Goal: Information Seeking & Learning: Learn about a topic

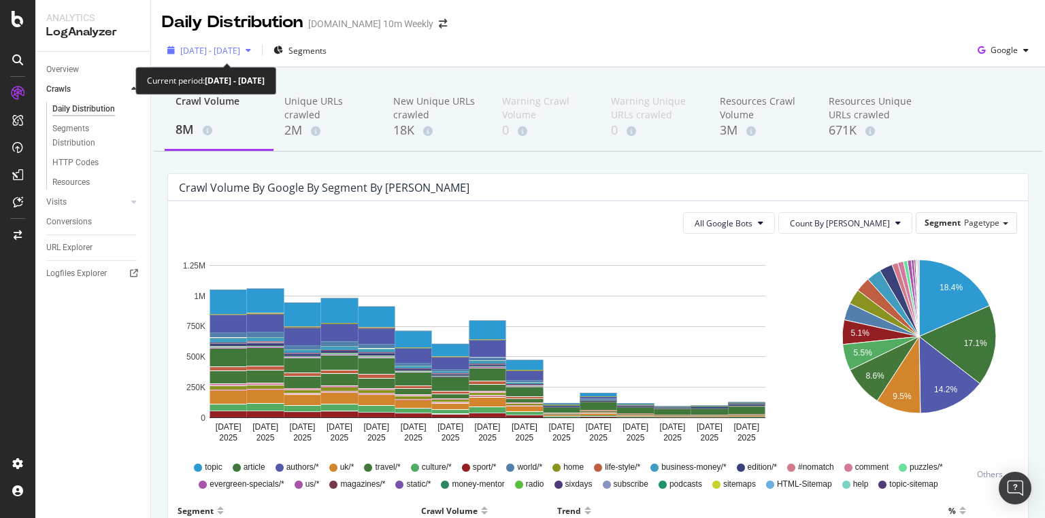
click at [240, 52] on span "2025 Sep. 18th - Oct. 2nd" at bounding box center [210, 51] width 60 height 12
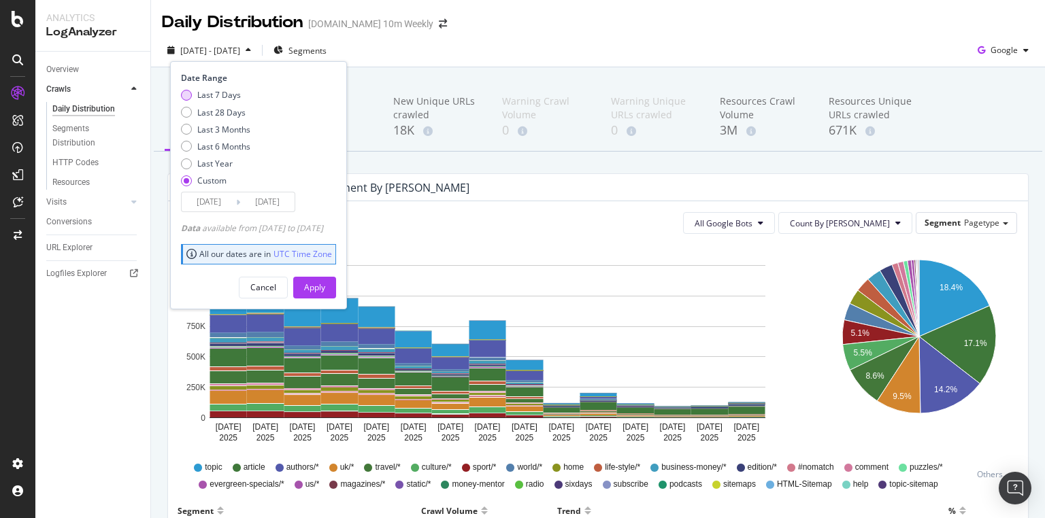
click at [238, 97] on div "Last 7 Days" at bounding box center [219, 95] width 44 height 12
type input "[DATE]"
type input "2025/10/06"
click at [325, 282] on div "Apply" at bounding box center [314, 288] width 21 height 12
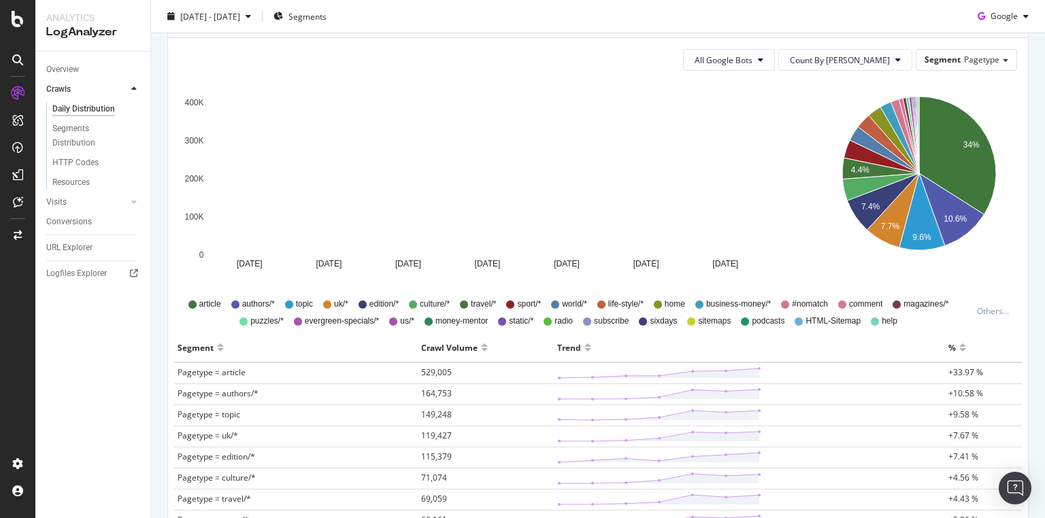
scroll to position [54, 0]
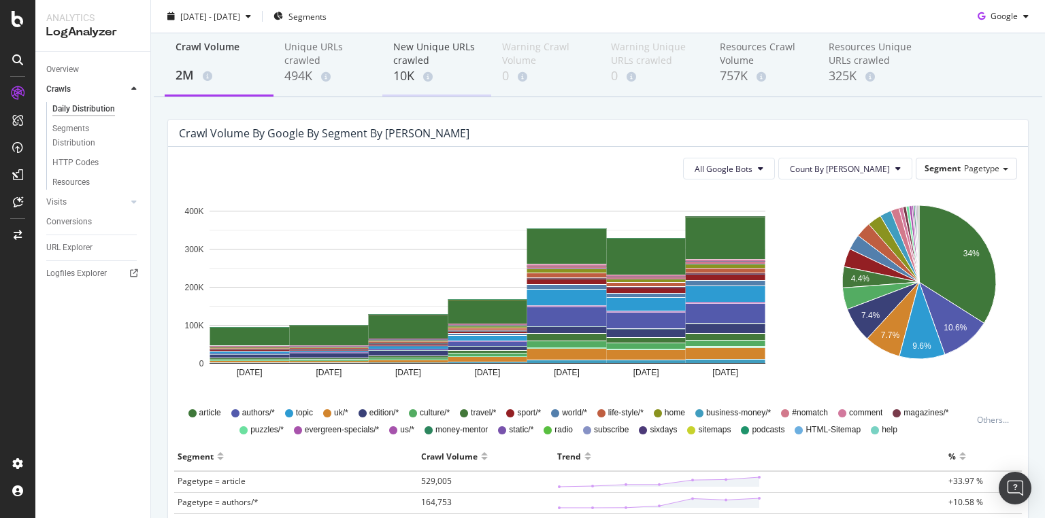
click at [418, 58] on div "New Unique URLs crawled" at bounding box center [436, 53] width 87 height 27
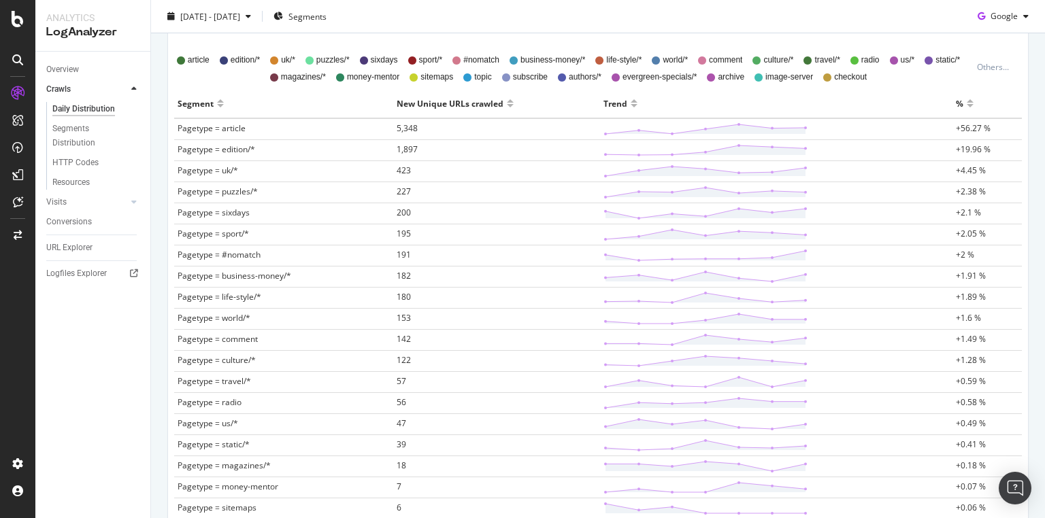
scroll to position [381, 0]
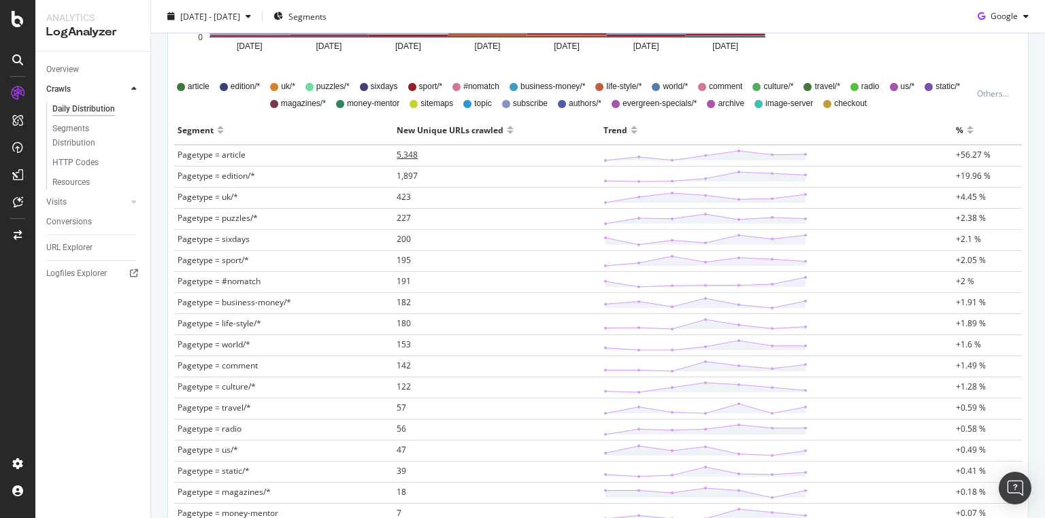
click at [405, 154] on span "5,348" at bounding box center [407, 155] width 21 height 12
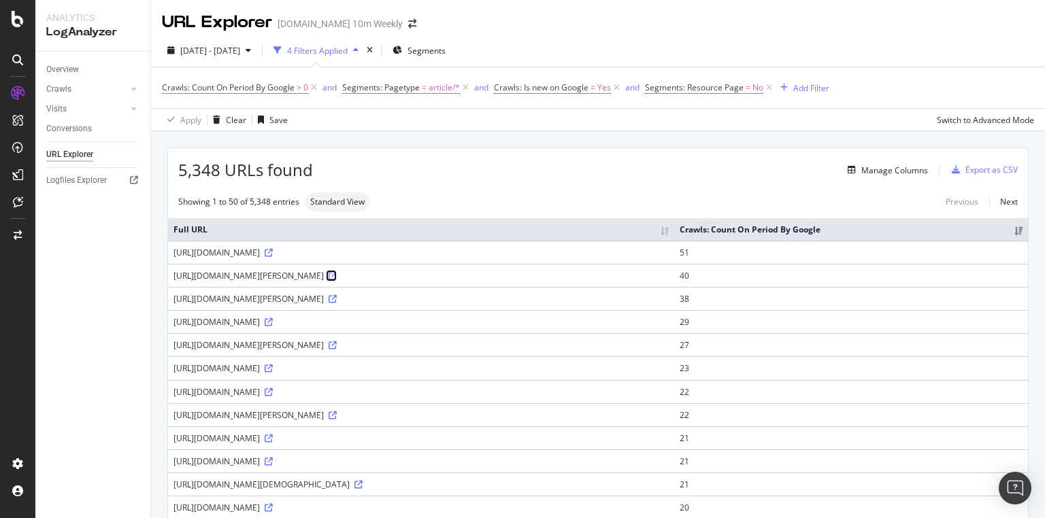
click at [337, 274] on icon at bounding box center [333, 276] width 8 height 8
click at [240, 49] on span "2025 Sep. 30th - Oct. 6th" at bounding box center [210, 51] width 60 height 12
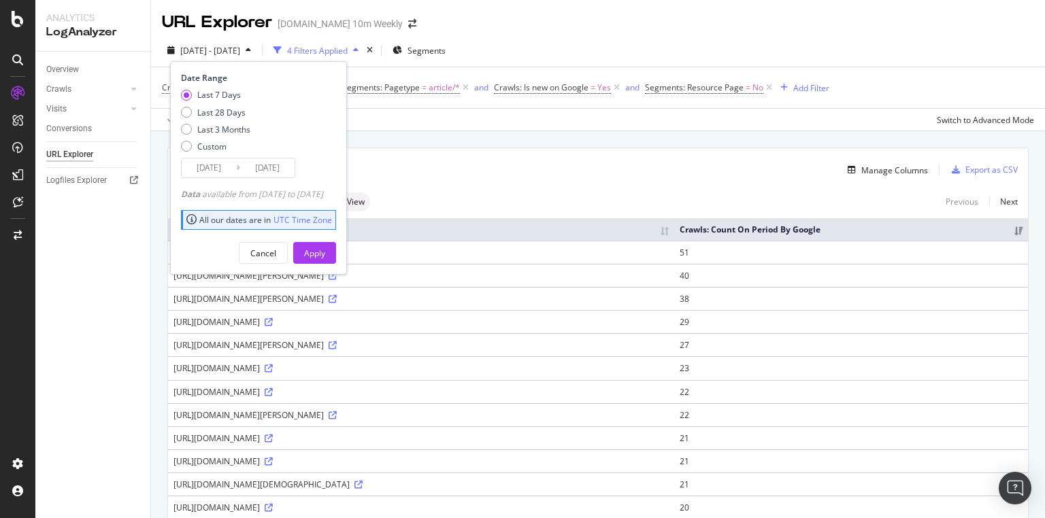
click at [84, 267] on div "Overview Crawls Daily Distribution Segments Distribution HTTP Codes Resources V…" at bounding box center [92, 285] width 115 height 467
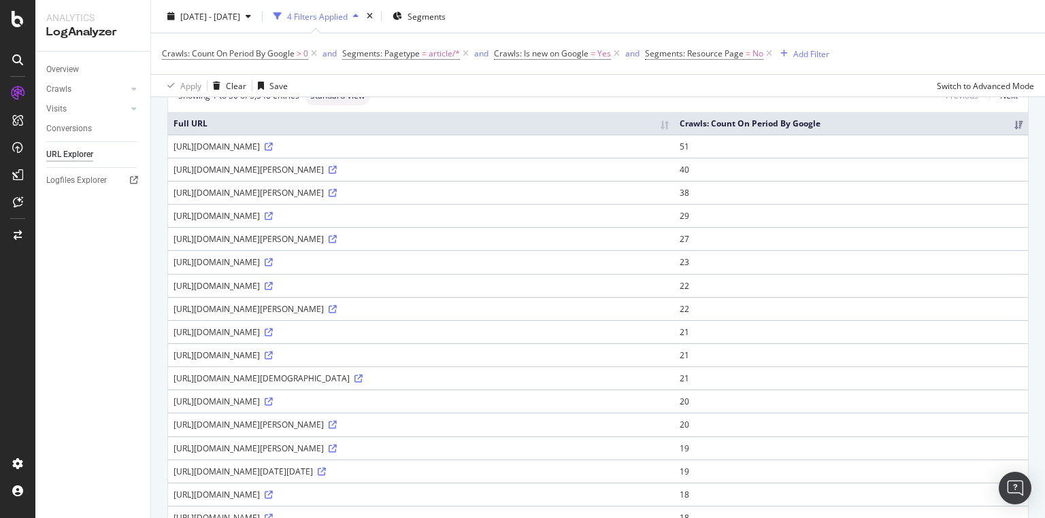
scroll to position [272, 0]
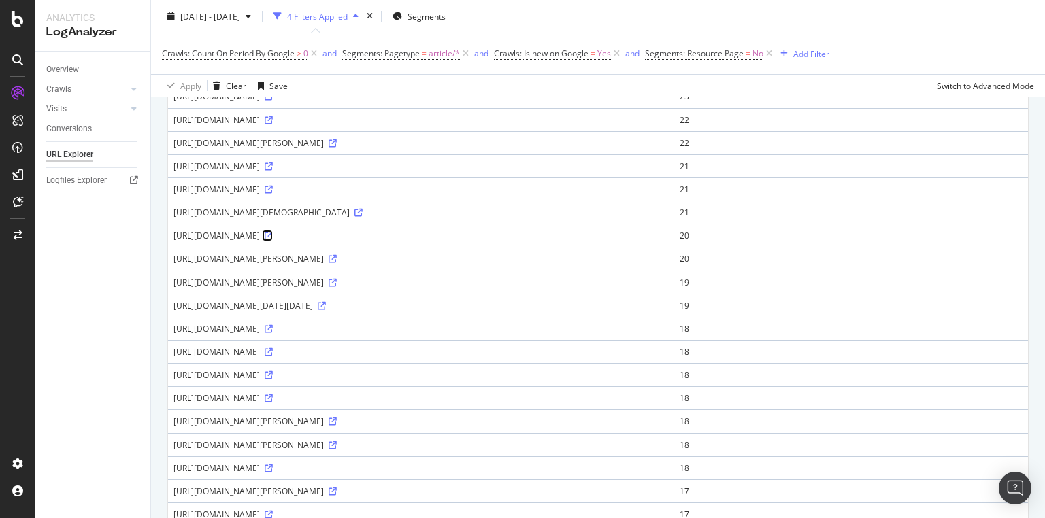
click at [273, 232] on icon at bounding box center [269, 236] width 8 height 8
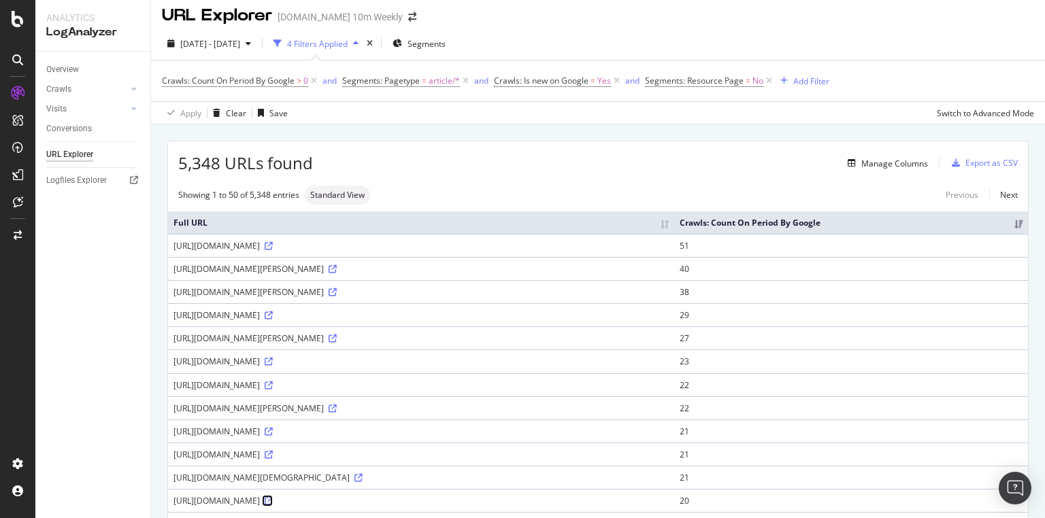
scroll to position [0, 0]
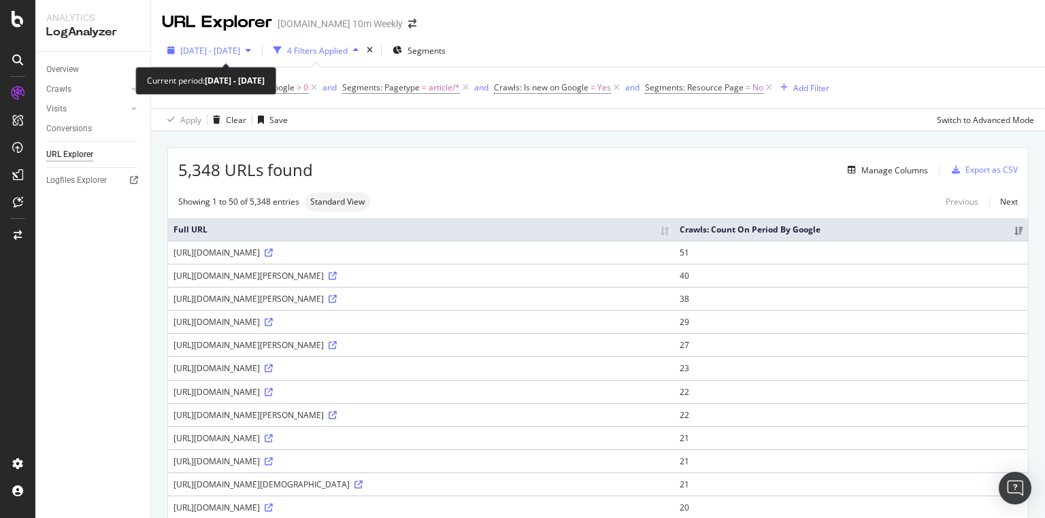
click at [251, 49] on icon "button" at bounding box center [248, 50] width 5 height 8
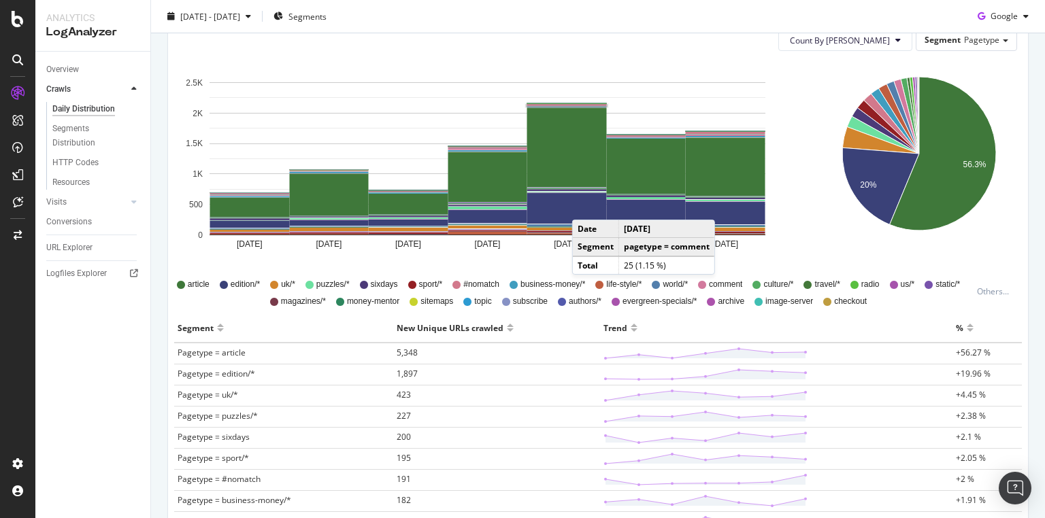
scroll to position [218, 0]
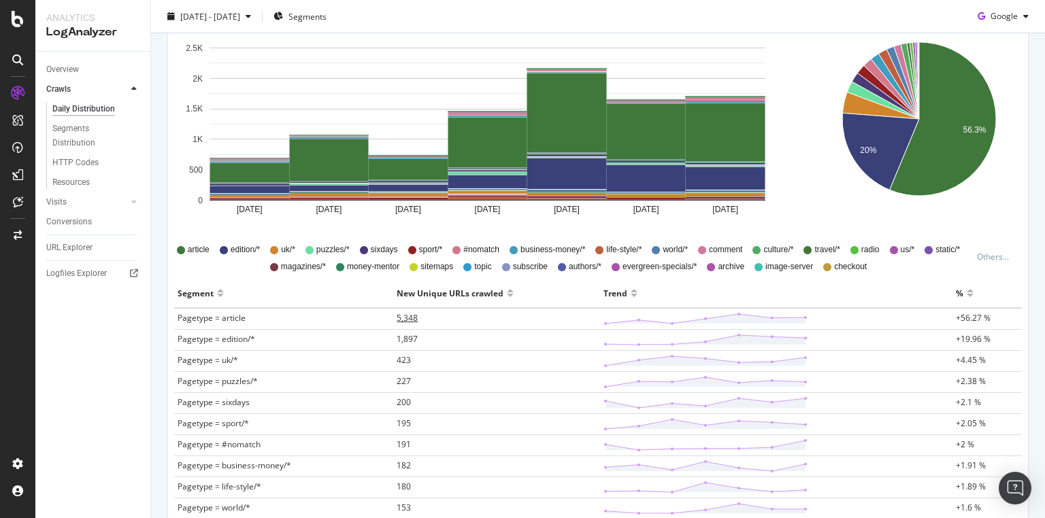
click at [405, 316] on span "5,348" at bounding box center [407, 318] width 21 height 12
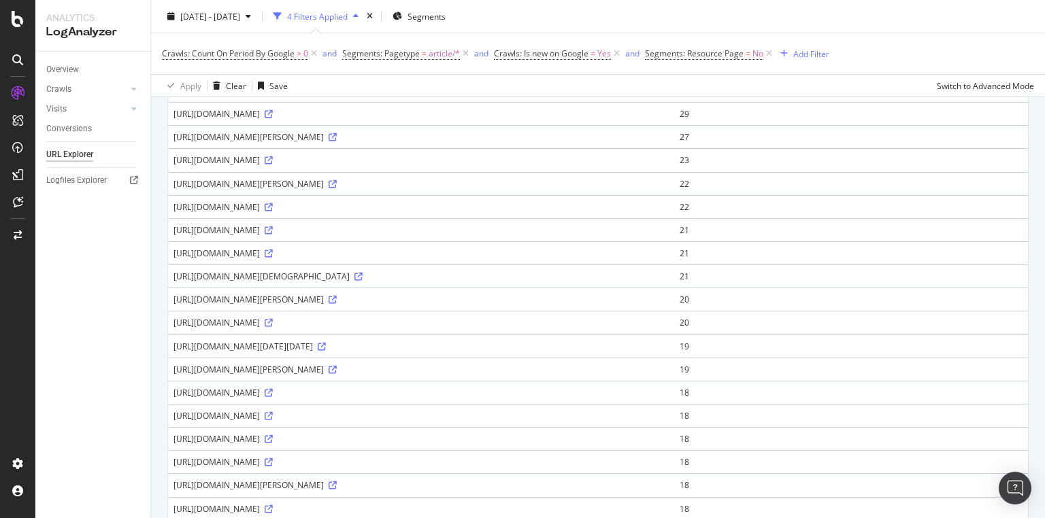
scroll to position [381, 0]
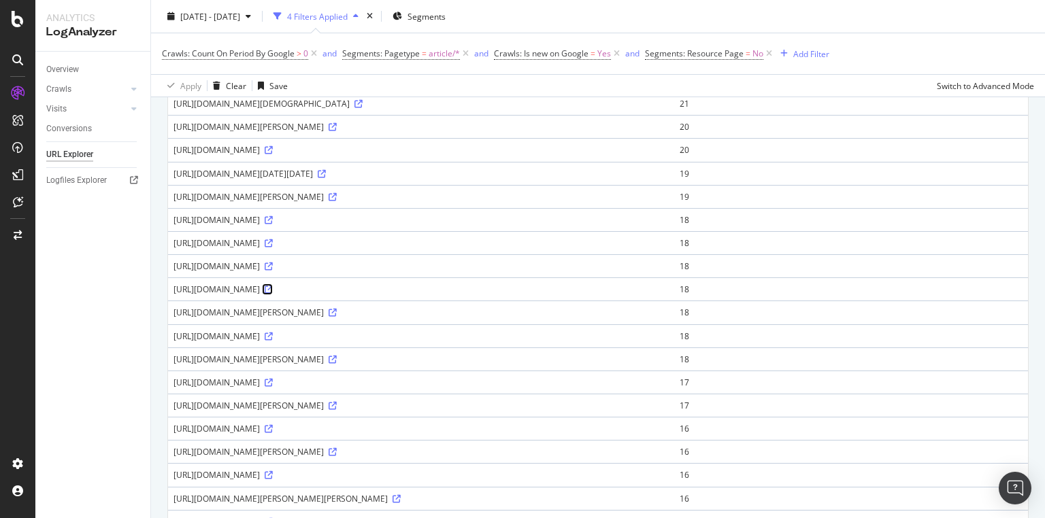
click at [273, 286] on icon at bounding box center [269, 290] width 8 height 8
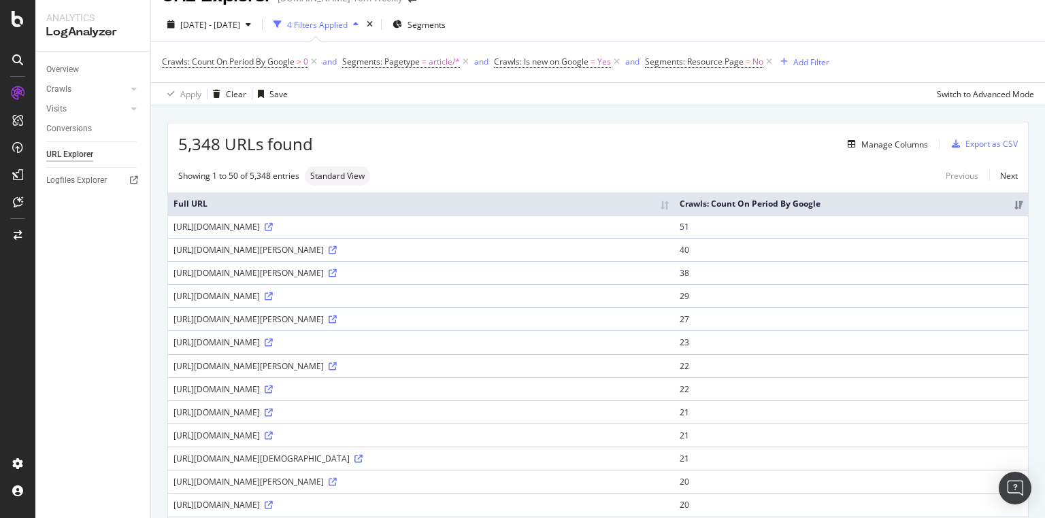
scroll to position [0, 0]
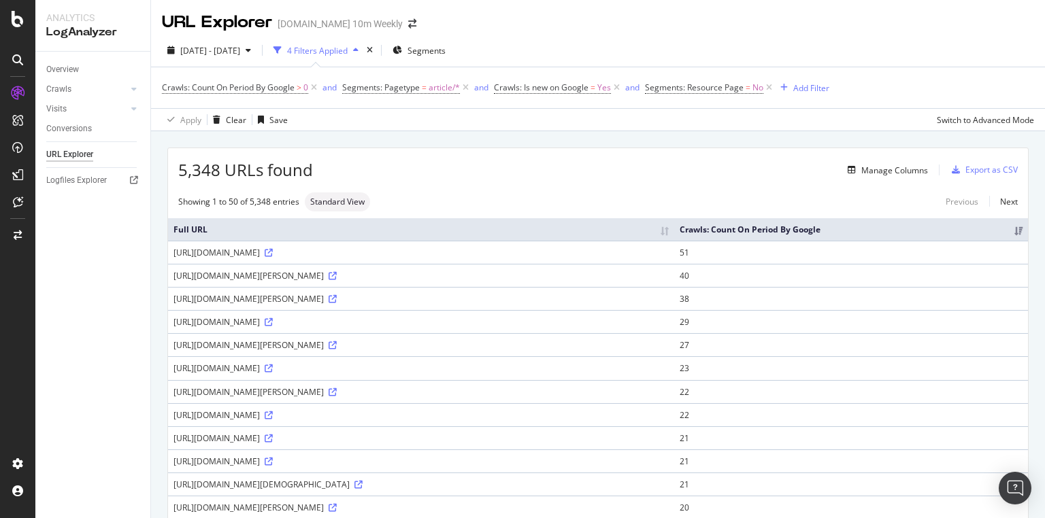
drag, startPoint x: 170, startPoint y: 252, endPoint x: 305, endPoint y: 256, distance: 134.8
click at [305, 256] on td "https://www.thetimes.com/article/sign-up-to-our-good-times-newsletter-fntcwgvk2" at bounding box center [421, 252] width 506 height 23
copy div "https://www.thetimes.com/article/"
click at [427, 154] on div "5,348 URLs found Manage Columns Export as CSV" at bounding box center [598, 164] width 860 height 33
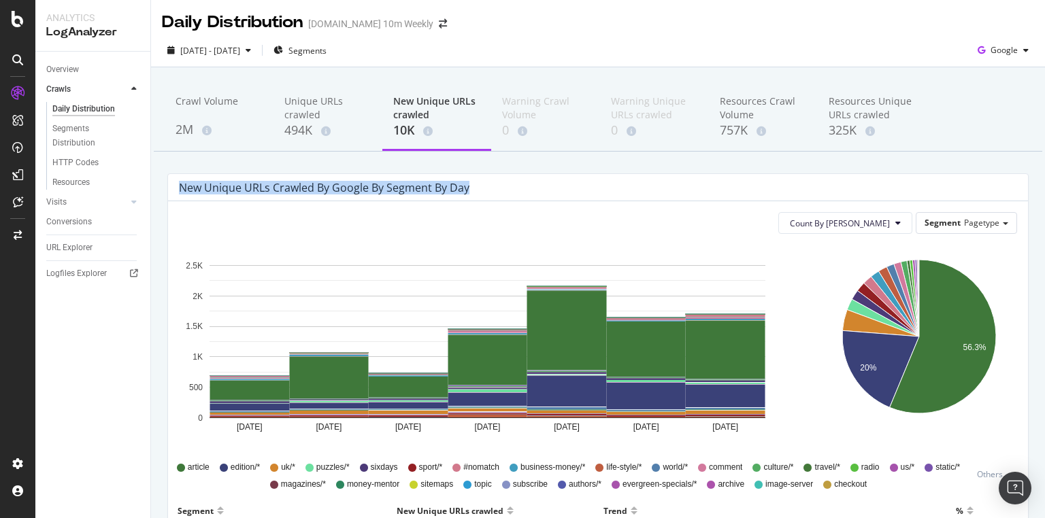
drag, startPoint x: 177, startPoint y: 185, endPoint x: 486, endPoint y: 190, distance: 309.6
click at [486, 190] on div "New Unique URLs crawled by google by Segment by Day" at bounding box center [598, 187] width 860 height 27
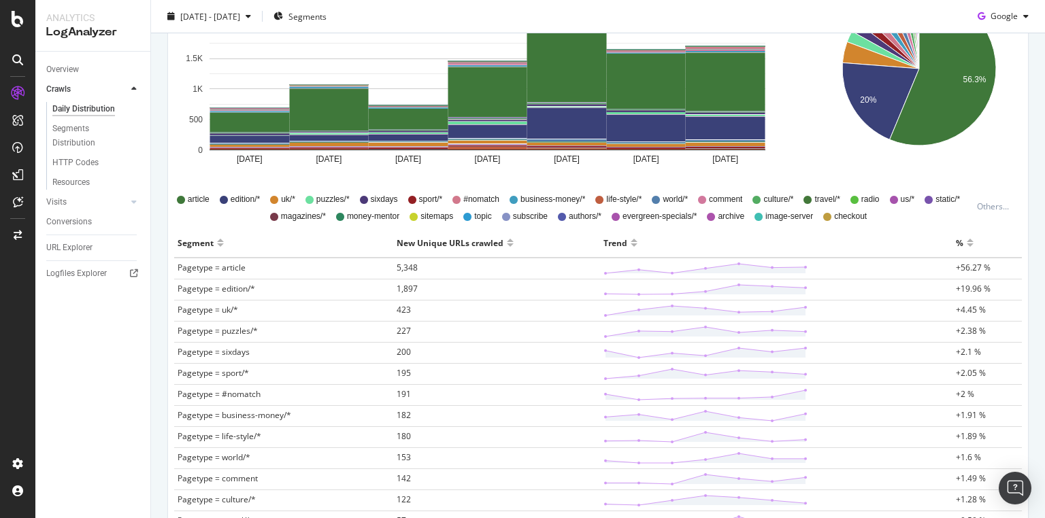
scroll to position [272, 0]
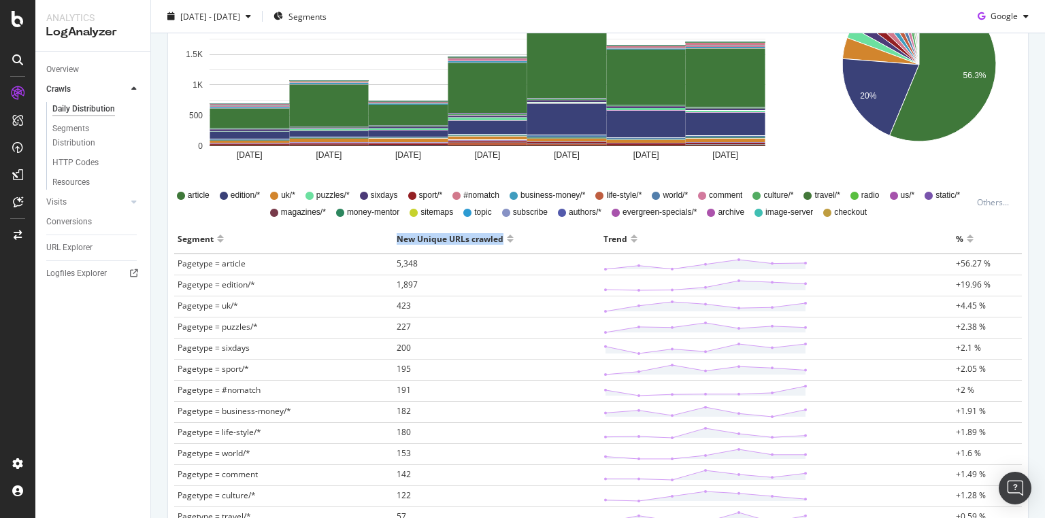
drag, startPoint x: 385, startPoint y: 236, endPoint x: 499, endPoint y: 239, distance: 113.7
click at [499, 239] on tr "Segment New Unique URLs crawled Trend %" at bounding box center [598, 238] width 848 height 29
copy tr "New Unique URLs crawled"
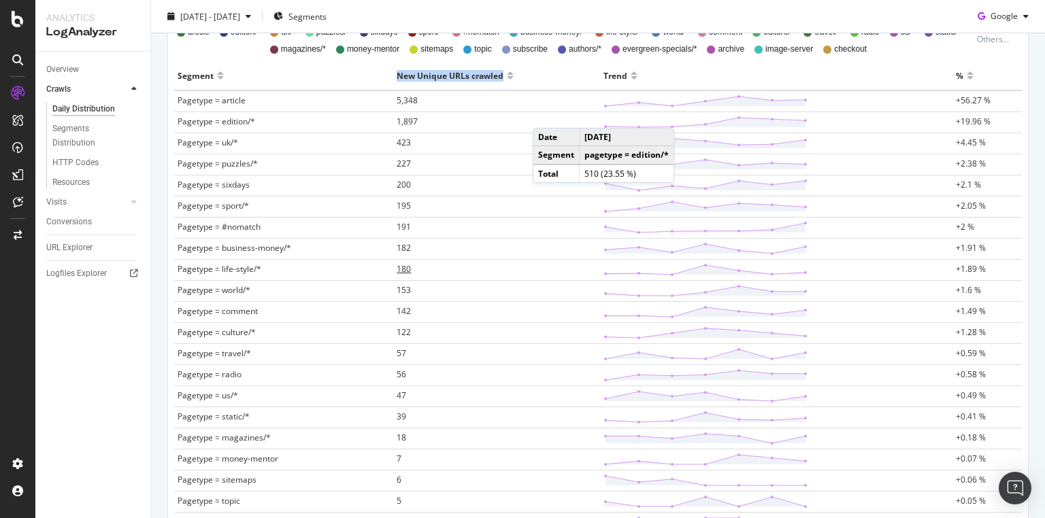
scroll to position [381, 0]
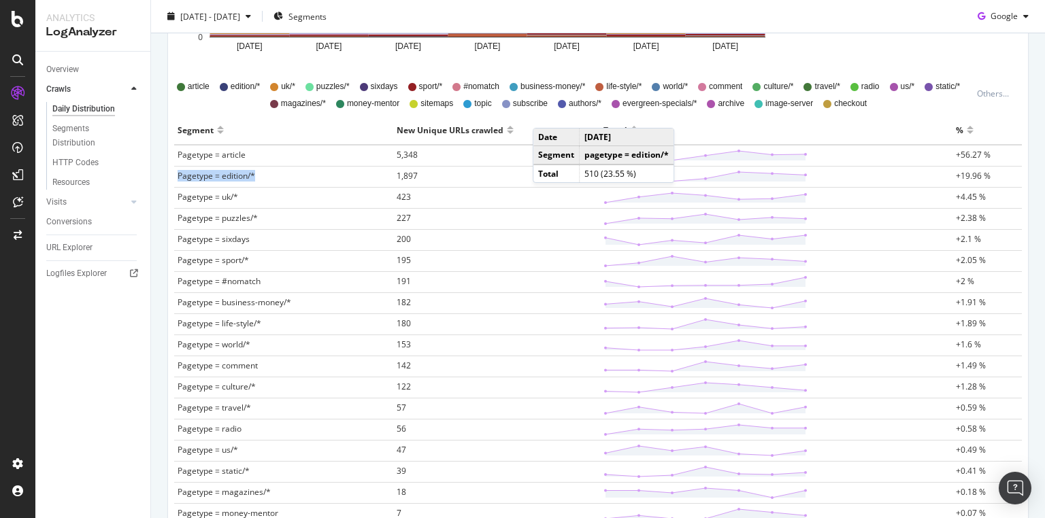
drag, startPoint x: 177, startPoint y: 175, endPoint x: 261, endPoint y: 178, distance: 84.4
click at [261, 178] on td "Pagetype = edition/*" at bounding box center [283, 177] width 219 height 21
drag, startPoint x: 229, startPoint y: 240, endPoint x: 278, endPoint y: 241, distance: 48.3
click at [278, 241] on td "Pagetype = sixdays" at bounding box center [283, 240] width 219 height 21
drag, startPoint x: 271, startPoint y: 171, endPoint x: 175, endPoint y: 173, distance: 95.9
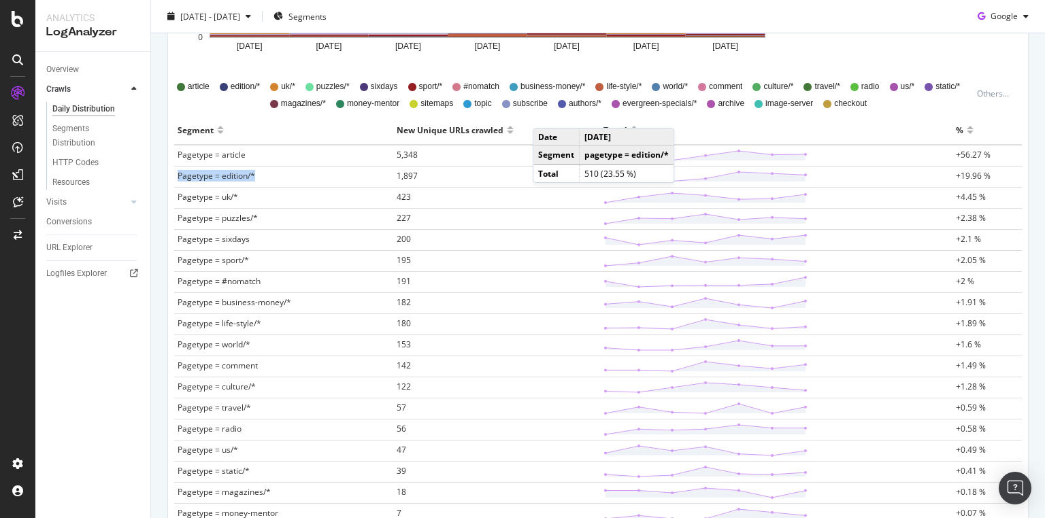
click at [175, 173] on td "Pagetype = edition/*" at bounding box center [283, 177] width 219 height 21
drag, startPoint x: 1004, startPoint y: 172, endPoint x: 174, endPoint y: 159, distance: 830.0
click at [267, 177] on td "Pagetype = edition/*" at bounding box center [283, 177] width 219 height 21
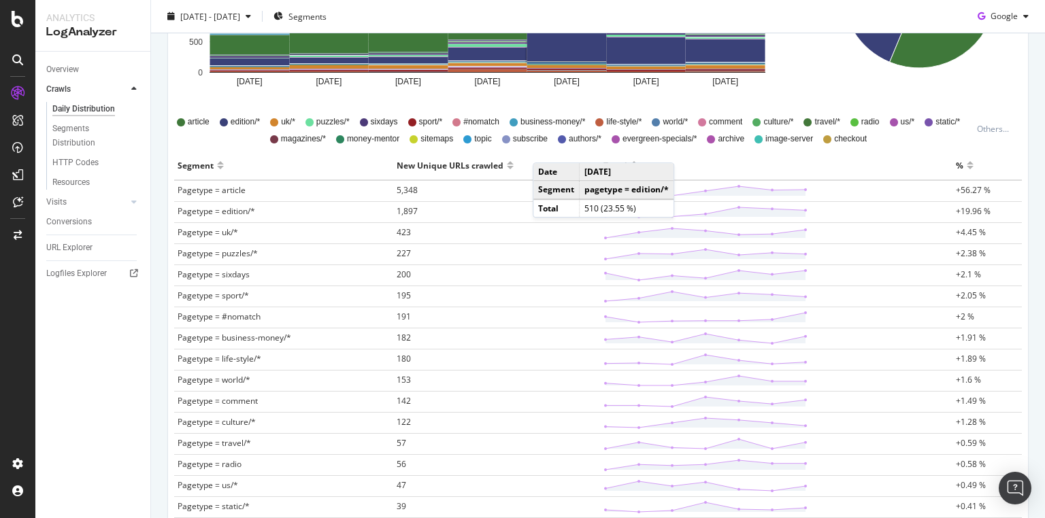
scroll to position [327, 0]
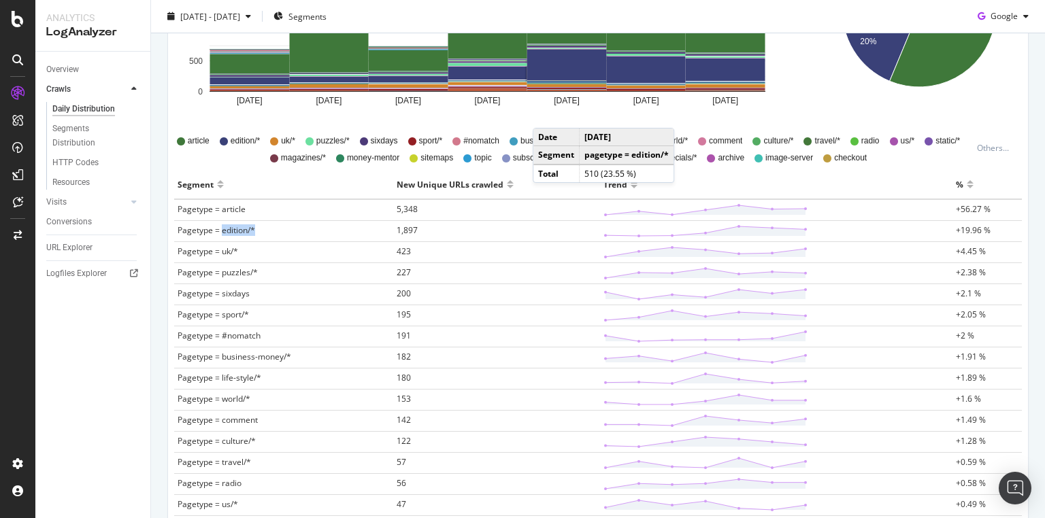
drag, startPoint x: 275, startPoint y: 229, endPoint x: 220, endPoint y: 228, distance: 54.4
click at [220, 228] on td "Pagetype = edition/*" at bounding box center [283, 231] width 219 height 21
drag, startPoint x: 250, startPoint y: 209, endPoint x: 220, endPoint y: 210, distance: 29.3
click at [220, 210] on td "Pagetype = article" at bounding box center [283, 210] width 219 height 22
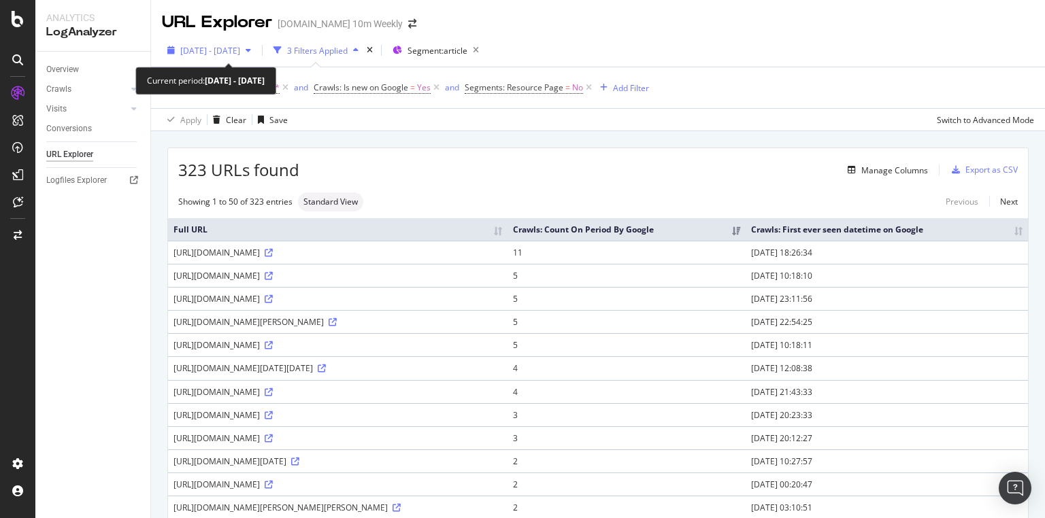
click at [240, 50] on span "2025 Sep. 30th - Sep. 30th" at bounding box center [210, 51] width 60 height 12
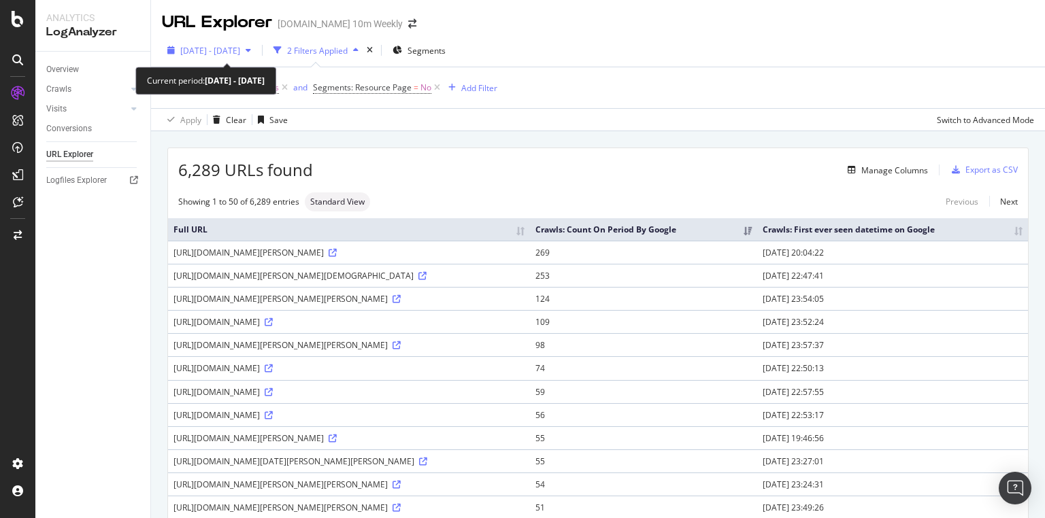
click at [256, 56] on div "[DATE] - [DATE]" at bounding box center [209, 50] width 95 height 20
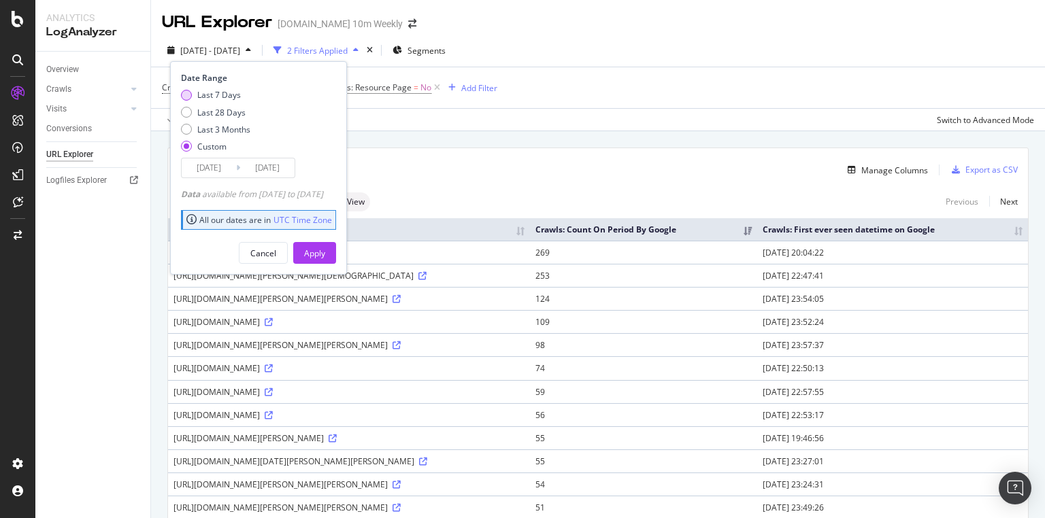
click at [227, 92] on div "Last 7 Days" at bounding box center [219, 95] width 44 height 12
type input "[DATE]"
click at [325, 251] on div "Apply" at bounding box center [314, 254] width 21 height 12
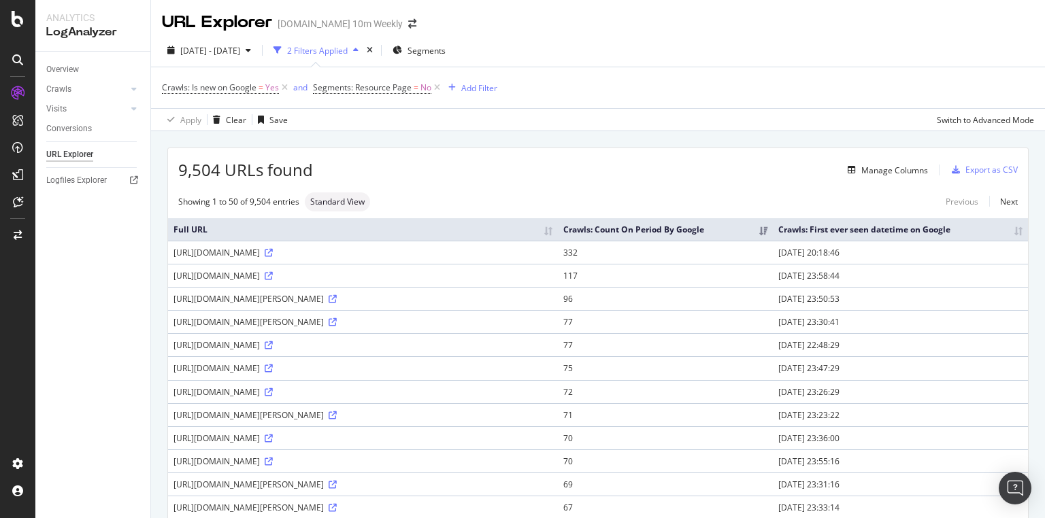
drag, startPoint x: 852, startPoint y: 264, endPoint x: 933, endPoint y: 264, distance: 81.6
click at [933, 264] on td "[DATE] 20:18:46" at bounding box center [900, 252] width 255 height 23
click at [595, 193] on div "Showing 1 to 50 of 9,504 entries Standard View Previous Next" at bounding box center [598, 202] width 860 height 19
click at [278, 38] on div "2025 Sep. 30th - Oct. 6th 2 Filters Applied Segments Crawls: Is new on Google =…" at bounding box center [598, 82] width 894 height 97
click at [256, 46] on div "button" at bounding box center [248, 50] width 16 height 8
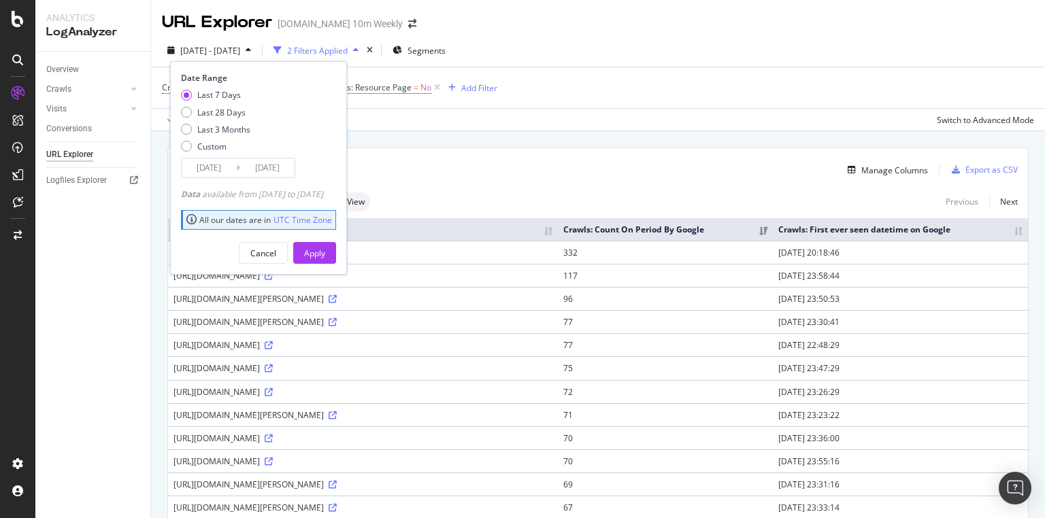
click at [563, 173] on div "Manage Columns" at bounding box center [620, 170] width 615 height 16
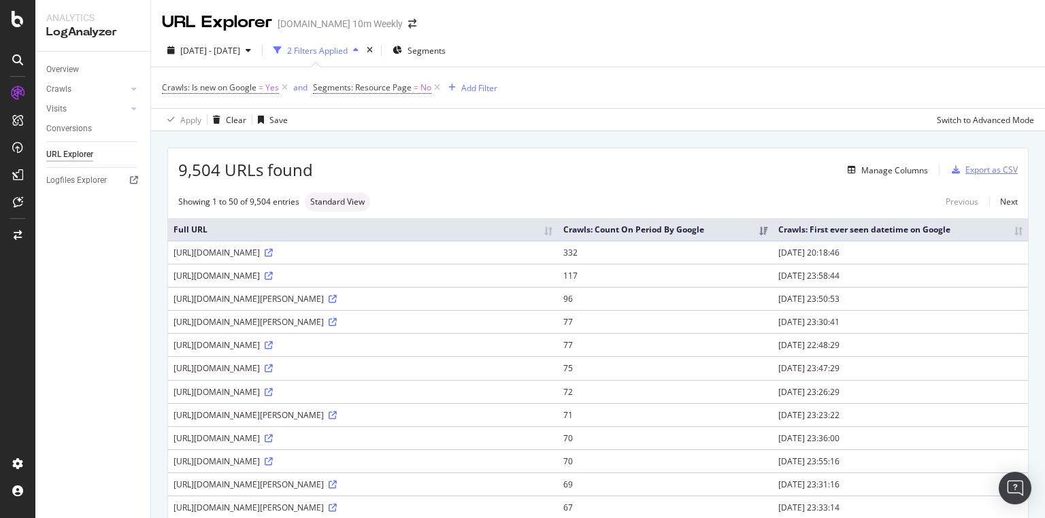
click at [990, 169] on div "Export as CSV" at bounding box center [991, 170] width 52 height 12
click at [974, 170] on div "Export as CSV" at bounding box center [991, 170] width 52 height 12
click at [984, 171] on div "Export as CSV" at bounding box center [991, 170] width 52 height 12
click at [985, 166] on div "Export as CSV" at bounding box center [991, 170] width 52 height 12
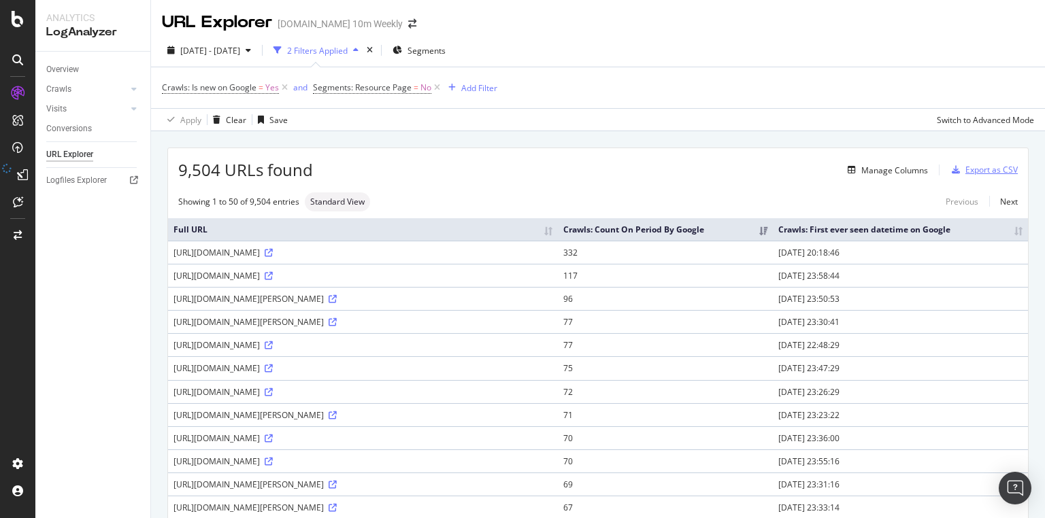
click at [985, 167] on div "Export as CSV" at bounding box center [991, 170] width 52 height 12
click at [985, 168] on div "Export as CSV" at bounding box center [991, 170] width 52 height 12
click at [905, 163] on div "Manage Columns" at bounding box center [885, 170] width 86 height 15
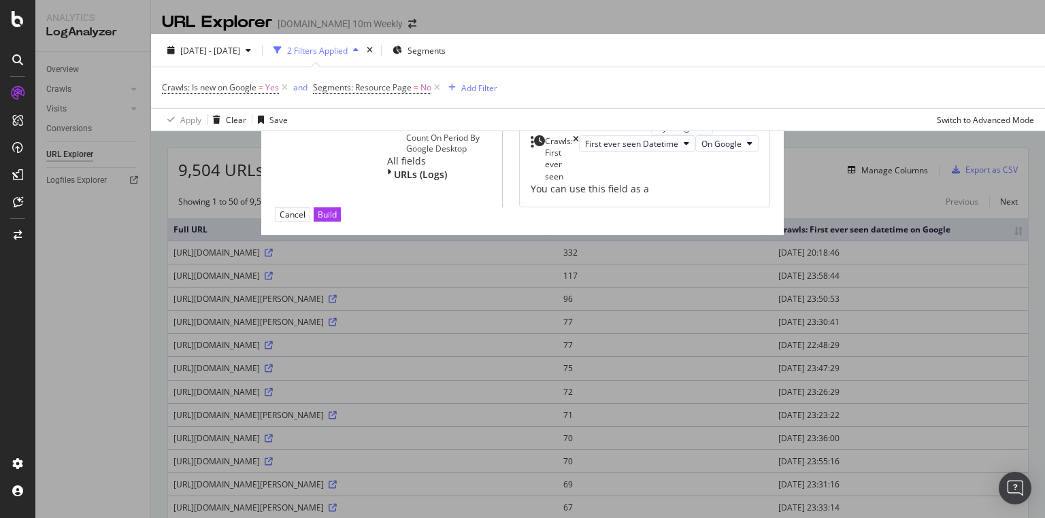
click at [354, 127] on input "modal" at bounding box center [331, 123] width 112 height 15
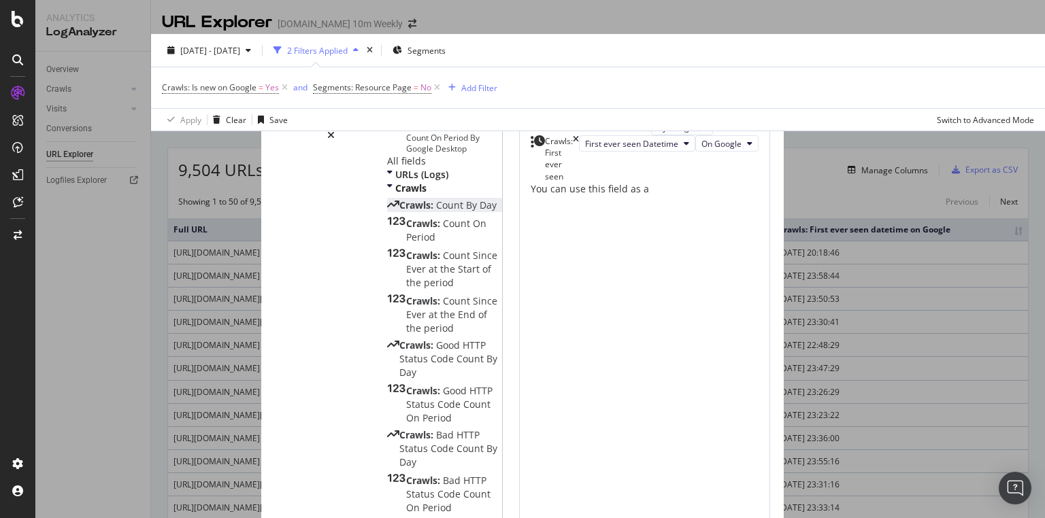
type input "craw"
click at [436, 212] on span "Count" at bounding box center [451, 205] width 30 height 13
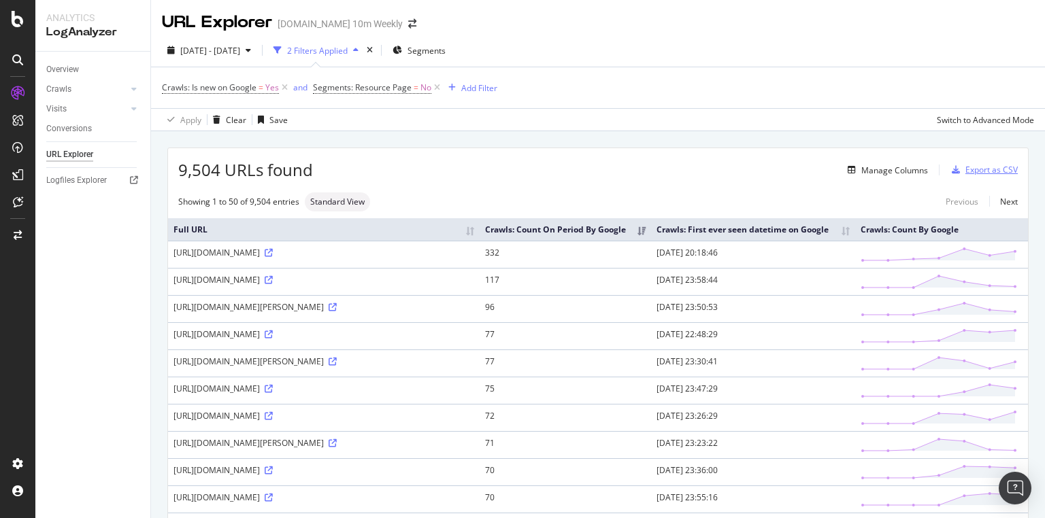
click at [1002, 172] on div "Export as CSV" at bounding box center [991, 170] width 52 height 12
click at [995, 170] on div "Export as CSV" at bounding box center [991, 170] width 52 height 12
click at [990, 171] on div "Export as CSV" at bounding box center [991, 170] width 52 height 12
click at [990, 170] on div "Export as CSV" at bounding box center [991, 170] width 52 height 12
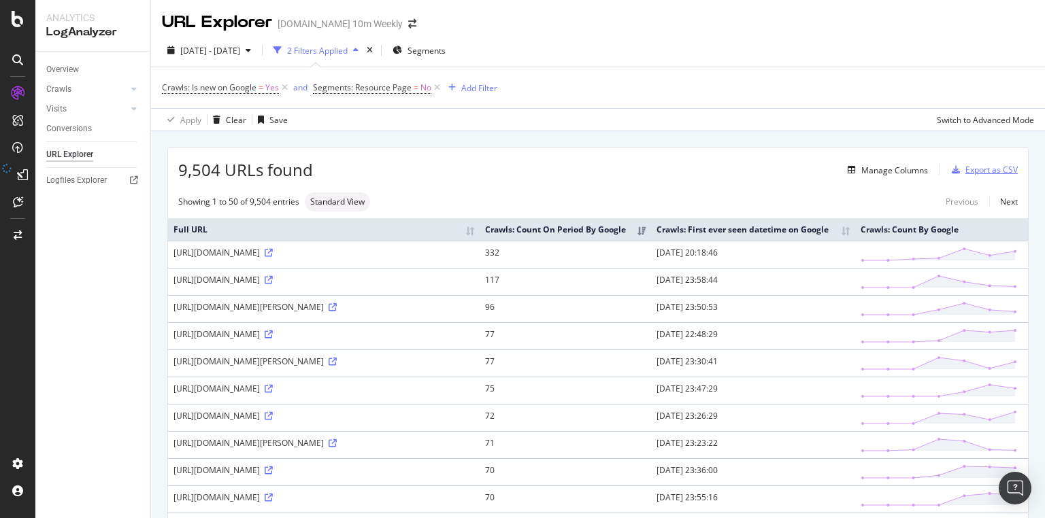
click at [967, 165] on div "Export as CSV" at bounding box center [991, 170] width 52 height 12
drag, startPoint x: 958, startPoint y: 164, endPoint x: 965, endPoint y: 166, distance: 7.1
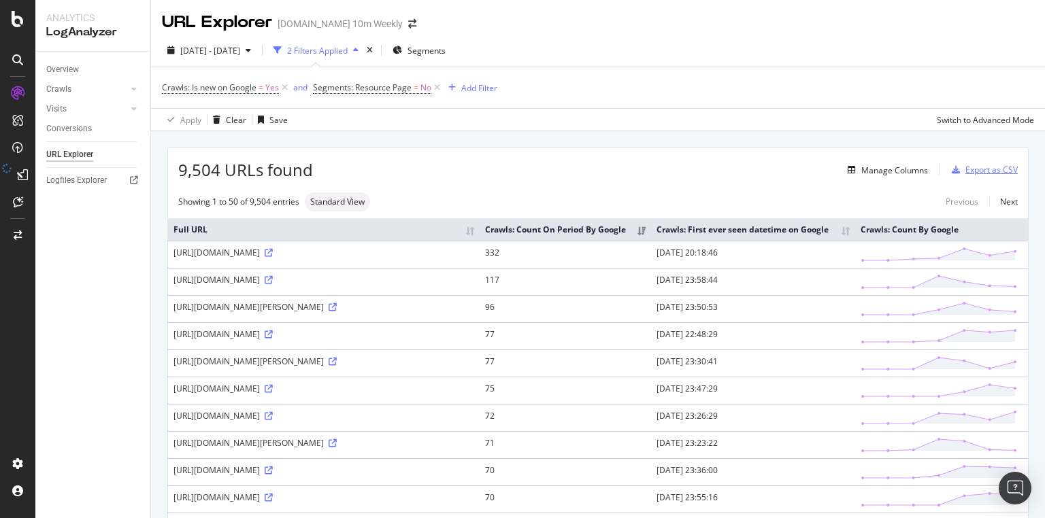
click at [965, 165] on div "Export as CSV" at bounding box center [991, 170] width 52 height 12
click at [966, 166] on div "Export as CSV" at bounding box center [991, 170] width 52 height 12
drag, startPoint x: 962, startPoint y: 150, endPoint x: 968, endPoint y: 163, distance: 14.9
click at [963, 150] on div "9,504 URLs found Manage Columns Export as CSV" at bounding box center [598, 164] width 860 height 33
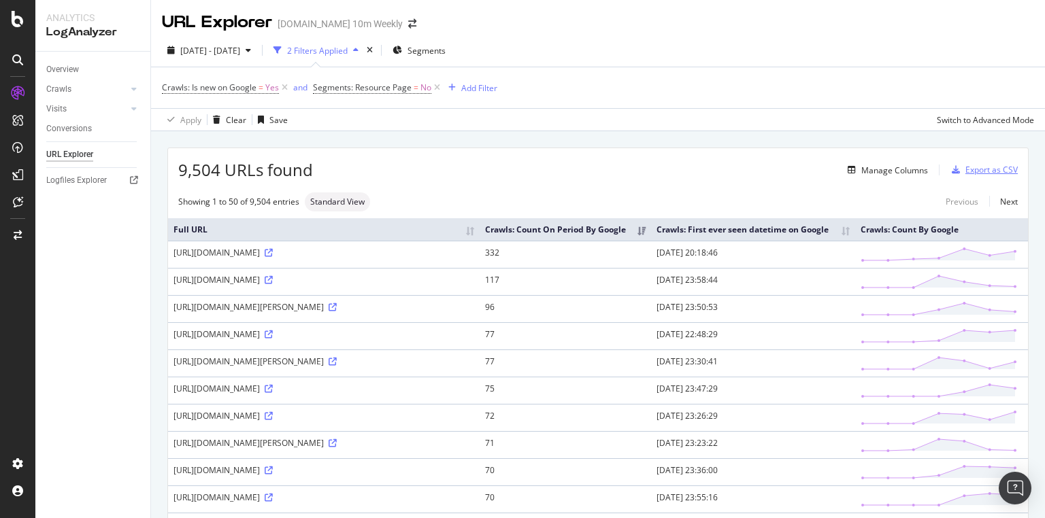
click at [969, 166] on div "Export as CSV" at bounding box center [991, 170] width 52 height 12
click at [970, 169] on div "Export as CSV" at bounding box center [991, 170] width 52 height 12
drag, startPoint x: 1012, startPoint y: 262, endPoint x: 452, endPoint y: 160, distance: 569.1
click at [718, 253] on tr "https://www.thetimes.com/culture/music/article/ozzy-osbourne-final-gig-memoir-c…" at bounding box center [598, 254] width 860 height 27
click at [658, 44] on div "2025 Sep. 30th - Oct. 6th 2 Filters Applied Segments" at bounding box center [598, 52] width 894 height 27
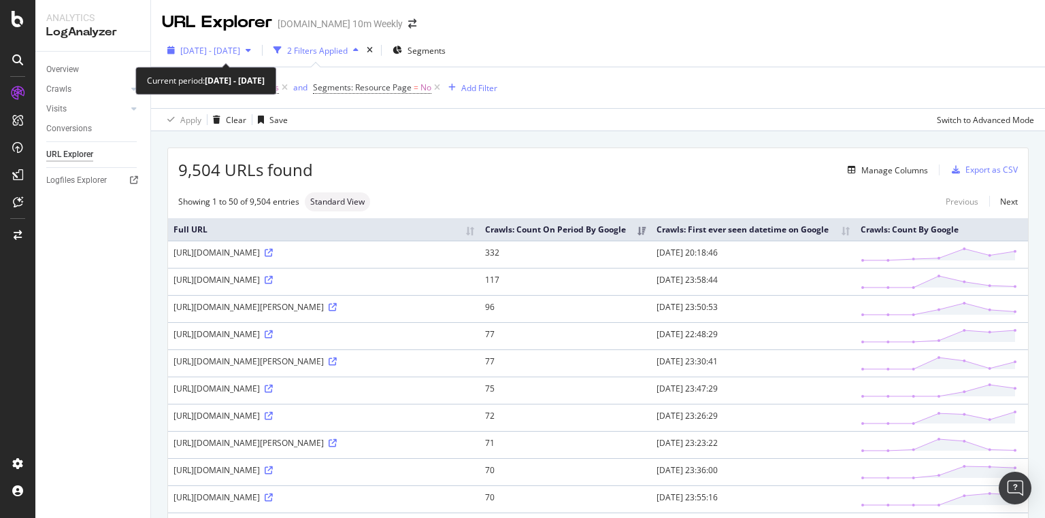
click at [240, 46] on span "2025 Sep. 30th - Oct. 6th" at bounding box center [210, 51] width 60 height 12
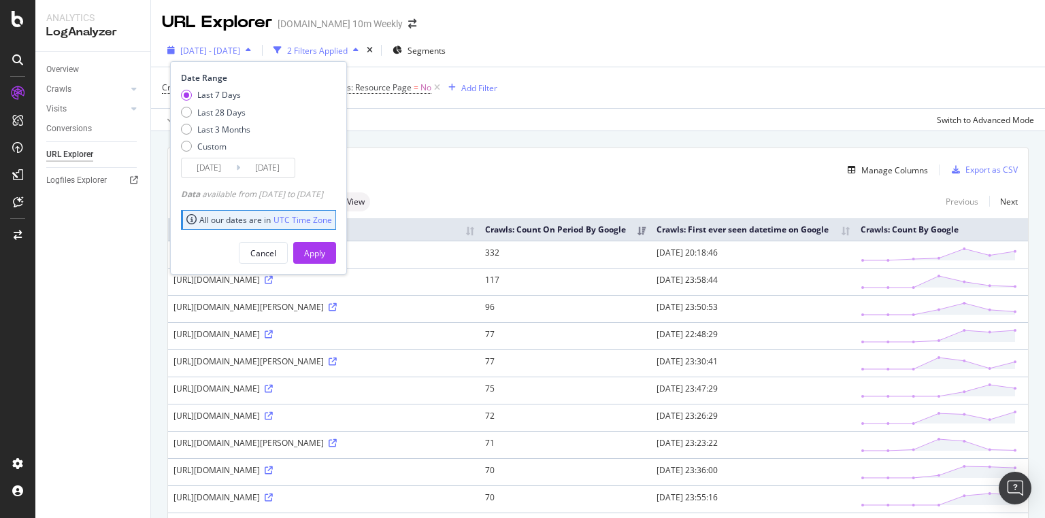
click at [240, 54] on span "2025 Sep. 30th - Oct. 6th" at bounding box center [210, 51] width 60 height 12
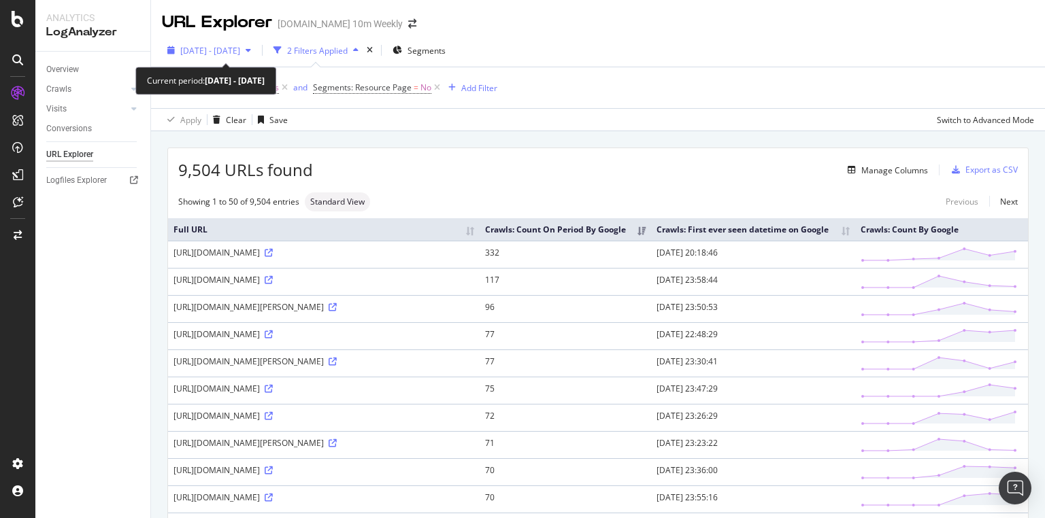
click at [256, 52] on div "button" at bounding box center [248, 50] width 16 height 8
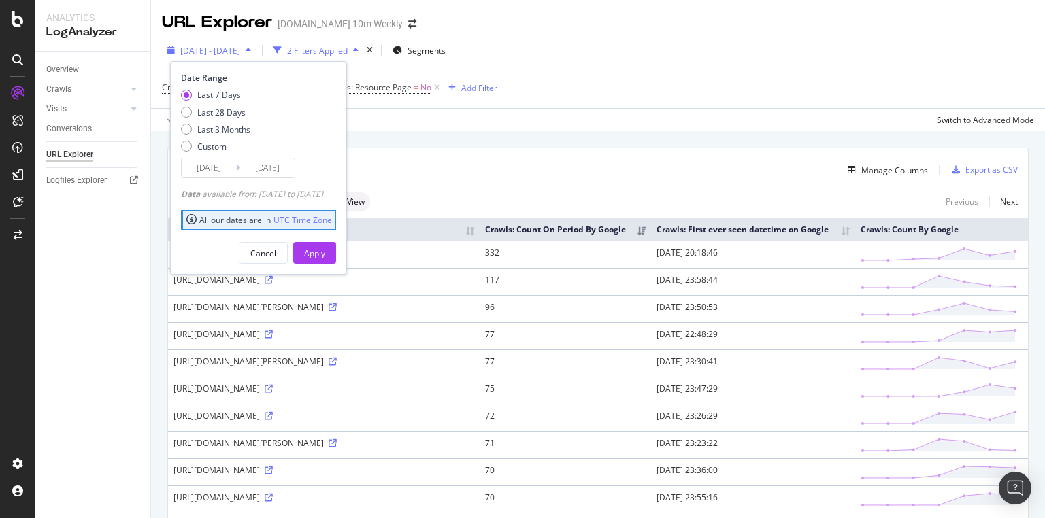
click at [256, 52] on div "button" at bounding box center [248, 50] width 16 height 8
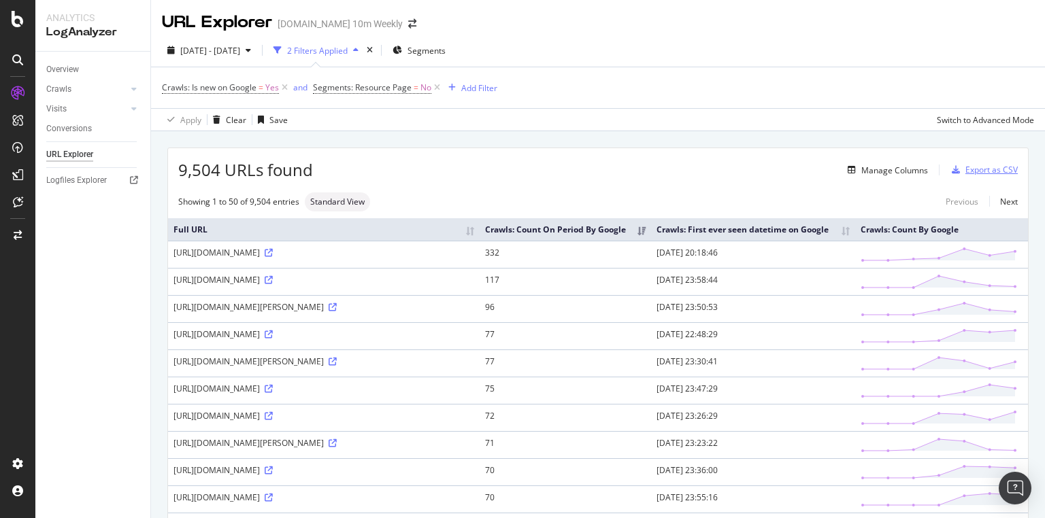
click at [990, 168] on div "Export as CSV" at bounding box center [991, 170] width 52 height 12
click at [991, 171] on div "Export as CSV" at bounding box center [991, 170] width 52 height 12
click at [256, 48] on div "button" at bounding box center [248, 50] width 16 height 8
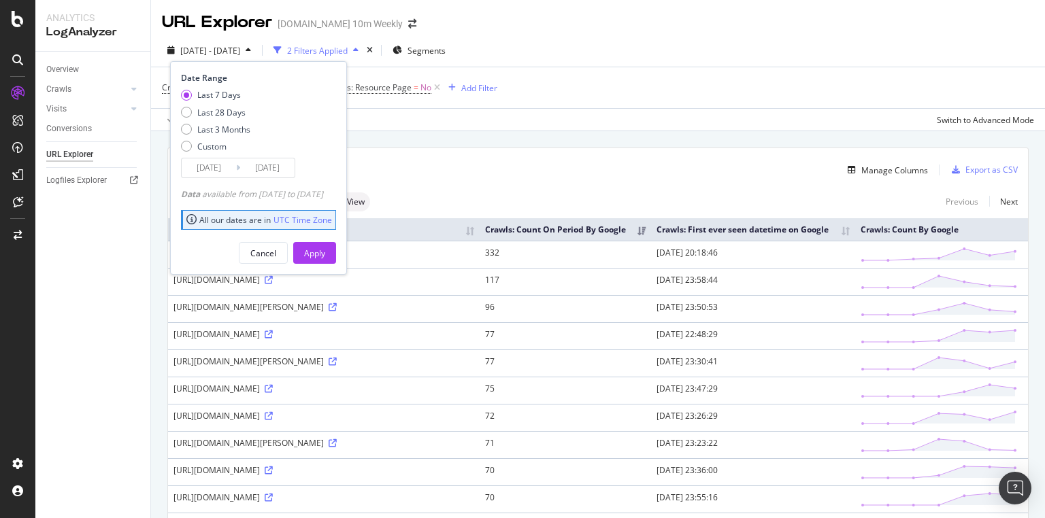
click at [229, 174] on input "2025/09/30" at bounding box center [209, 167] width 54 height 19
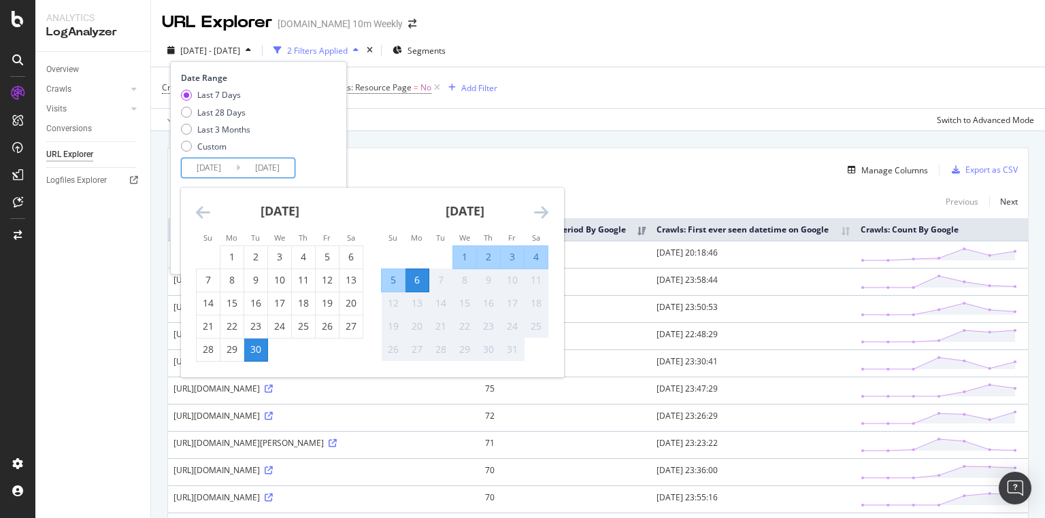
click at [248, 348] on div "30" at bounding box center [255, 350] width 23 height 14
click at [257, 161] on input "[DATE]" at bounding box center [267, 167] width 54 height 19
click at [260, 352] on div "30" at bounding box center [255, 350] width 23 height 14
type input "2025/09/30"
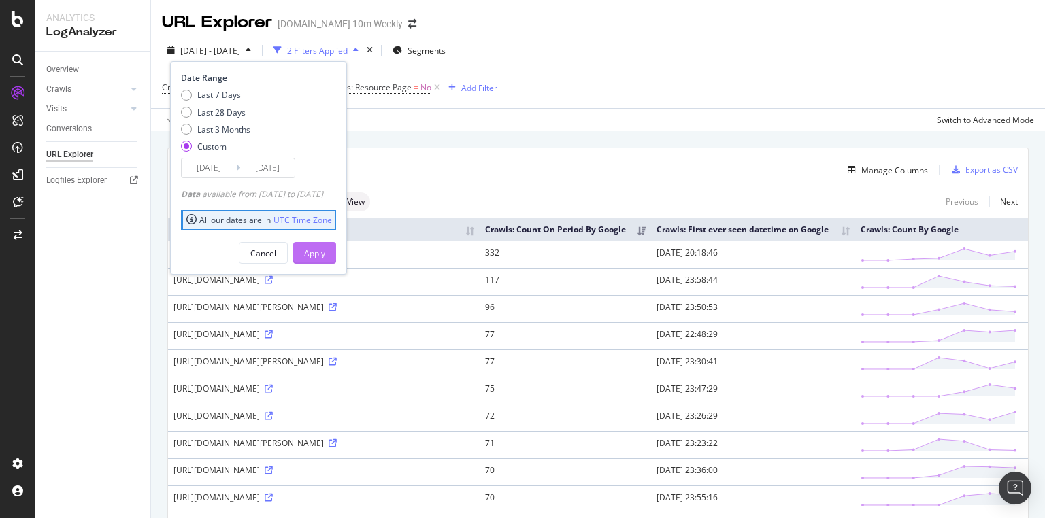
click at [336, 256] on button "Apply" at bounding box center [314, 253] width 43 height 22
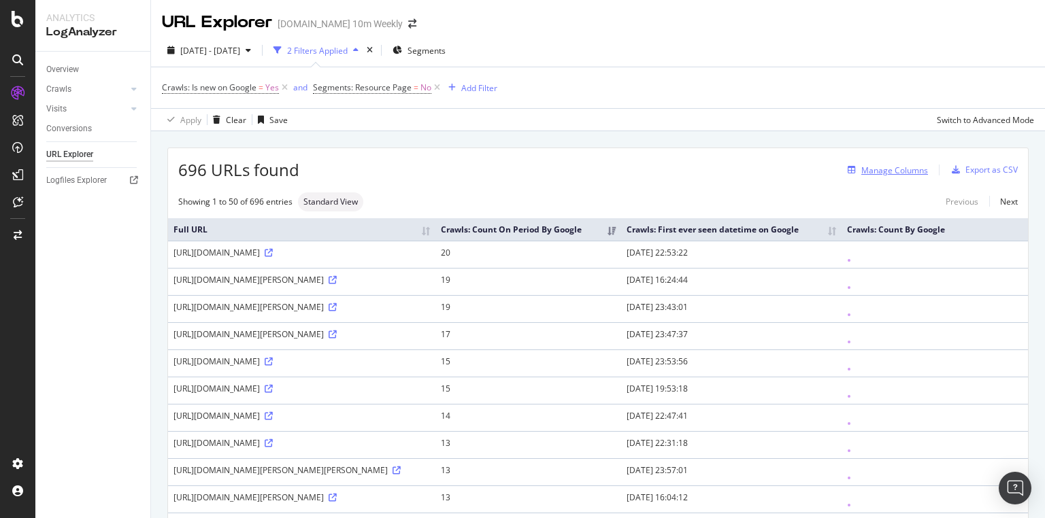
click at [896, 171] on div "Manage Columns" at bounding box center [894, 171] width 67 height 12
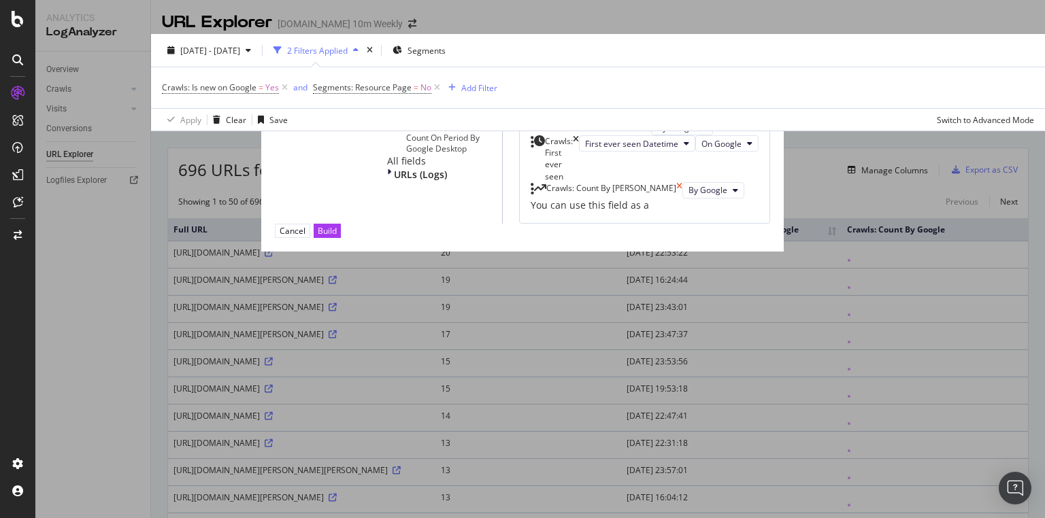
click at [682, 199] on icon "times" at bounding box center [679, 190] width 6 height 16
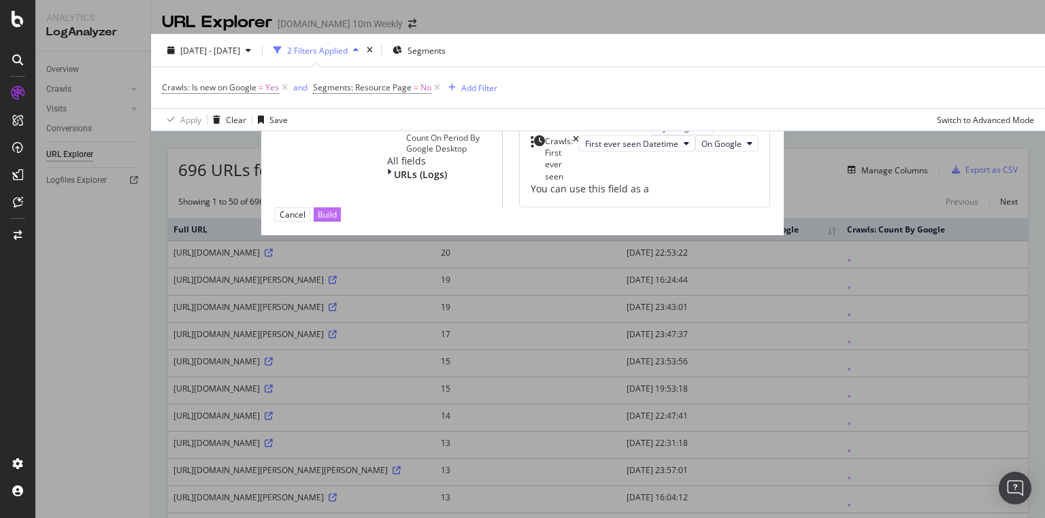
click at [337, 221] on div "Build" at bounding box center [327, 214] width 19 height 13
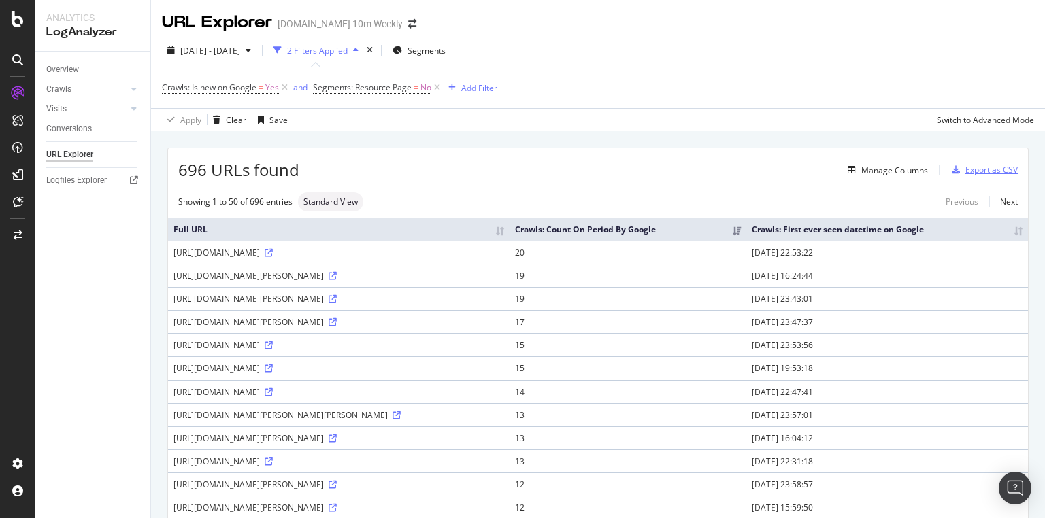
click at [979, 172] on div "Export as CSV" at bounding box center [991, 170] width 52 height 12
click at [989, 170] on div "Export as CSV" at bounding box center [991, 170] width 52 height 12
click at [988, 169] on div "Export as CSV" at bounding box center [991, 170] width 52 height 12
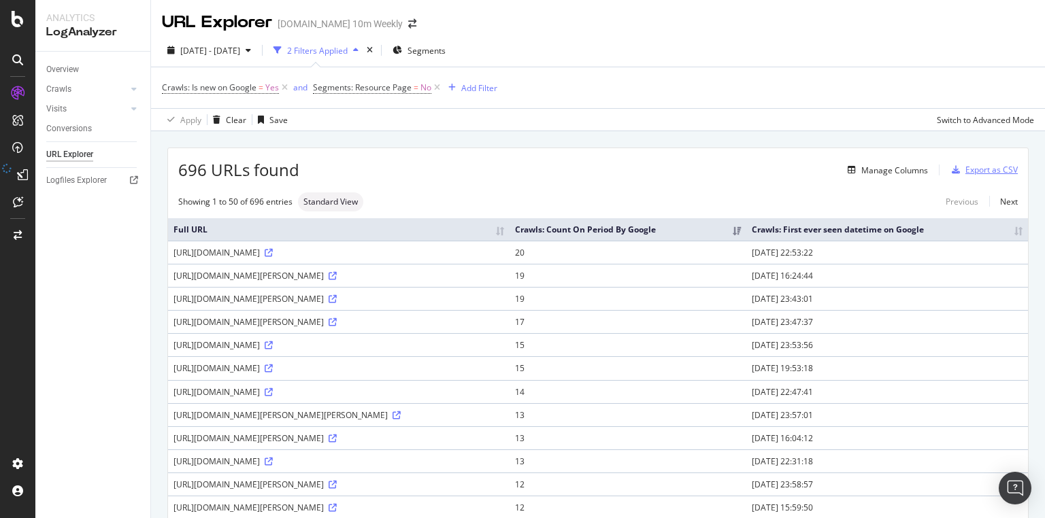
click at [982, 174] on div "Export as CSV" at bounding box center [991, 170] width 52 height 12
click at [982, 173] on div "Export as CSV" at bounding box center [991, 170] width 52 height 12
click at [984, 168] on div "Export as CSV" at bounding box center [991, 170] width 52 height 12
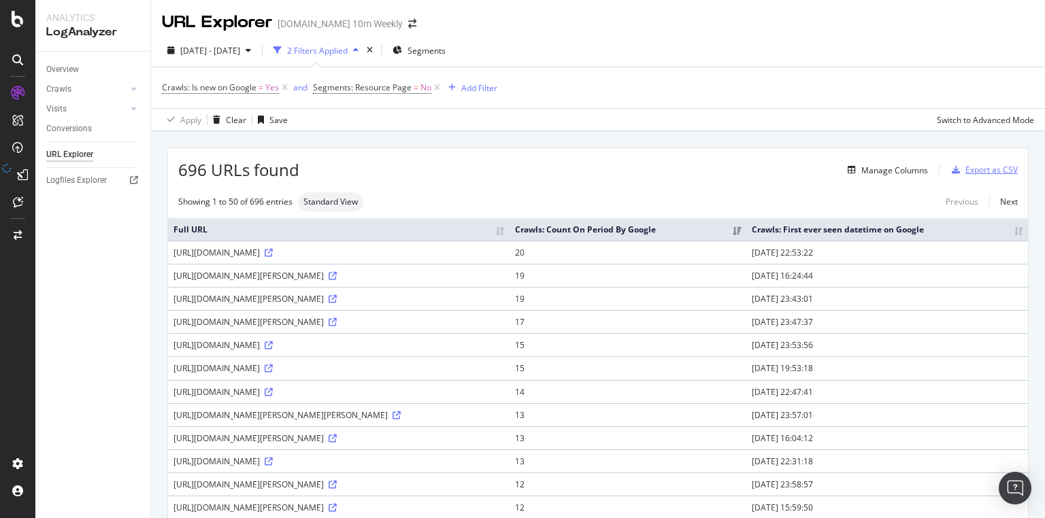
click at [966, 173] on div "Export as CSV" at bounding box center [991, 170] width 52 height 12
click at [1004, 169] on div "Export as CSV" at bounding box center [991, 170] width 52 height 12
click at [990, 171] on div "Export as CSV" at bounding box center [991, 170] width 52 height 12
click at [990, 170] on div "Export as CSV" at bounding box center [991, 170] width 52 height 12
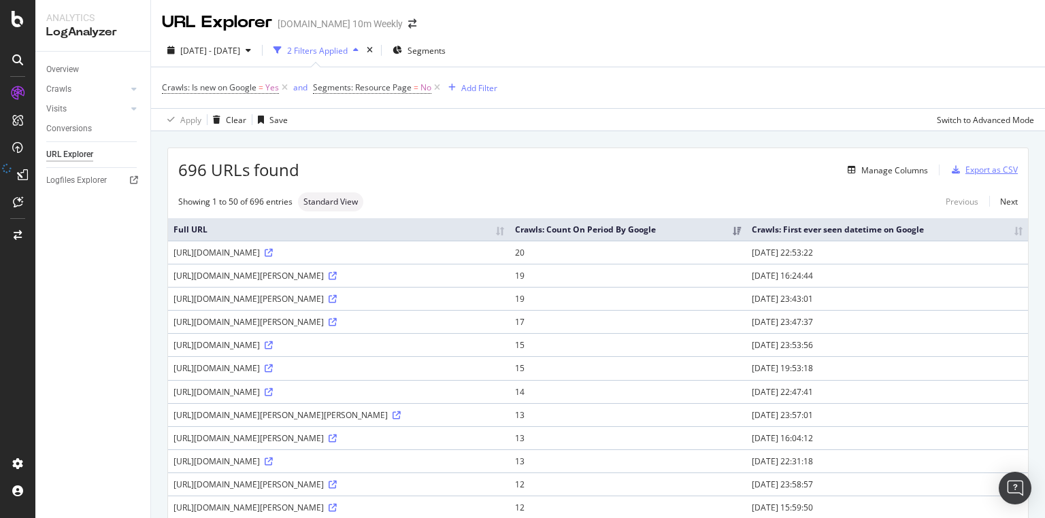
click at [966, 174] on div "Export as CSV" at bounding box center [991, 170] width 52 height 12
click at [950, 165] on div "Export as CSV" at bounding box center [981, 170] width 71 height 20
click at [950, 164] on div "Export as CSV" at bounding box center [981, 170] width 71 height 20
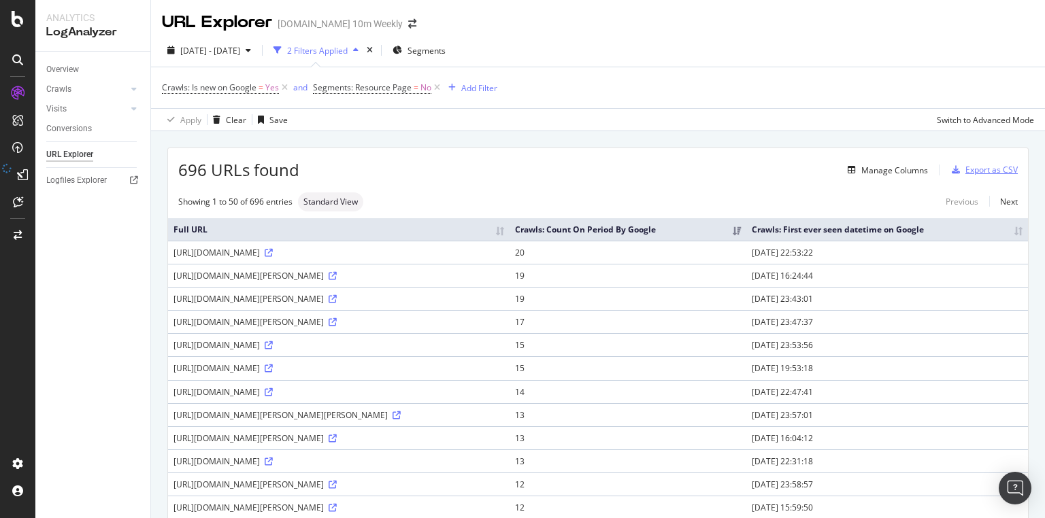
click at [950, 164] on div "Export as CSV" at bounding box center [981, 170] width 71 height 20
click at [952, 166] on icon "button" at bounding box center [956, 170] width 8 height 8
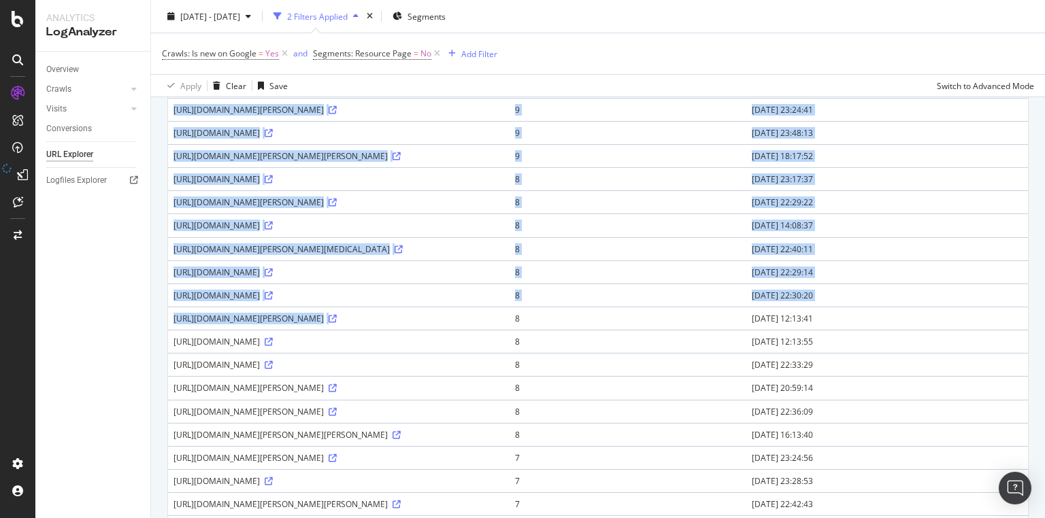
scroll to position [1018, 0]
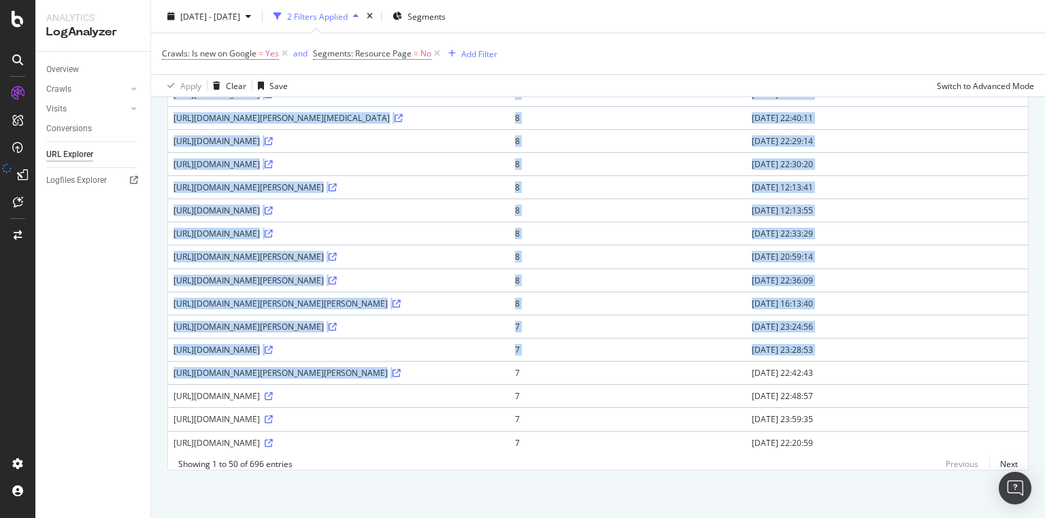
drag, startPoint x: 163, startPoint y: 231, endPoint x: 637, endPoint y: 367, distance: 493.3
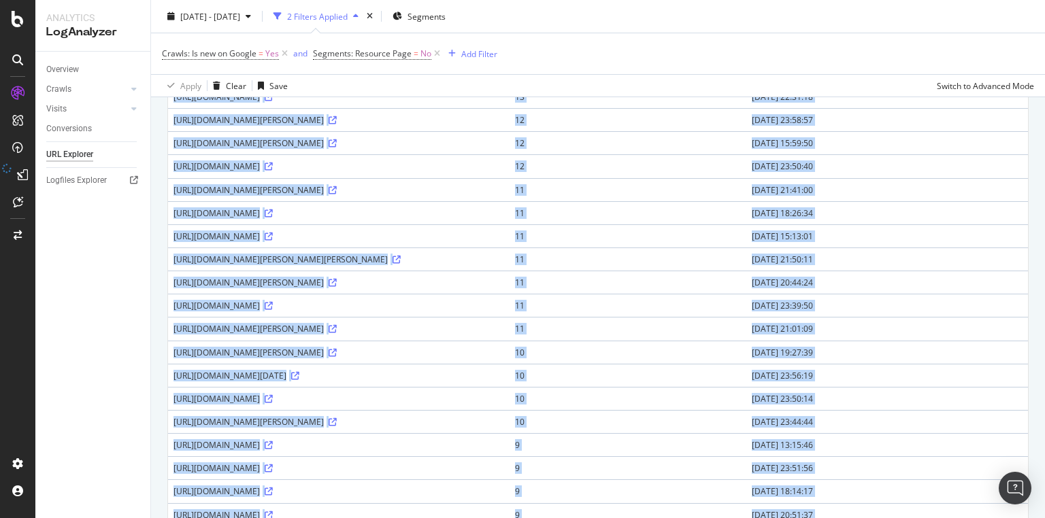
scroll to position [0, 0]
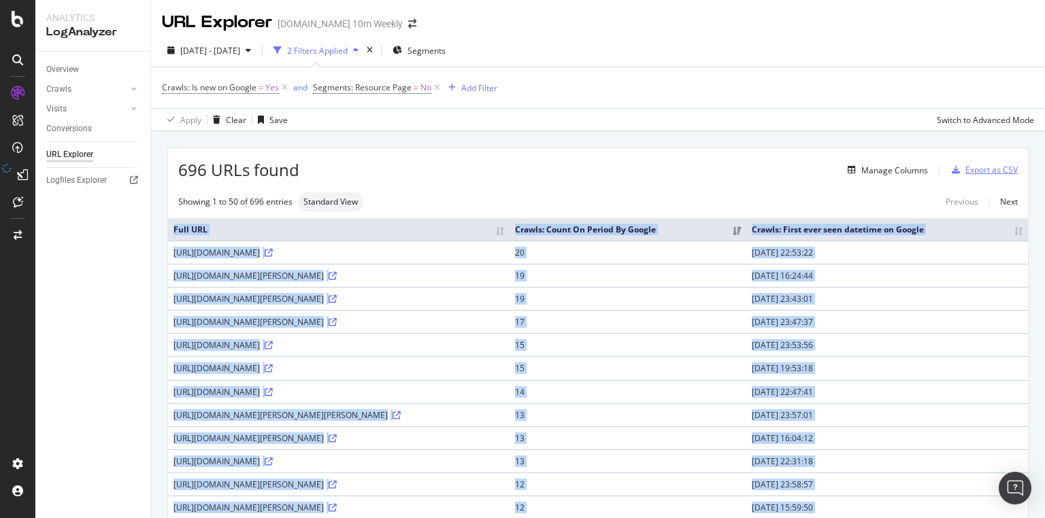
click at [980, 171] on div "Export as CSV" at bounding box center [991, 170] width 52 height 12
click at [973, 169] on div "Export as CSV" at bounding box center [991, 170] width 52 height 12
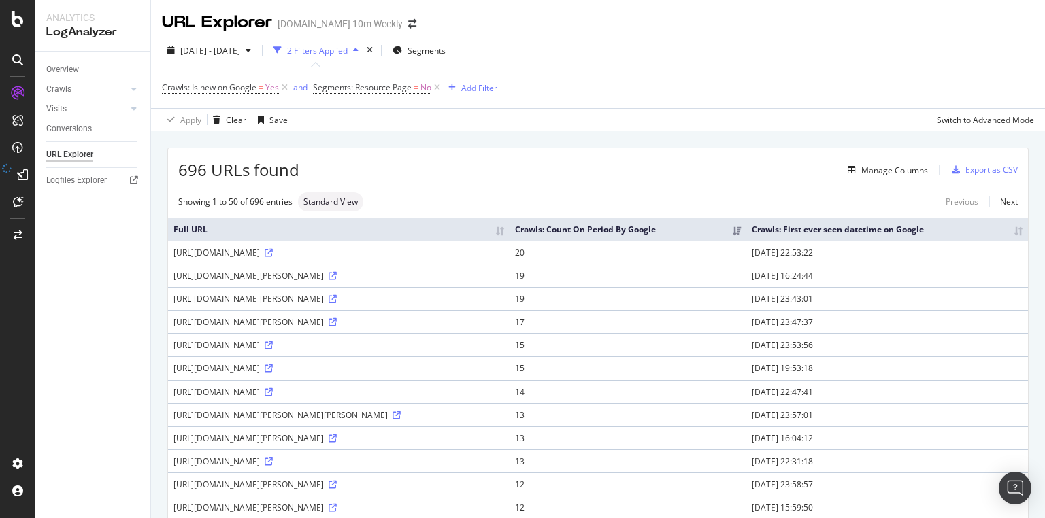
click at [997, 169] on div "Export as CSV" at bounding box center [991, 170] width 52 height 12
click at [969, 172] on div "Export as CSV" at bounding box center [991, 170] width 52 height 12
click at [965, 169] on div "Export as CSV" at bounding box center [991, 170] width 52 height 12
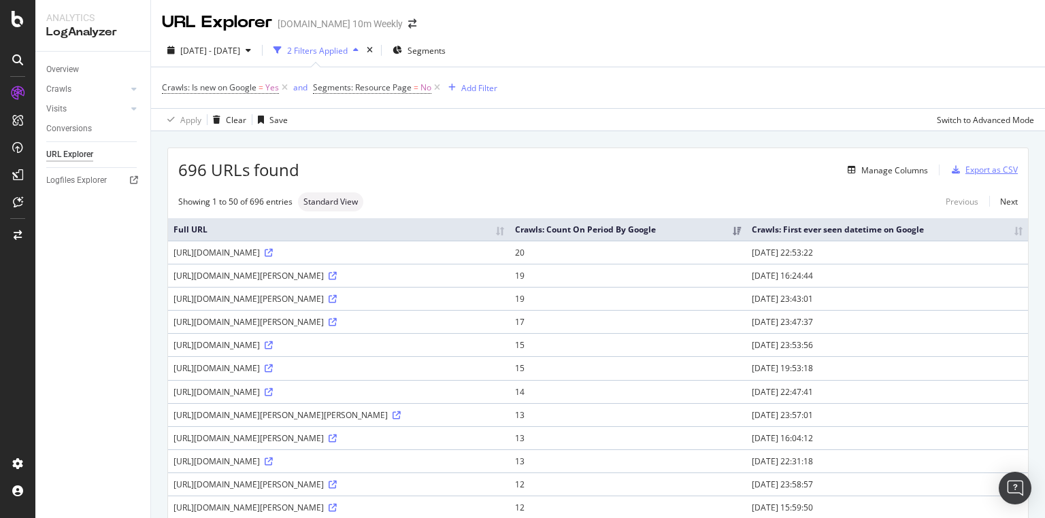
click at [965, 167] on div "Export as CSV" at bounding box center [991, 170] width 52 height 12
click at [946, 166] on div "button" at bounding box center [955, 170] width 19 height 8
click at [965, 167] on div "Export as CSV" at bounding box center [991, 170] width 52 height 12
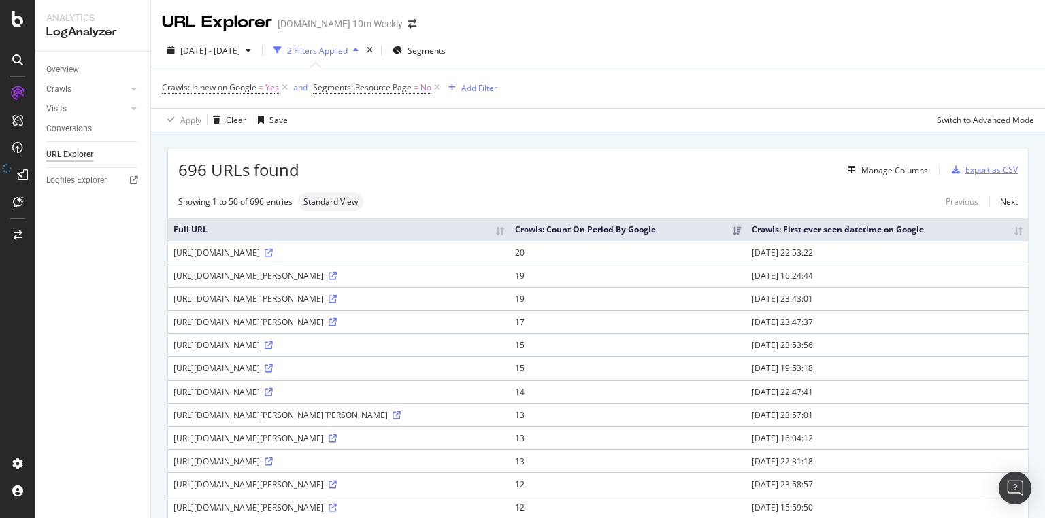
click at [965, 167] on div "Export as CSV" at bounding box center [991, 170] width 52 height 12
drag, startPoint x: 224, startPoint y: 63, endPoint x: 229, endPoint y: 56, distance: 8.3
click at [225, 63] on div "2025 Sep. 30th - Sep. 30th 2 Filters Applied Segments" at bounding box center [598, 52] width 894 height 27
click at [229, 56] on div "2025 Sep. 30th - Sep. 30th" at bounding box center [209, 50] width 95 height 20
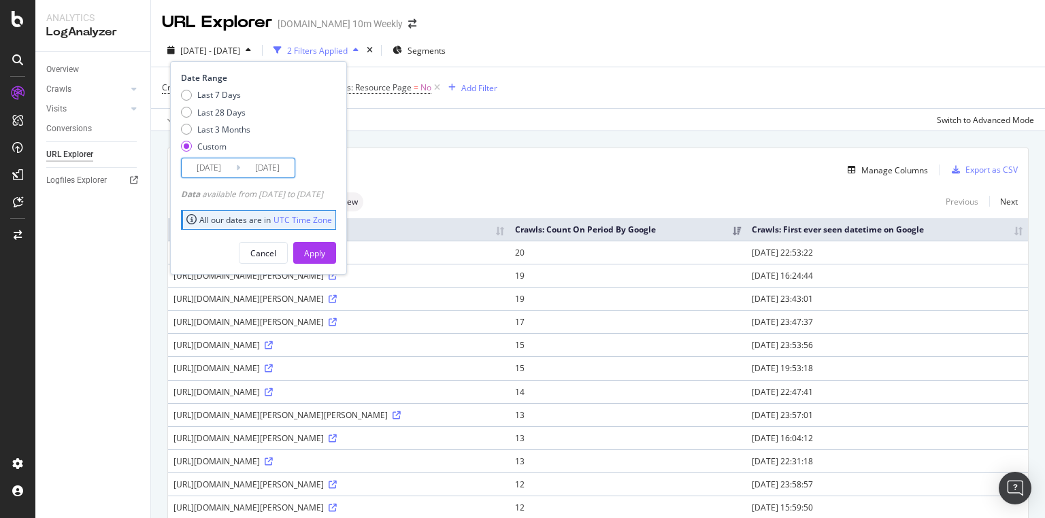
click at [215, 162] on input "2025/09/30" at bounding box center [209, 167] width 54 height 19
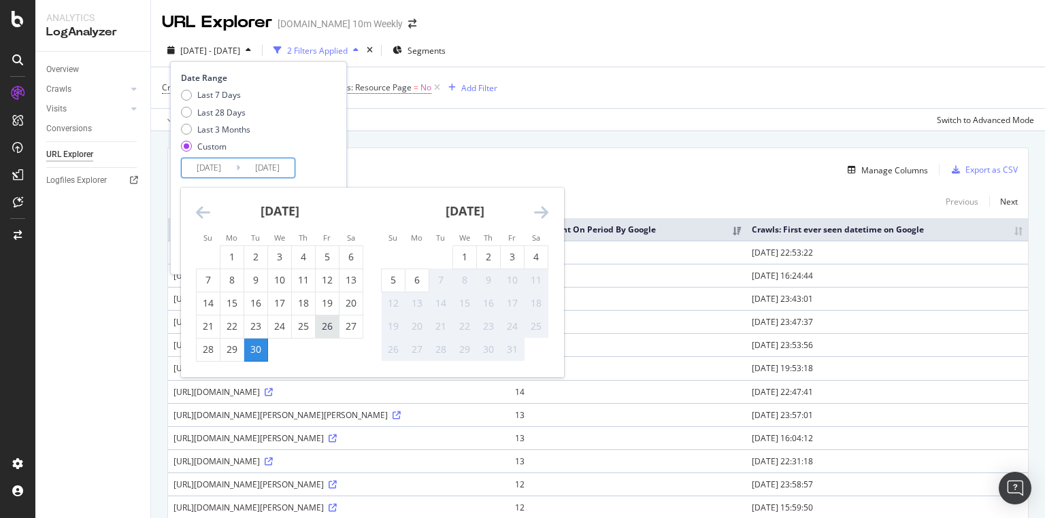
click at [323, 325] on div "26" at bounding box center [327, 327] width 23 height 14
type input "2025/09/26"
click at [333, 151] on div "Last 7 Days Last 28 Days Last 3 Months Custom" at bounding box center [257, 123] width 152 height 69
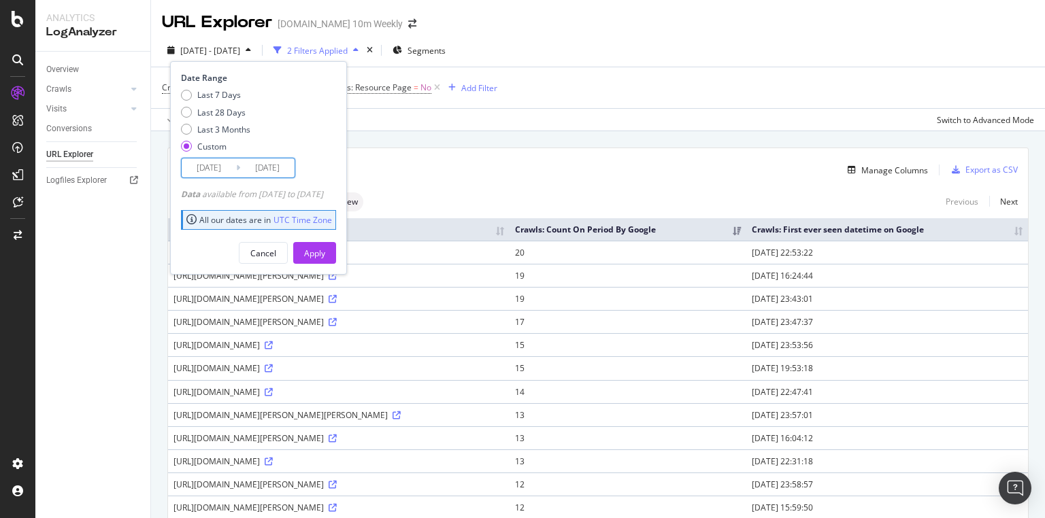
click at [278, 167] on input "2025/09/30" at bounding box center [267, 167] width 54 height 19
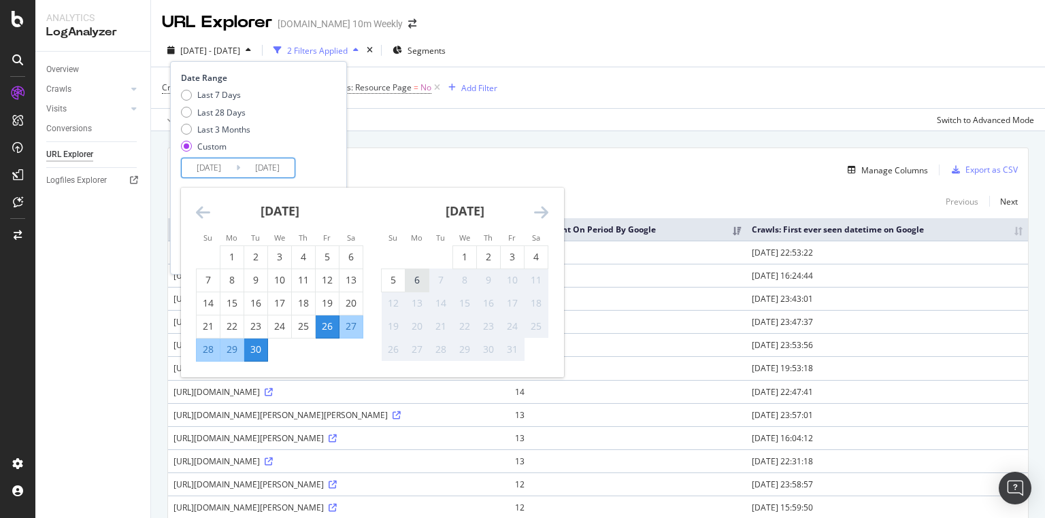
click at [419, 282] on div "6" at bounding box center [416, 280] width 23 height 14
type input "2025/10/06"
click at [225, 167] on input "2025/09/26" at bounding box center [209, 167] width 54 height 19
click at [275, 168] on input "2025/10/06" at bounding box center [267, 167] width 54 height 19
click at [333, 167] on div "Date Range Last 7 Days Last 28 Days Last 3 Months Custom 2025/09/26 Navigate fo…" at bounding box center [257, 125] width 152 height 106
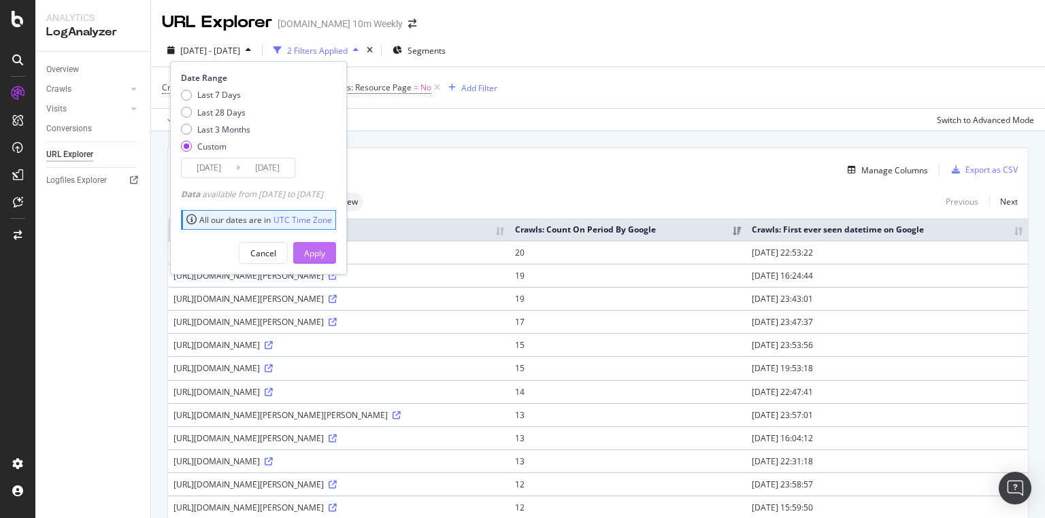
click at [325, 251] on div "Apply" at bounding box center [314, 254] width 21 height 12
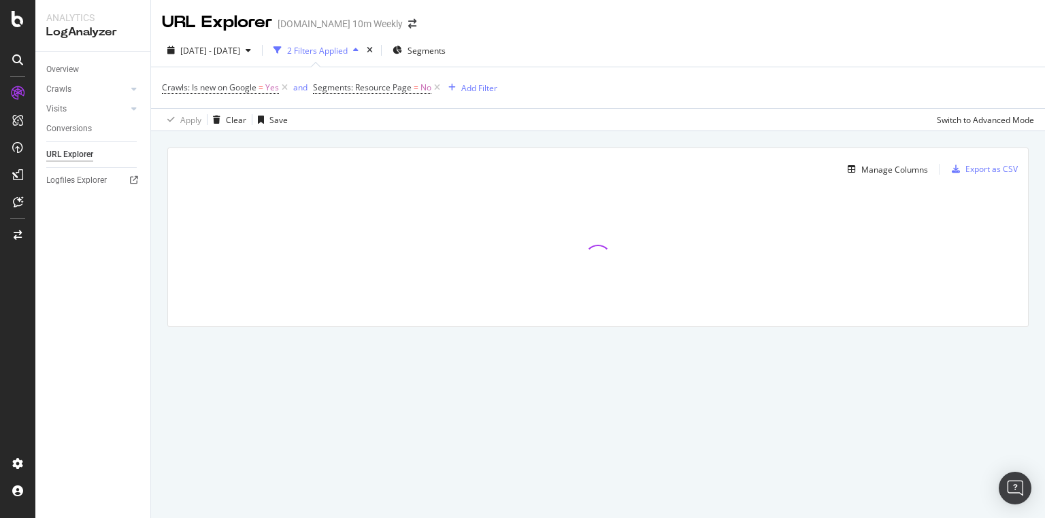
click at [929, 166] on div "Manage Columns Export as CSV" at bounding box center [598, 164] width 860 height 32
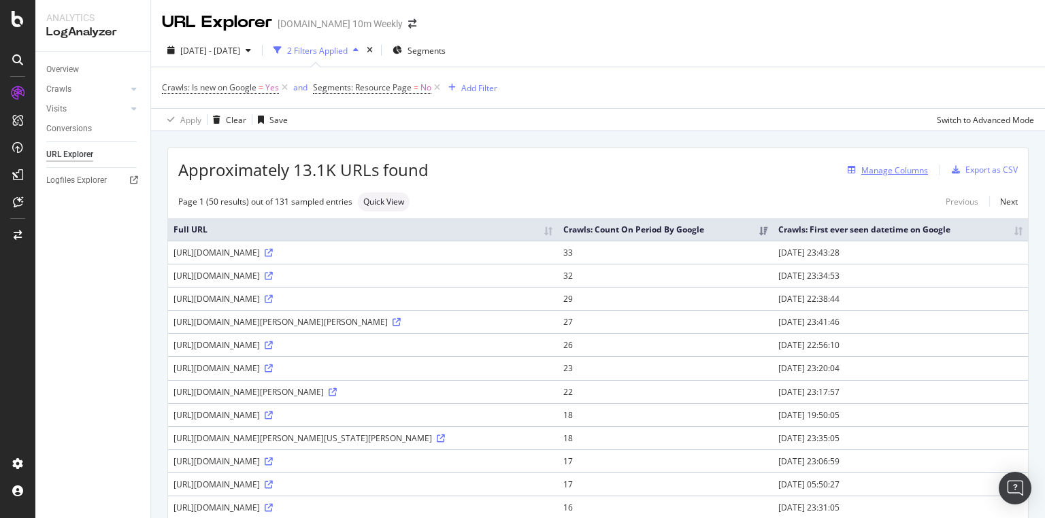
click at [898, 165] on div "Manage Columns" at bounding box center [894, 171] width 67 height 12
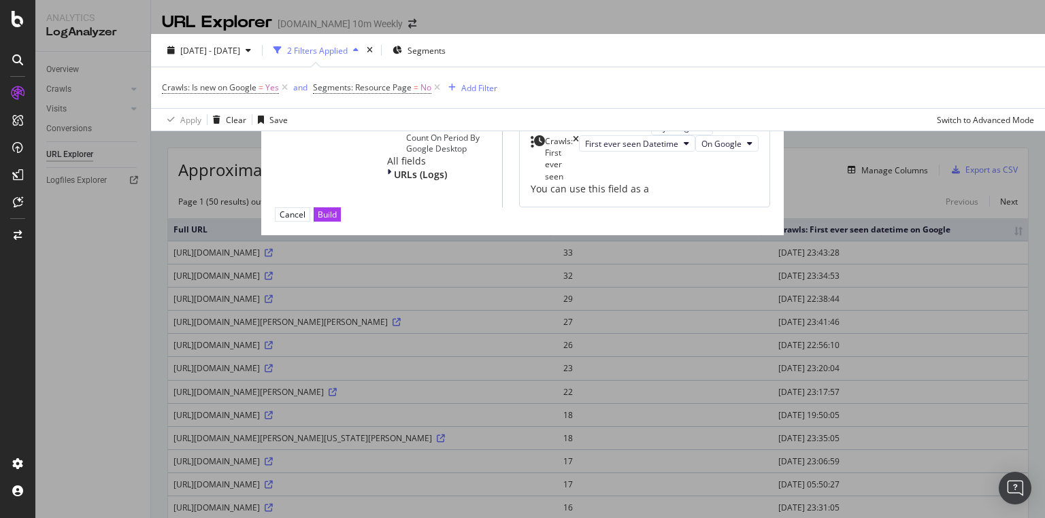
click at [316, 124] on input "modal" at bounding box center [331, 123] width 112 height 15
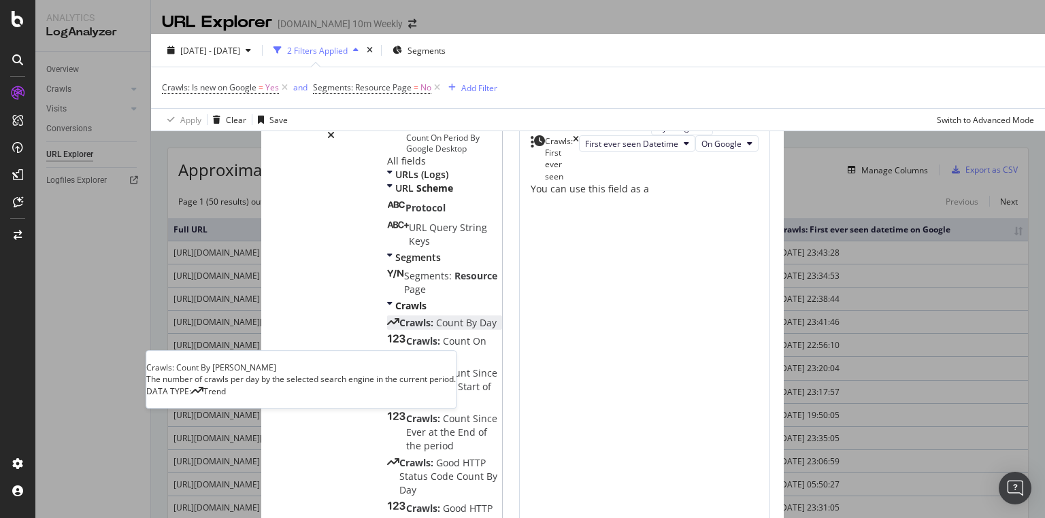
type input "c"
click at [387, 330] on div "Crawls: Count By Day" at bounding box center [442, 323] width 110 height 14
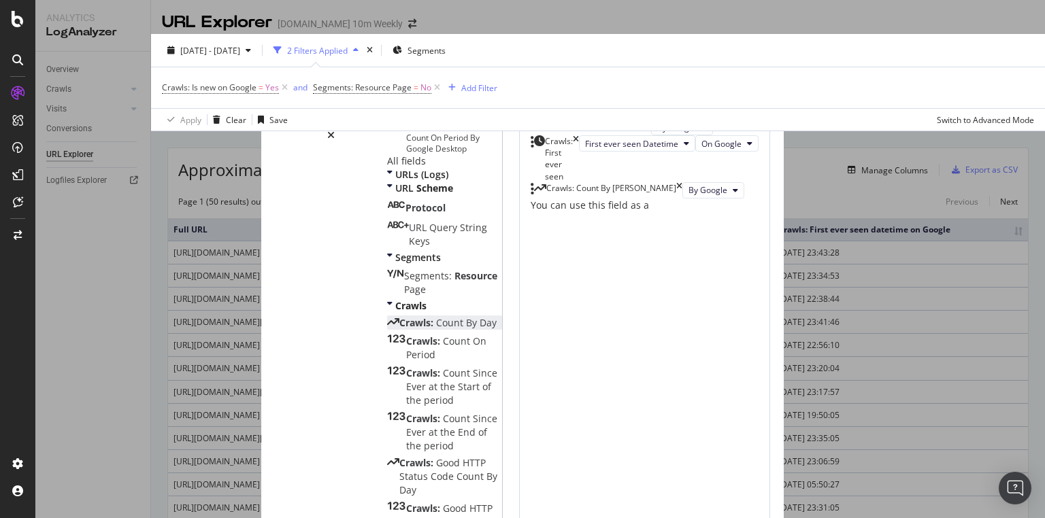
click at [651, 135] on icon "times" at bounding box center [648, 127] width 6 height 16
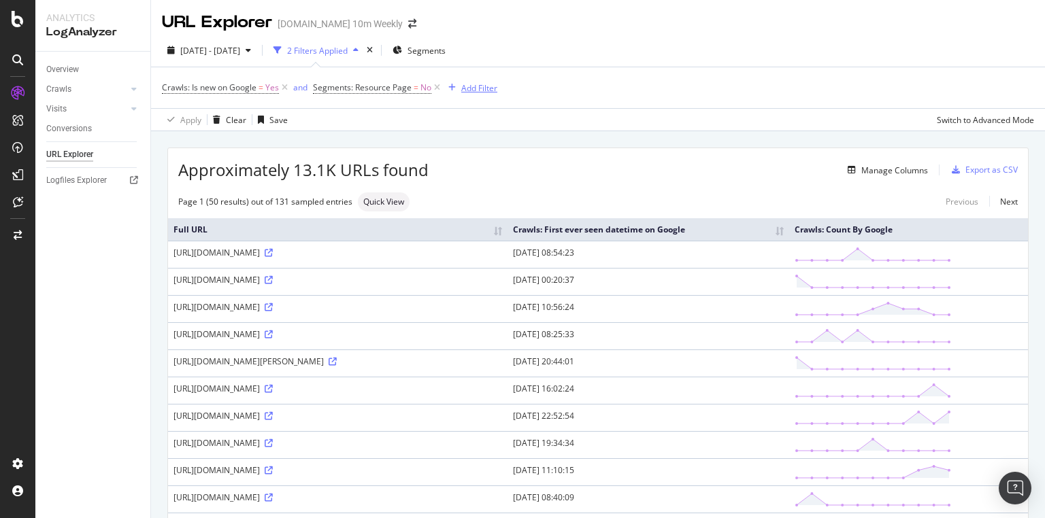
click at [475, 88] on div "Add Filter" at bounding box center [479, 88] width 36 height 12
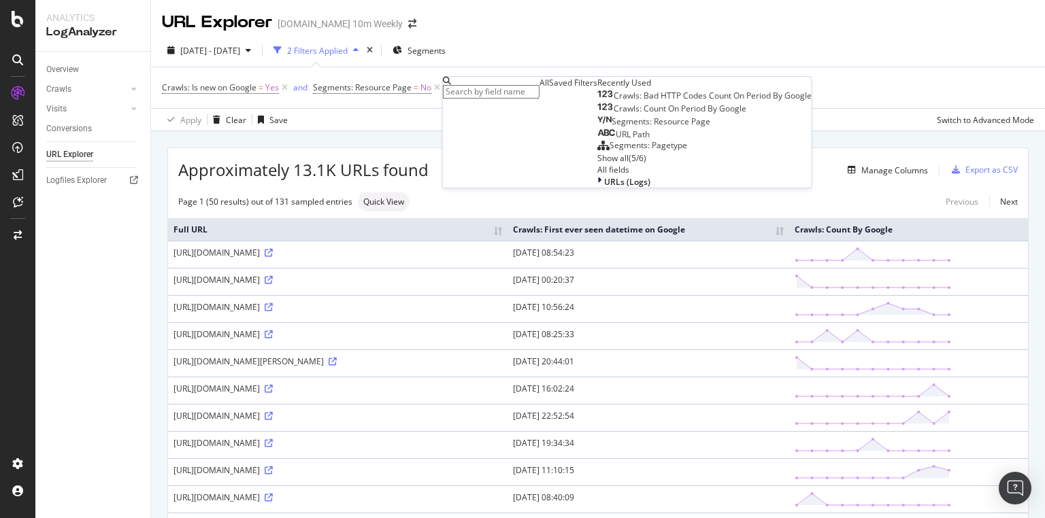
click at [500, 93] on input "text" at bounding box center [491, 92] width 97 height 14
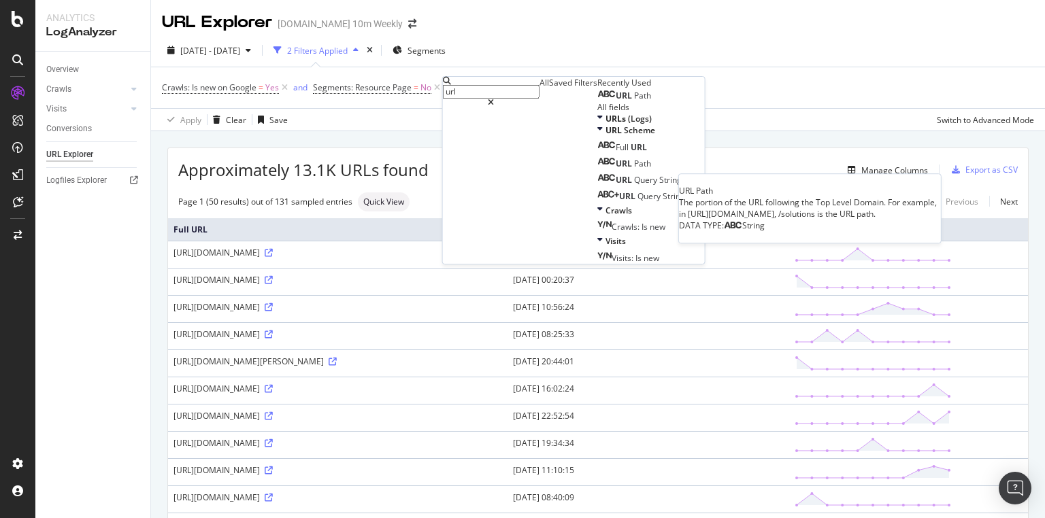
type input "url"
click at [597, 101] on div "URL Path" at bounding box center [624, 95] width 54 height 11
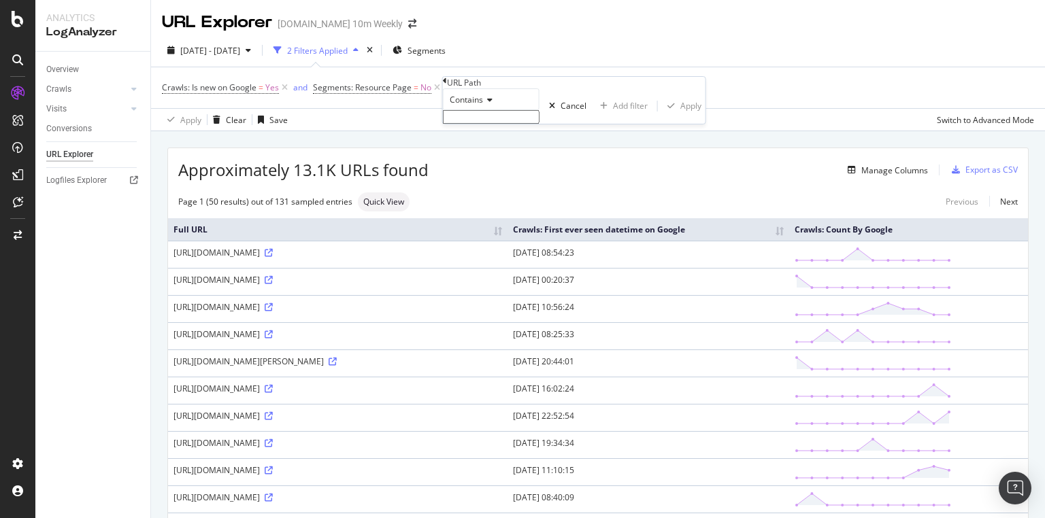
click at [483, 124] on input "text" at bounding box center [491, 117] width 97 height 14
click at [501, 110] on div "Contains" at bounding box center [491, 99] width 97 height 22
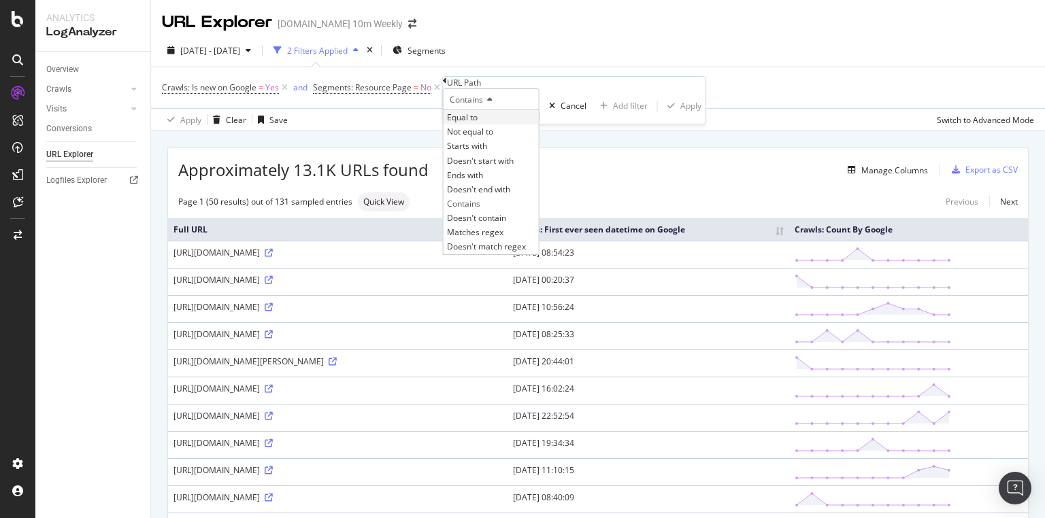
click at [506, 124] on div "Equal to" at bounding box center [491, 117] width 95 height 14
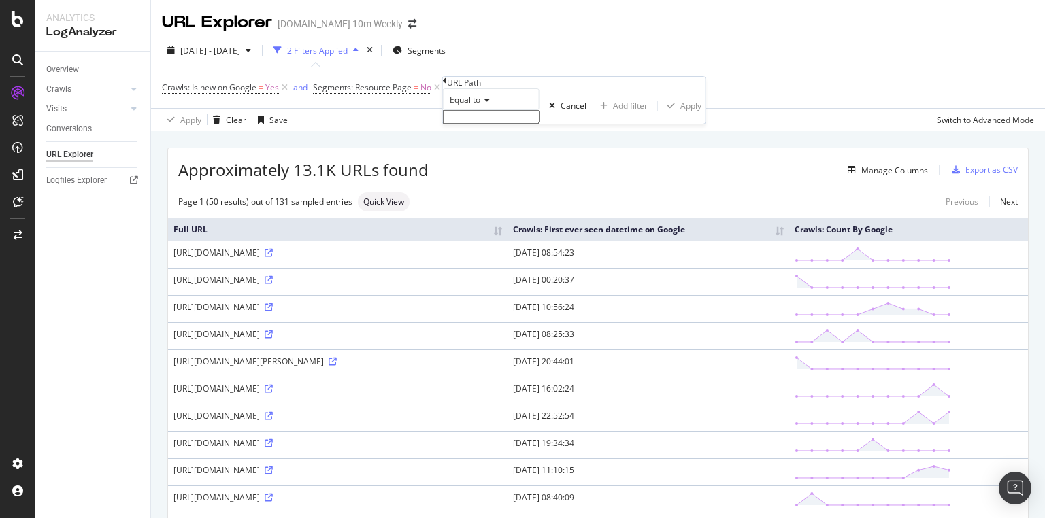
click at [509, 124] on input "text" at bounding box center [491, 117] width 97 height 14
paste input "https://www.thetimes.com/uk/politics/article/digital-id-cards-keir-starmer-spee…"
type input "https://www.thetimes.com/uk/politics/article/digital-id-cards-keir-starmer-spee…"
click at [680, 116] on div "Apply" at bounding box center [690, 110] width 21 height 12
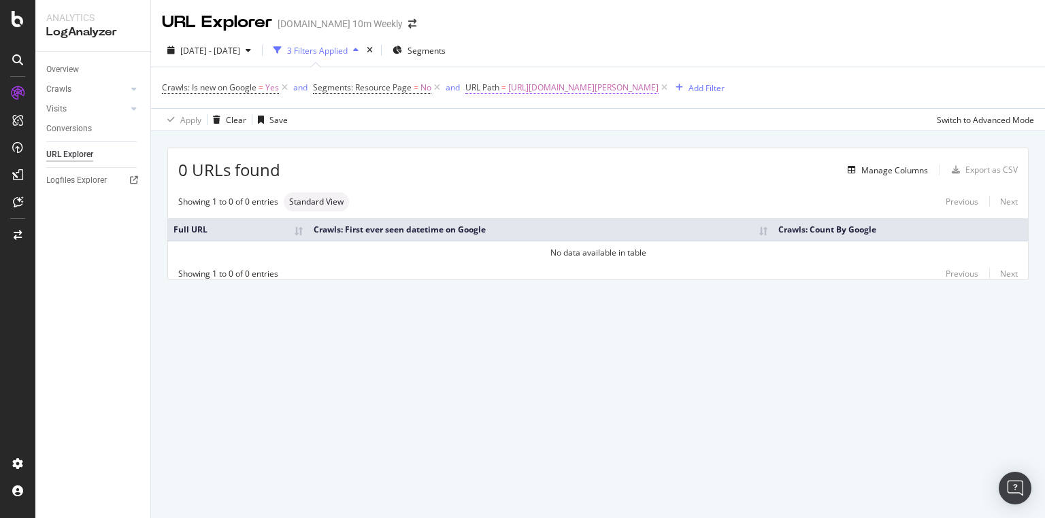
click at [568, 84] on span "https://www.thetimes.com/uk/politics/article/digital-id-cards-keir-starmer-spee…" at bounding box center [583, 87] width 150 height 19
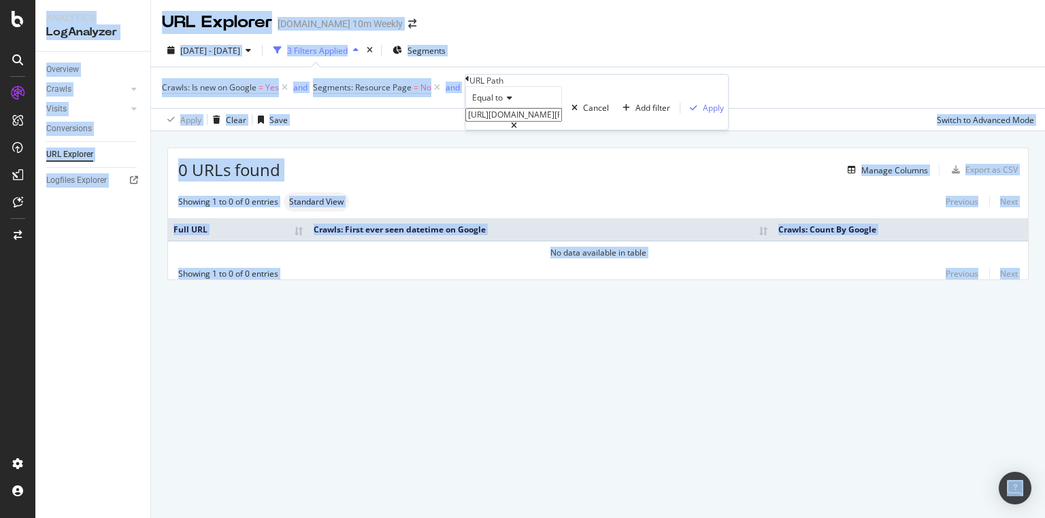
click at [568, 84] on div "URL Path" at bounding box center [596, 81] width 263 height 12
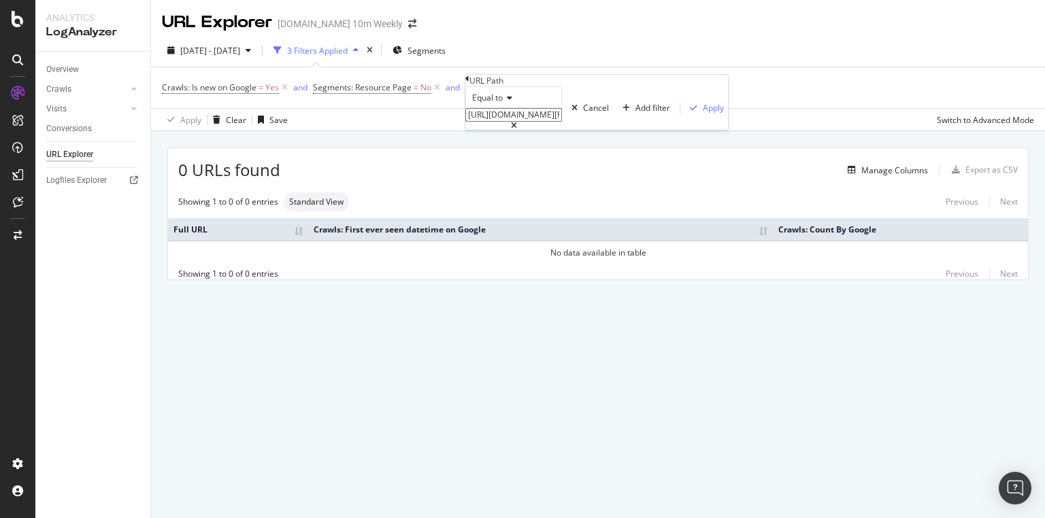
click at [562, 122] on input "https://www.thetimes.com/uk/politics/article/digital-id-cards-keir-starmer-spee…" at bounding box center [513, 115] width 97 height 14
drag, startPoint x: 598, startPoint y: 142, endPoint x: 381, endPoint y: 123, distance: 217.8
click at [394, 125] on body "Analytics LogAnalyzer Overview Crawls Daily Distribution Segments Distribution …" at bounding box center [522, 259] width 1045 height 518
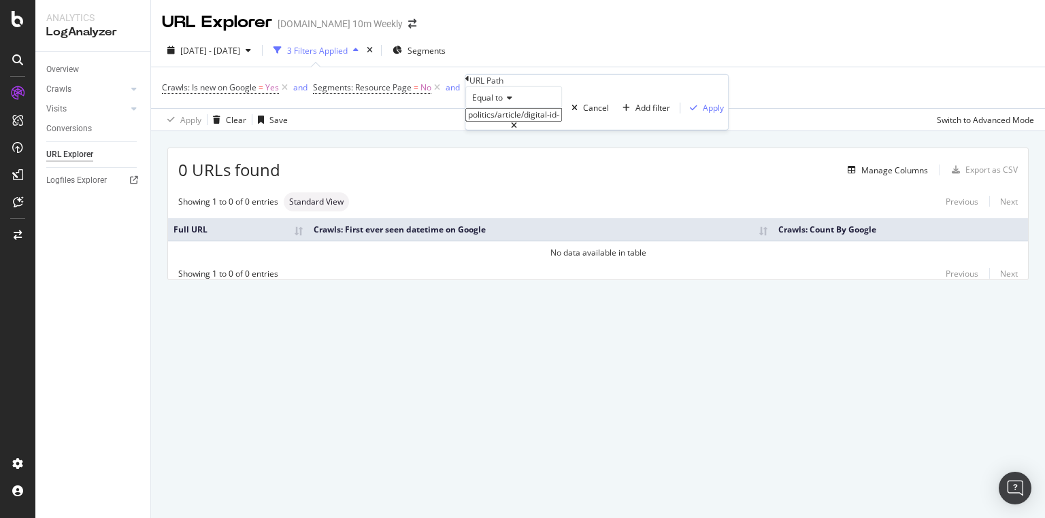
type input "politics/article/digital-id-cards-keir-starmer-speech-reform-bsbwl8qg9"
click at [703, 114] on div "Apply" at bounding box center [713, 108] width 21 height 12
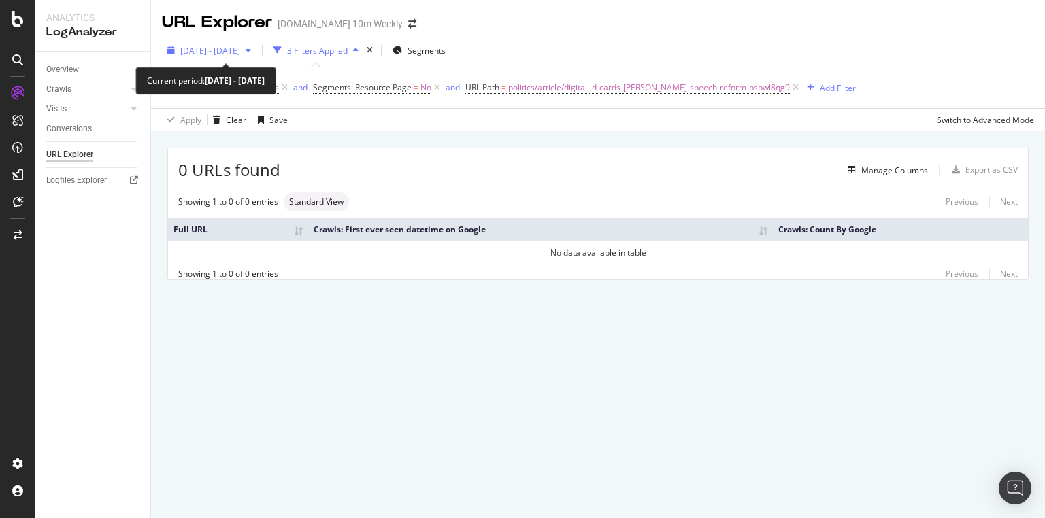
click at [240, 51] on span "2025 Sep. 26th - Oct. 6th" at bounding box center [210, 51] width 60 height 12
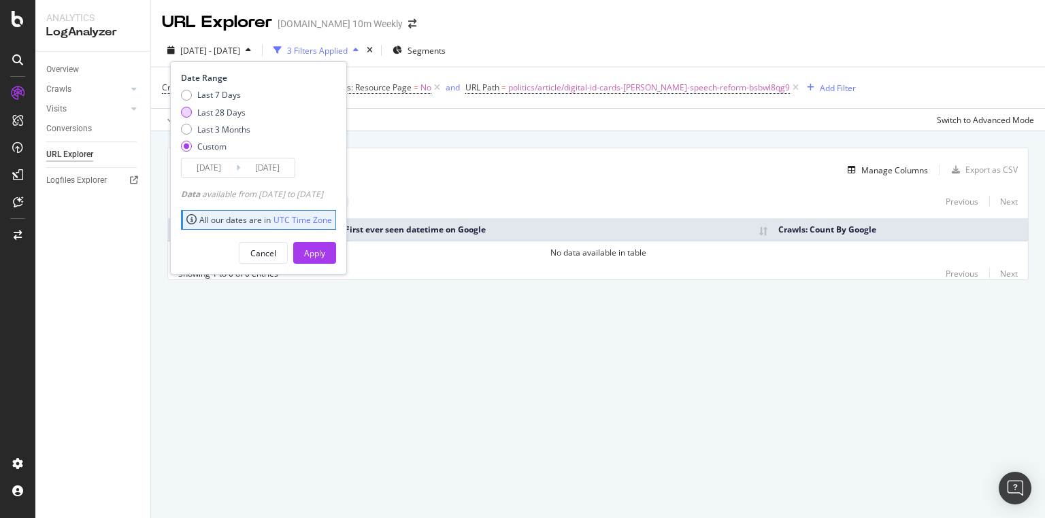
click at [241, 111] on div "Last 28 Days" at bounding box center [221, 113] width 48 height 12
type input "2025/09/09"
click at [325, 254] on div "Apply" at bounding box center [314, 254] width 21 height 12
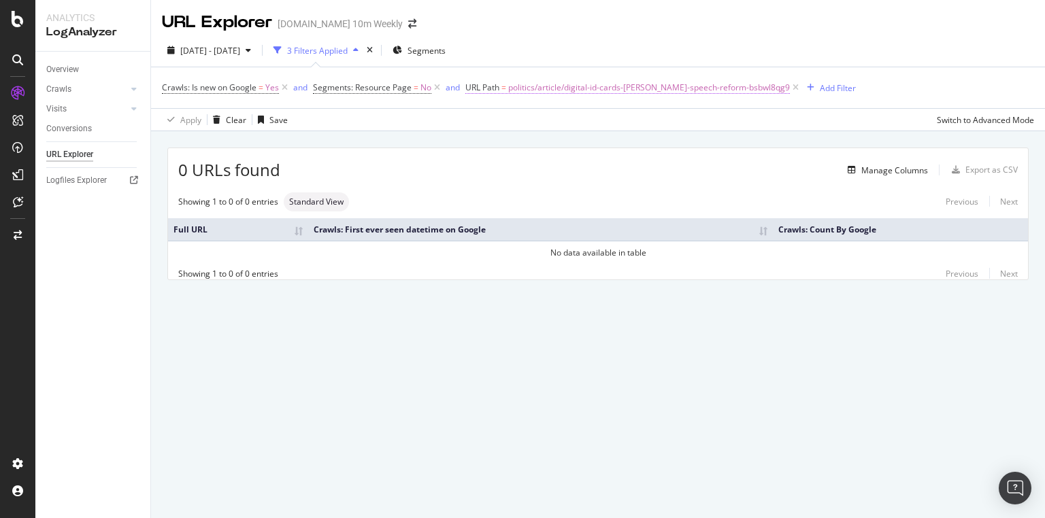
click at [495, 85] on span "URL Path" at bounding box center [482, 88] width 34 height 12
click at [512, 102] on icon at bounding box center [508, 98] width 10 height 8
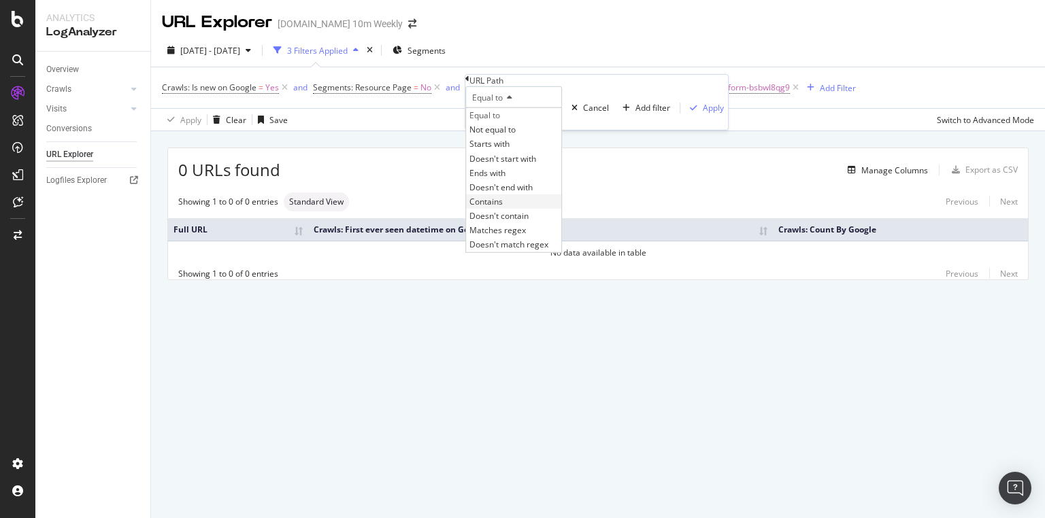
click at [528, 209] on div "Contains" at bounding box center [513, 202] width 95 height 14
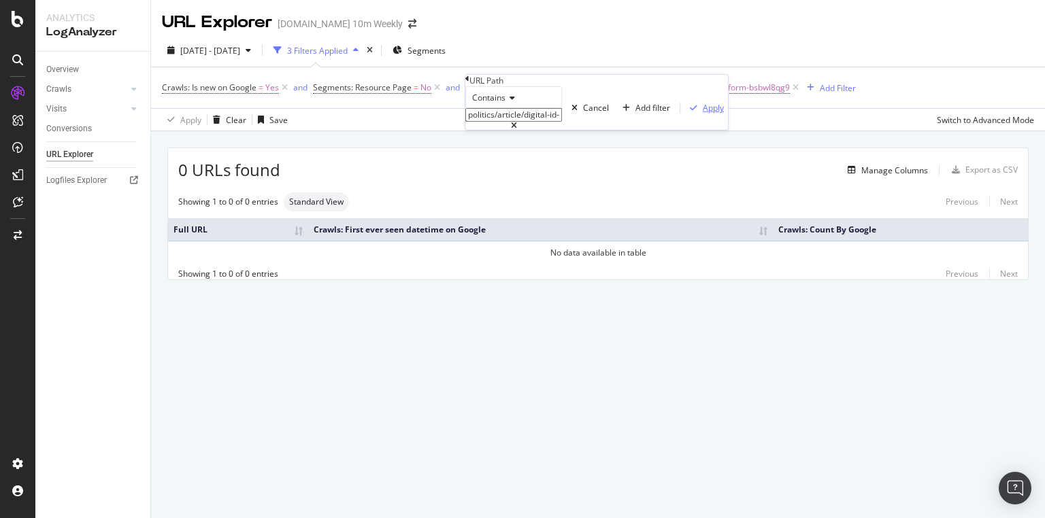
click at [703, 114] on div "Apply" at bounding box center [713, 108] width 21 height 12
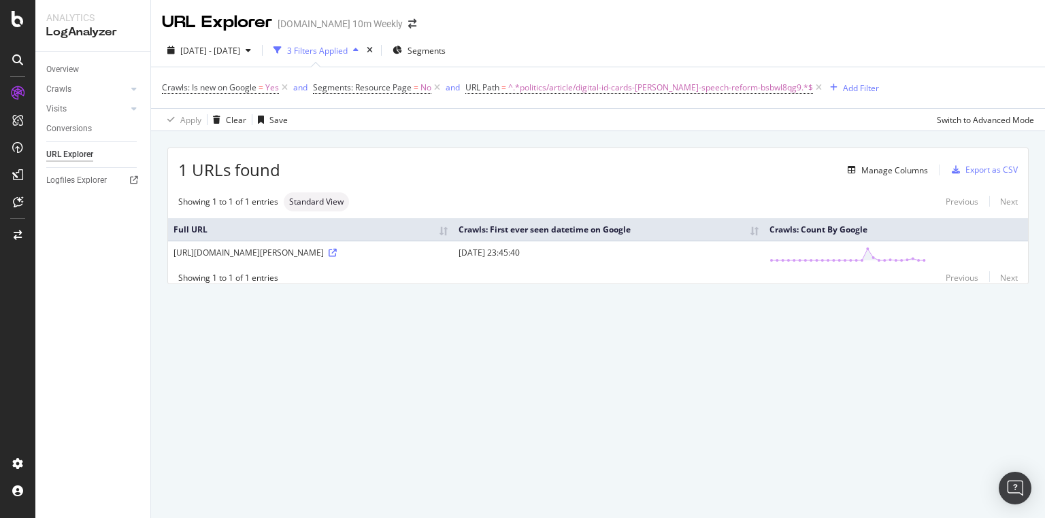
drag, startPoint x: 624, startPoint y: 252, endPoint x: 707, endPoint y: 256, distance: 83.1
click at [707, 256] on td "2025-09-26 23:45:40" at bounding box center [609, 254] width 312 height 27
copy td "2025-09-26 23:45:40"
click at [676, 88] on span "^.*politics/article/digital-id-cards-keir-starmer-speech-reform-bsbwl8qg9.*$" at bounding box center [660, 87] width 305 height 19
click at [553, 122] on input "politics/article/digital-id-cards-keir-starmer-speech-reform-bsbwl8qg9" at bounding box center [513, 115] width 97 height 14
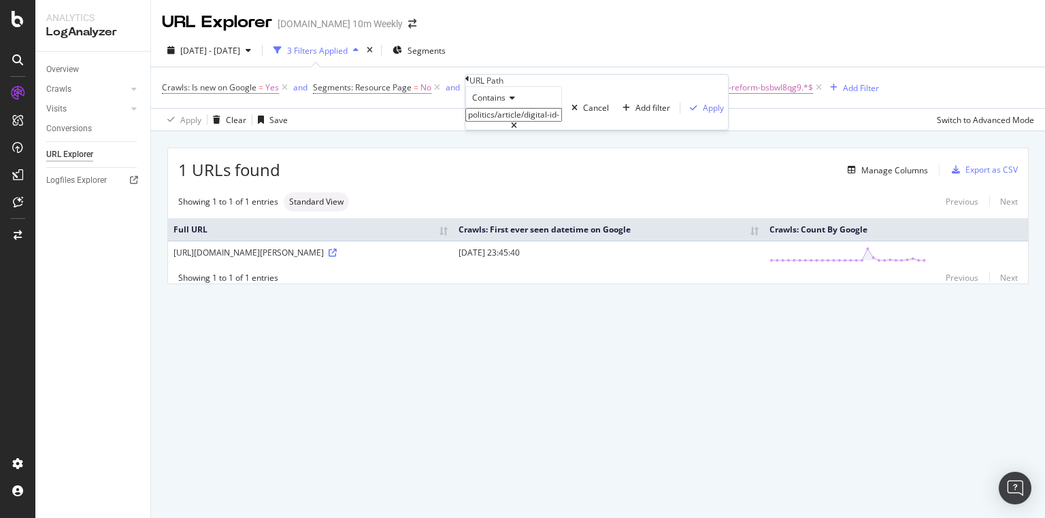
click at [532, 122] on input "politics/article/digital-id-cards-keir-starmer-speech-reform-bsbwl8qg9" at bounding box center [513, 115] width 97 height 14
paste input "https://www.thetimes.com/uk/politics/article/labour-party-conference-2025-lates…"
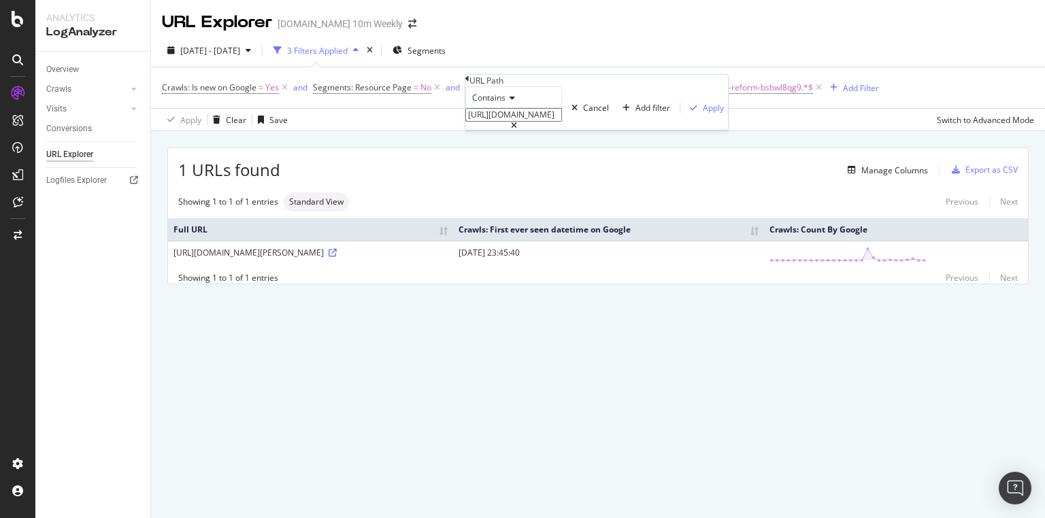
drag, startPoint x: 505, startPoint y: 144, endPoint x: 388, endPoint y: 136, distance: 116.6
click at [388, 136] on body "Analytics LogAnalyzer Overview Crawls Daily Distribution Segments Distribution …" at bounding box center [522, 259] width 1045 height 518
click at [562, 122] on input "https://www.thetimes.com/uk/politics/article/labour-party-conference-2025-lates…" at bounding box center [513, 115] width 97 height 14
drag, startPoint x: 592, startPoint y: 141, endPoint x: 463, endPoint y: 139, distance: 129.3
click at [463, 139] on body "Analytics LogAnalyzer Overview Crawls Daily Distribution Segments Distribution …" at bounding box center [522, 259] width 1045 height 518
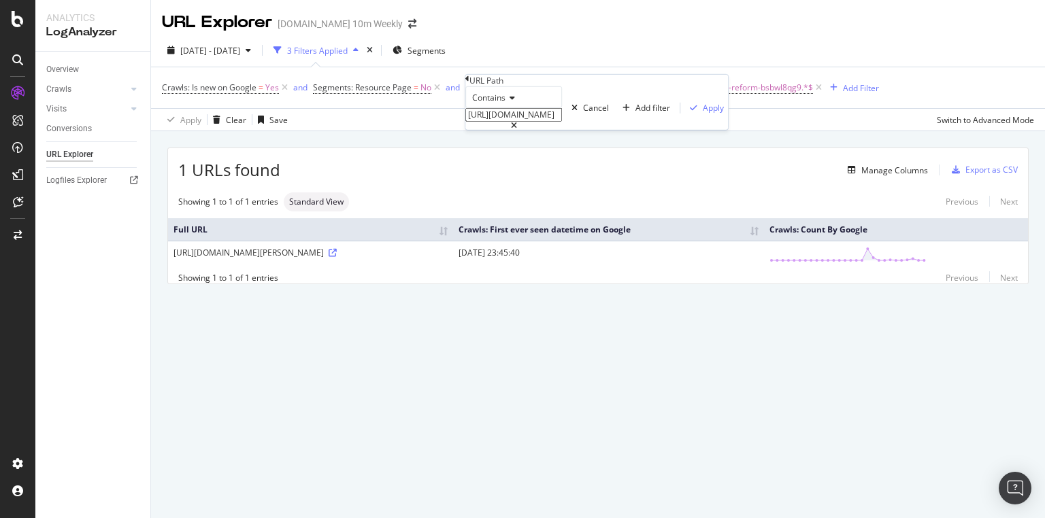
click at [562, 122] on input "https://www.thetimes.com/uk/politics/article/labour-party-conference-2025-lates…" at bounding box center [513, 115] width 97 height 14
drag, startPoint x: 585, startPoint y: 143, endPoint x: 343, endPoint y: 129, distance: 242.6
click at [346, 133] on body "Analytics LogAnalyzer Overview Crawls Daily Distribution Segments Distribution …" at bounding box center [522, 259] width 1045 height 518
click at [503, 122] on input "s-liverpool-pb5t5tj0r" at bounding box center [513, 115] width 97 height 14
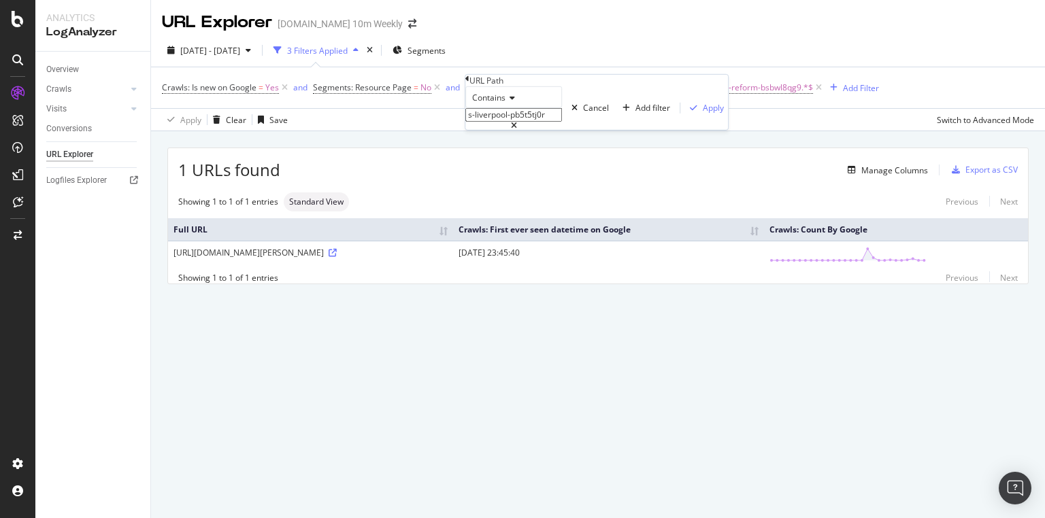
click at [503, 122] on input "s-liverpool-pb5t5tj0r" at bounding box center [513, 115] width 97 height 14
paste input "https://www.thetimes.com/uk/politics/article/labour-party-conference-2025-lates…"
drag, startPoint x: 509, startPoint y: 147, endPoint x: 383, endPoint y: 139, distance: 126.1
click at [383, 139] on body "Analytics LogAnalyzer Overview Crawls Daily Distribution Segments Distribution …" at bounding box center [522, 259] width 1045 height 518
click at [562, 122] on input "https://www.thetimes.com/uk/politics/article/labour-party-conference-2025-lates…" at bounding box center [513, 115] width 97 height 14
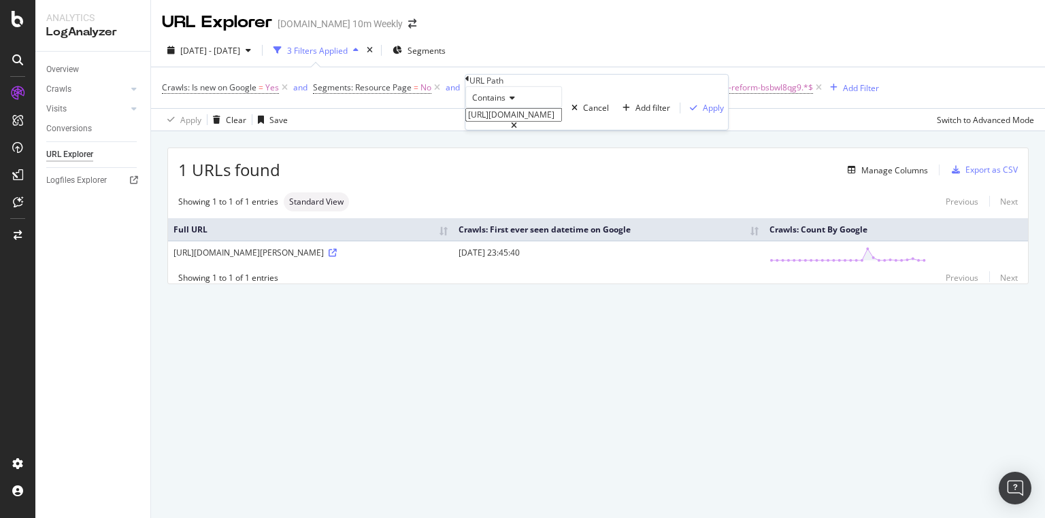
drag, startPoint x: 590, startPoint y: 145, endPoint x: 473, endPoint y: 138, distance: 117.9
click at [473, 130] on div "Contains https://www.thetimes.com/uk/politics/article/labour-party-conference-2…" at bounding box center [596, 108] width 263 height 44
type input "k/politics/article/labour-party-conference-2025-latest-news-liverpool-pb5t5tj0r"
click at [703, 114] on div "Apply" at bounding box center [713, 108] width 21 height 12
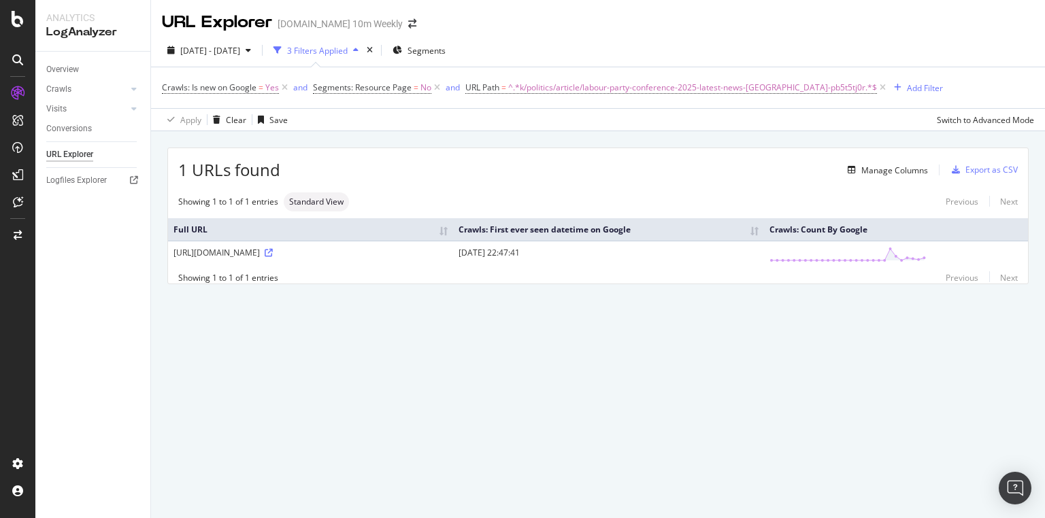
drag, startPoint x: 639, startPoint y: 250, endPoint x: 723, endPoint y: 255, distance: 83.8
click at [723, 255] on td "2025-09-30 22:47:41" at bounding box center [609, 254] width 312 height 27
copy td "2025-09-30 22:47:41"
click at [604, 94] on span "^.*politics/article/digital-id-cards-keir-starmer-speech-reform-bsbwl8qg9.*$" at bounding box center [660, 87] width 305 height 19
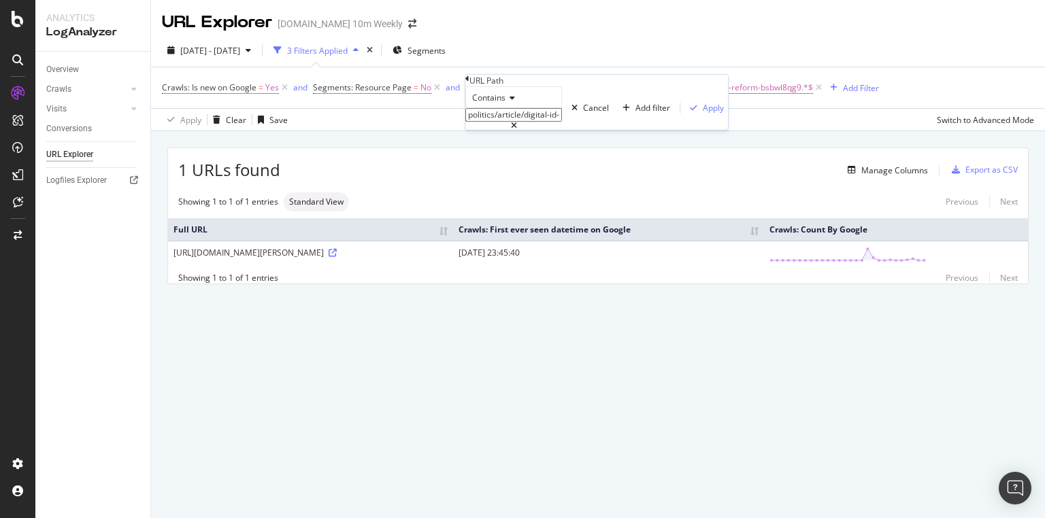
click at [546, 122] on input "politics/article/digital-id-cards-keir-starmer-speech-reform-bsbwl8qg9" at bounding box center [513, 115] width 97 height 14
paste input "/uk/london/article/the-first-timers-guide-to-london-cocktail-week-9w03wd9qr"
type input "/uk/london/article/the-first-timers-guide-to-london-cocktail-week-9w03wd9qr"
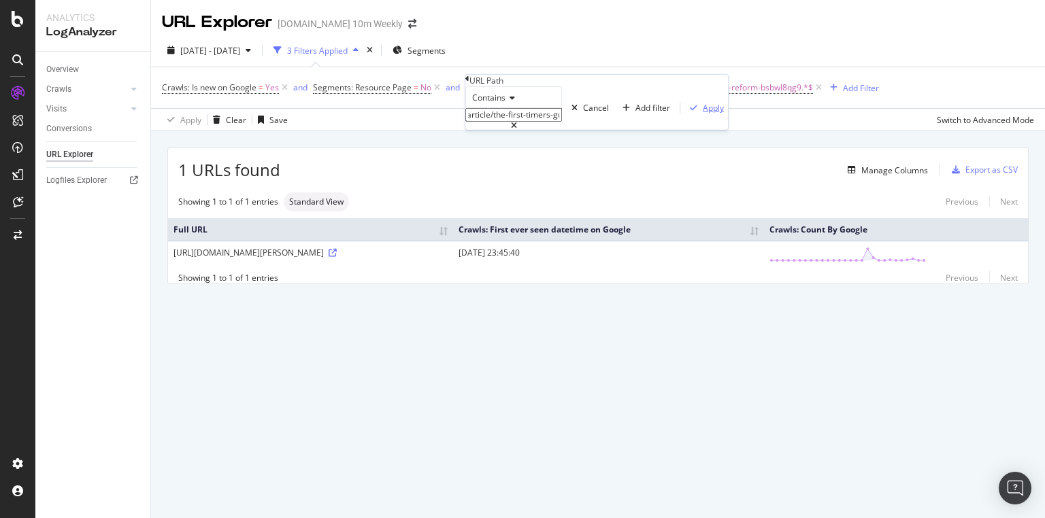
click at [703, 114] on div "Apply" at bounding box center [713, 108] width 21 height 12
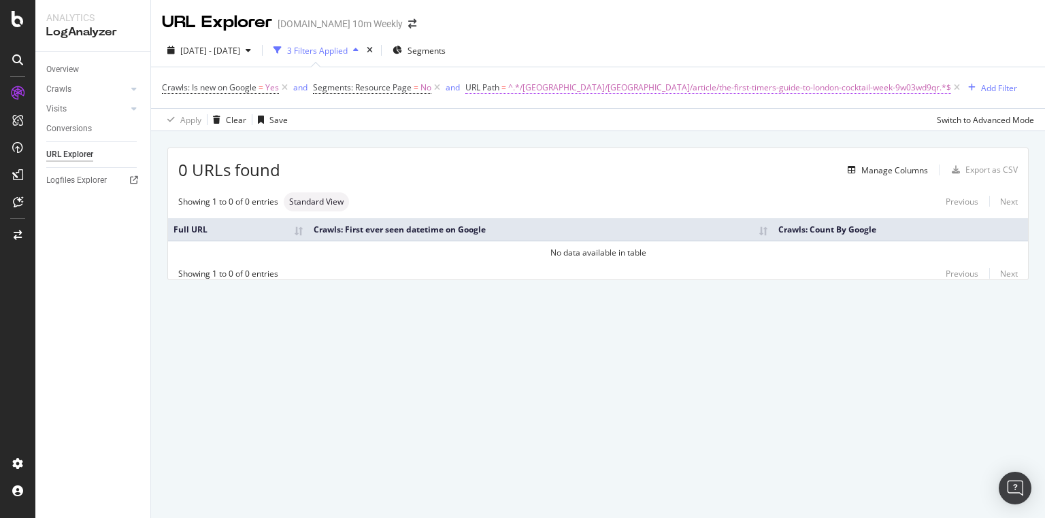
click at [546, 91] on span "^.*/uk/london/article/the-first-timers-guide-to-london-cocktail-week-9w03wd9qr.…" at bounding box center [729, 87] width 443 height 19
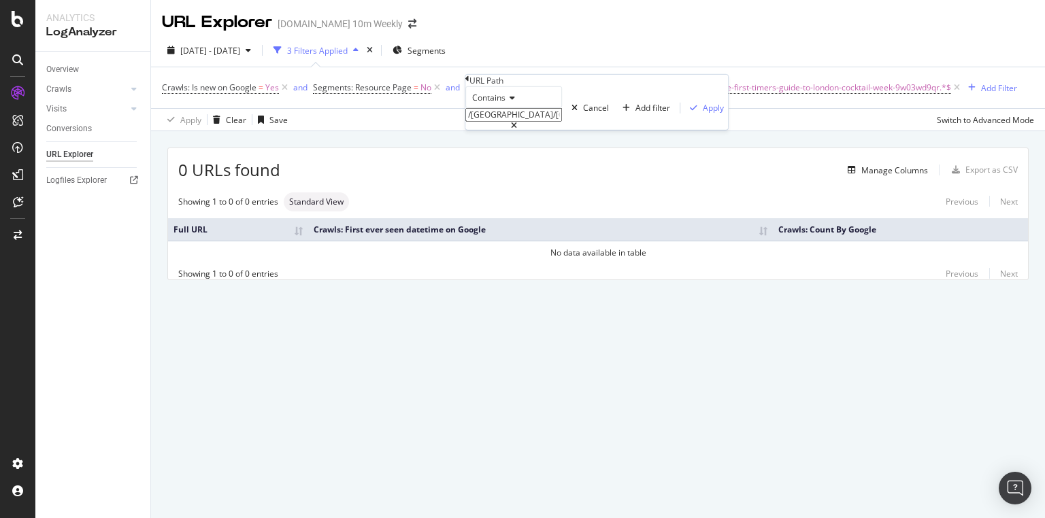
click at [518, 122] on input "/uk/london/article/the-first-timers-guide-to-london-cocktail-week-9w03wd9qr" at bounding box center [513, 115] width 97 height 14
paste input "text"
type input "uk/london/article/the-first-timers-guide-to-london-cocktail-week-9w03wd9qr"
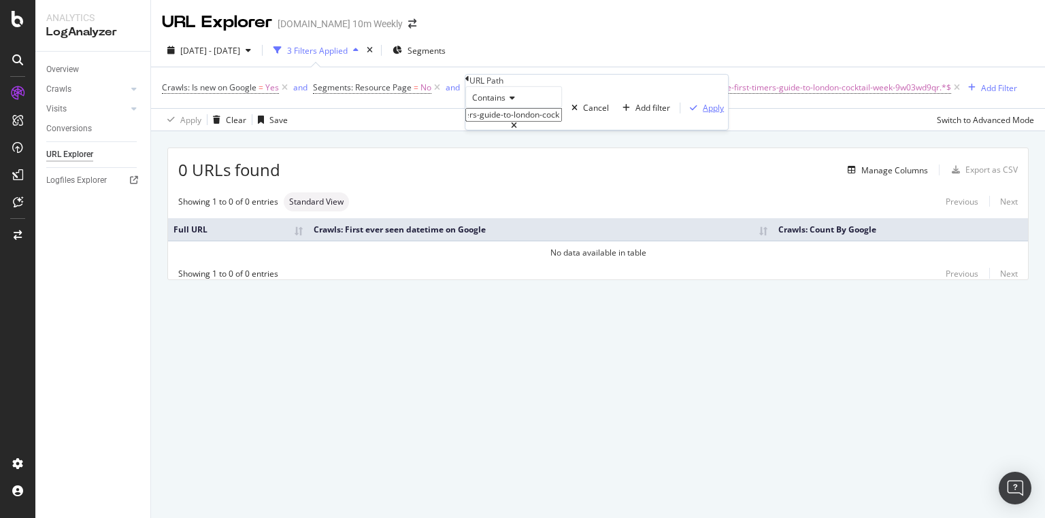
click at [703, 114] on div "Apply" at bounding box center [713, 108] width 21 height 12
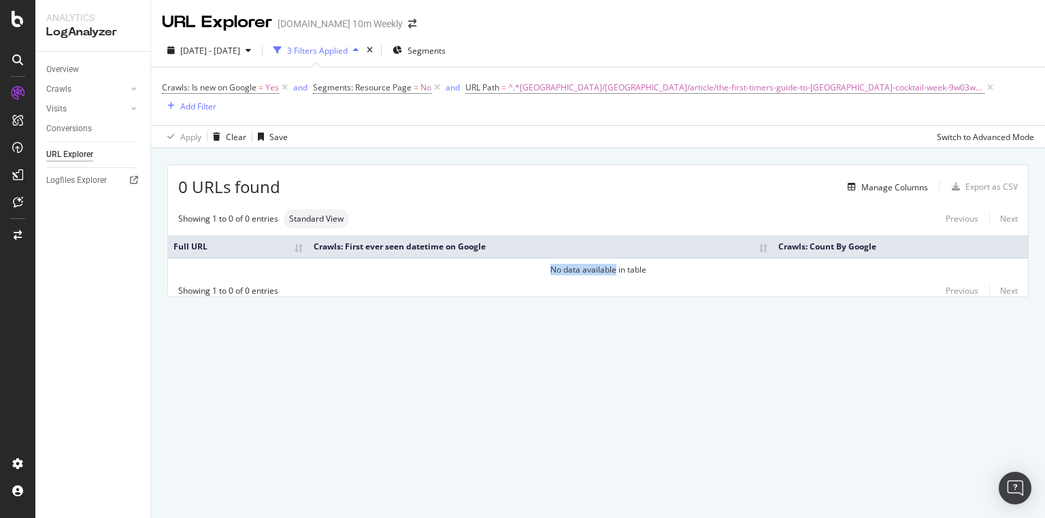
drag, startPoint x: 543, startPoint y: 253, endPoint x: 615, endPoint y: 245, distance: 72.6
click at [615, 258] on td "No data available in table" at bounding box center [598, 269] width 860 height 23
copy td "No data available"
click at [582, 90] on span "^.*uk/london/article/the-first-timers-guide-to-london-cocktail-week-9w03wd9qr.*$" at bounding box center [746, 87] width 476 height 19
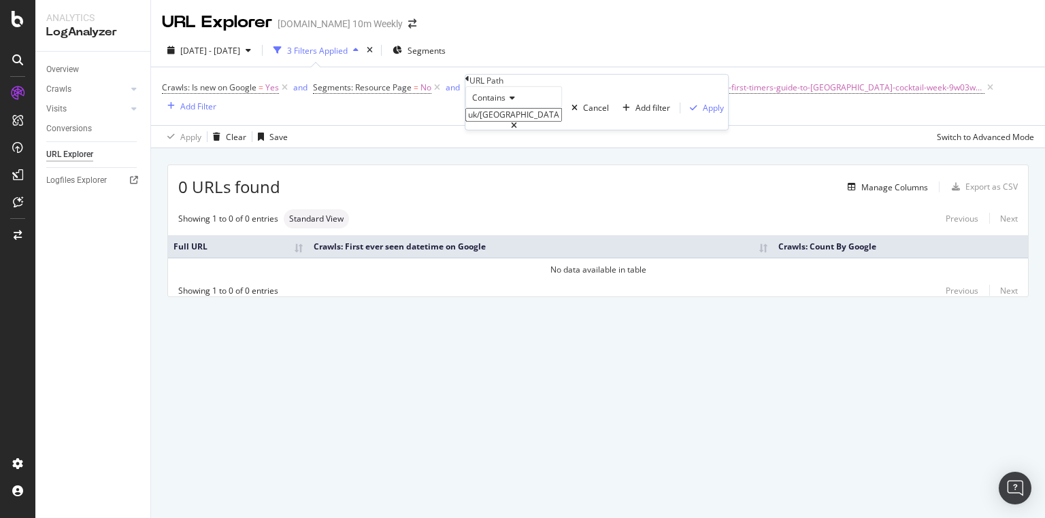
click at [551, 122] on input "uk/london/article/the-first-timers-guide-to-london-cocktail-week-9w03wd9qr" at bounding box center [513, 115] width 97 height 14
paste input "/uk/crime/article/manchester-synagogue-stabbing-latest-news-attack-today-wf82d3…"
type input "/uk/crime/article/manchester-synagogue-stabbing-latest-news-attack-today-wf82d3…"
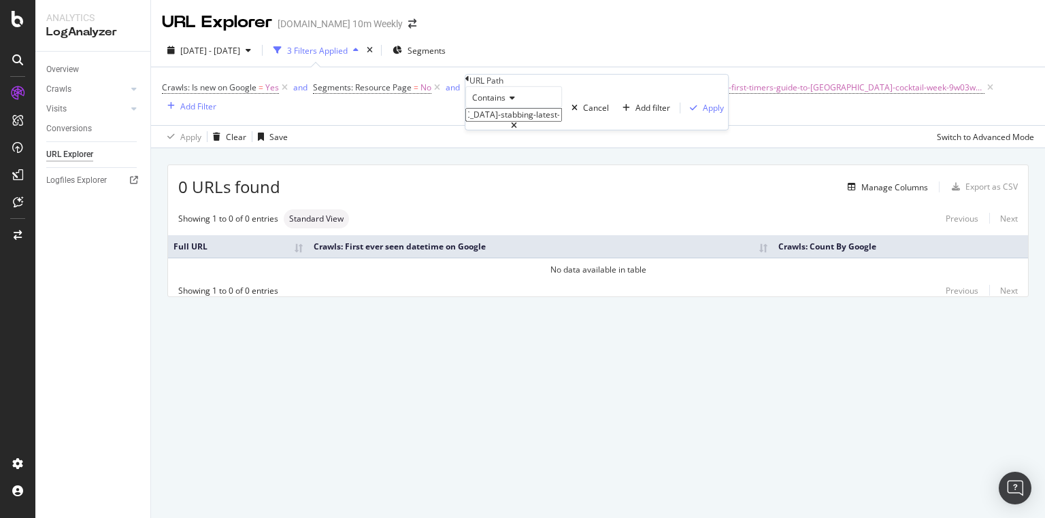
click at [622, 130] on div "Contains /uk/crime/article/manchester-synagogue-stabbing-latest-news-attack-tod…" at bounding box center [596, 108] width 263 height 44
click at [703, 114] on div "Apply" at bounding box center [713, 108] width 21 height 12
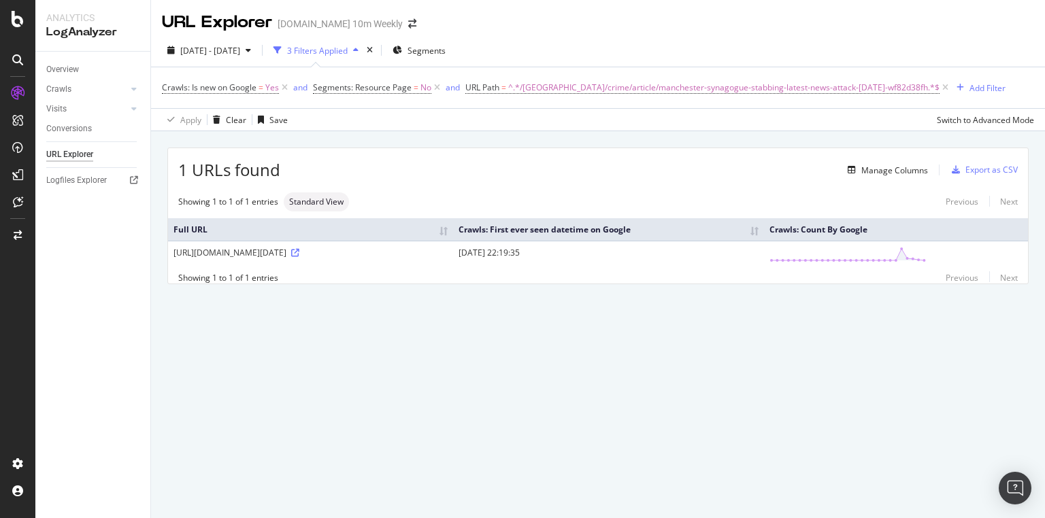
drag, startPoint x: 647, startPoint y: 252, endPoint x: 737, endPoint y: 258, distance: 90.7
click at [737, 258] on td "2025-10-02 22:19:35" at bounding box center [609, 254] width 312 height 27
copy td "2025-10-02 22:19:35"
click at [620, 85] on span "^.*/uk/crime/article/manchester-synagogue-stabbing-latest-news-attack-today-wf8…" at bounding box center [723, 87] width 431 height 19
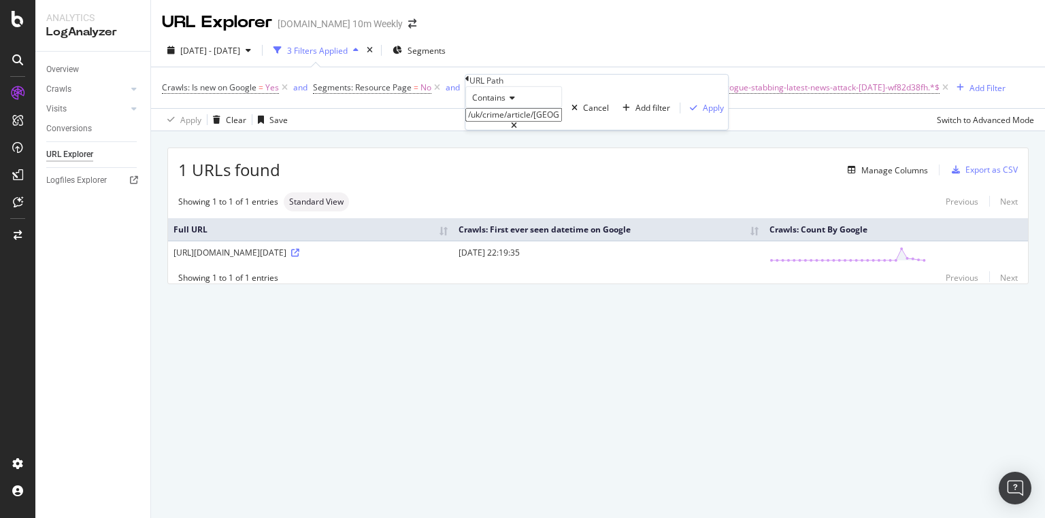
click at [549, 122] on input "/uk/crime/article/manchester-synagogue-stabbing-latest-news-attack-today-wf82d3…" at bounding box center [513, 115] width 97 height 14
paste input "uk/crime/article/manchester-synagogue-terror-attack-latest-news-nlxnq2g5v"
type input "uk/crime/article/manchester-synagogue-terror-attack-latest-news-nlxnq2g5v"
click at [703, 114] on div "Apply" at bounding box center [713, 108] width 21 height 12
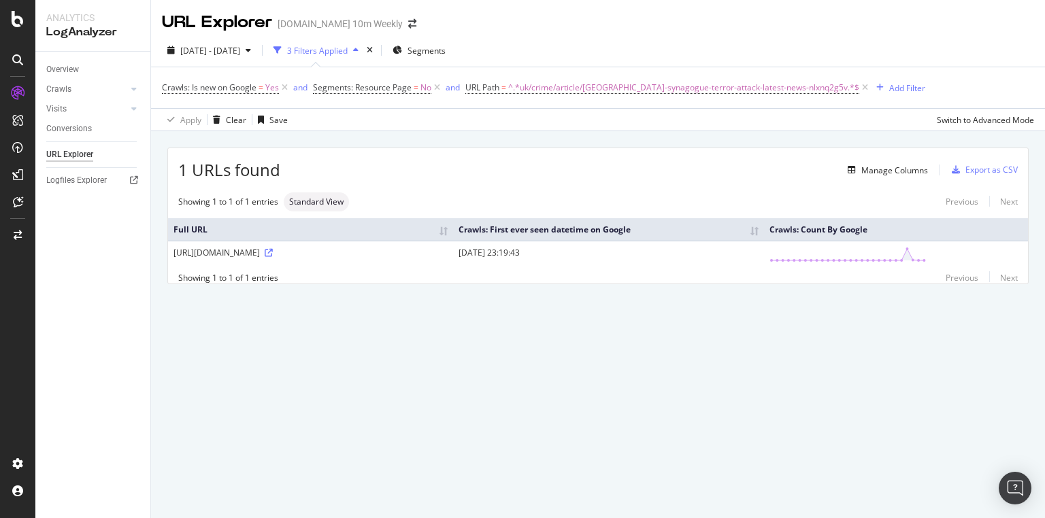
drag, startPoint x: 718, startPoint y: 254, endPoint x: 627, endPoint y: 248, distance: 91.4
click at [627, 248] on td "2025-10-03 23:19:43" at bounding box center [609, 254] width 312 height 27
copy td "2025-10-03 23:19:43"
click at [727, 90] on span "^.*uk/crime/article/manchester-synagogue-terror-attack-latest-news-nlxnq2g5v.*$" at bounding box center [683, 87] width 351 height 19
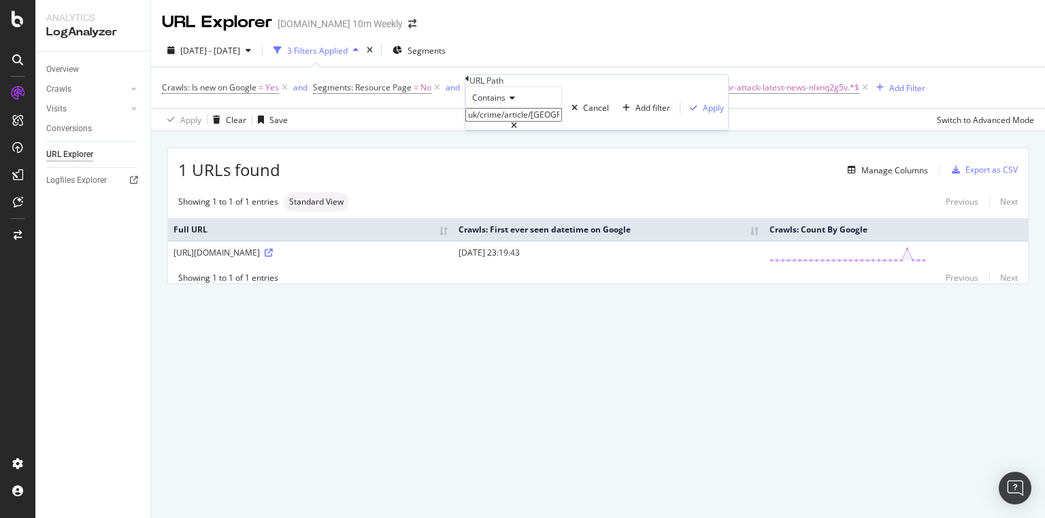
click at [562, 122] on input "uk/crime/article/manchester-synagogue-terror-attack-latest-news-nlxnq2g5v" at bounding box center [513, 115] width 97 height 14
paste input "politics/article/palestine-action-protests-latest-news-london-manchester-3wctrf…"
type input "uk/politics/article/palestine-action-protests-latest-news-london-manchester-3wc…"
click at [703, 114] on div "Apply" at bounding box center [713, 108] width 21 height 12
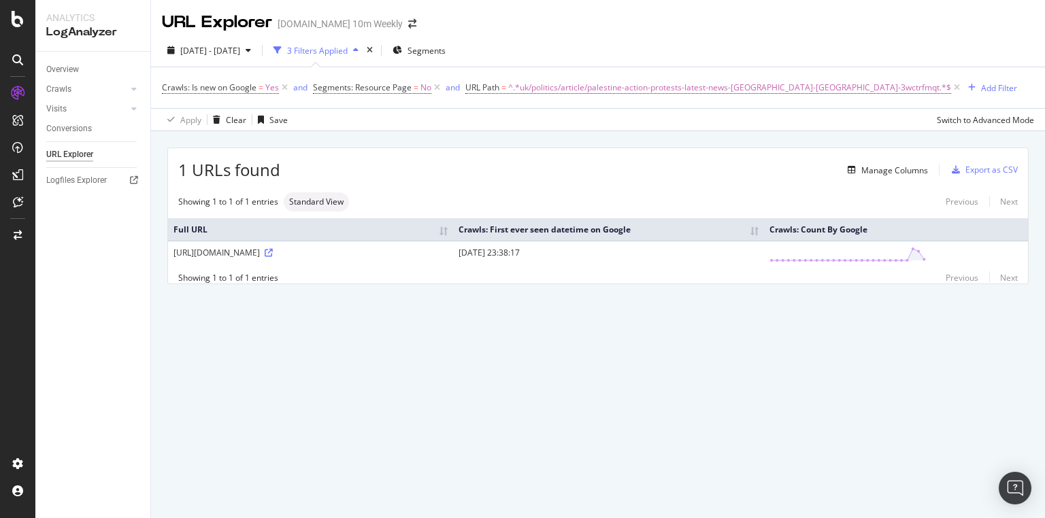
copy td "2025-10-04 23:38:17"
drag, startPoint x: 671, startPoint y: 251, endPoint x: 727, endPoint y: 257, distance: 56.1
click at [727, 257] on td "2025-10-04 23:38:17" at bounding box center [609, 254] width 312 height 27
click at [571, 88] on span "^.*uk/politics/article/palestine-action-protests-latest-news-london-manchester-…" at bounding box center [729, 87] width 443 height 19
click at [525, 122] on input "uk/politics/article/palestine-action-protests-latest-news-london-manchester-3wc…" at bounding box center [513, 115] width 97 height 14
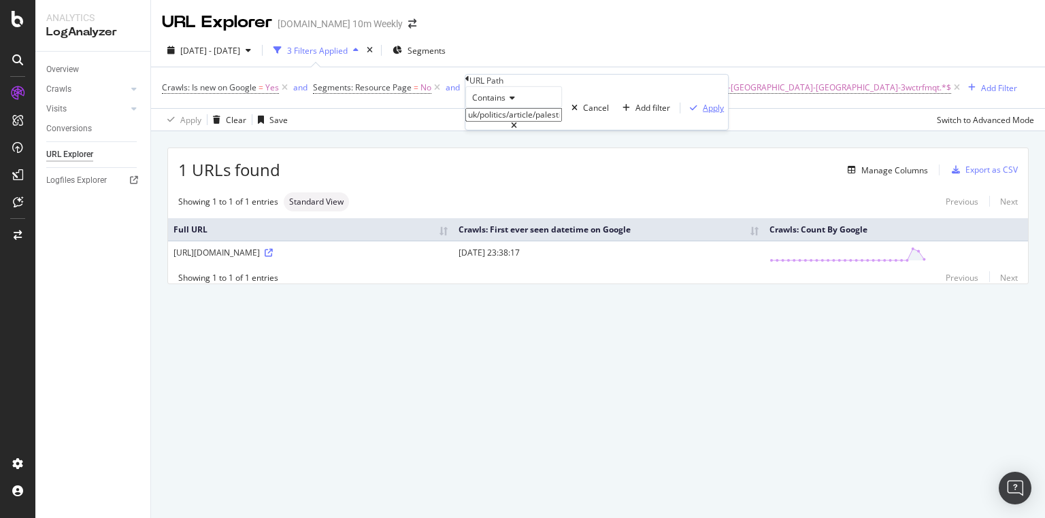
paste input "culture/tv-radio/article/celebrity-traitors-uk-live-latest-news-bbc-tdnhddq33"
type input "culture/tv-radio/article/celebrity-traitors-uk-live-latest-news-bbc-tdnhddq33"
drag, startPoint x: 623, startPoint y: 174, endPoint x: 645, endPoint y: 184, distance: 23.8
click at [703, 114] on div "Apply" at bounding box center [713, 108] width 21 height 12
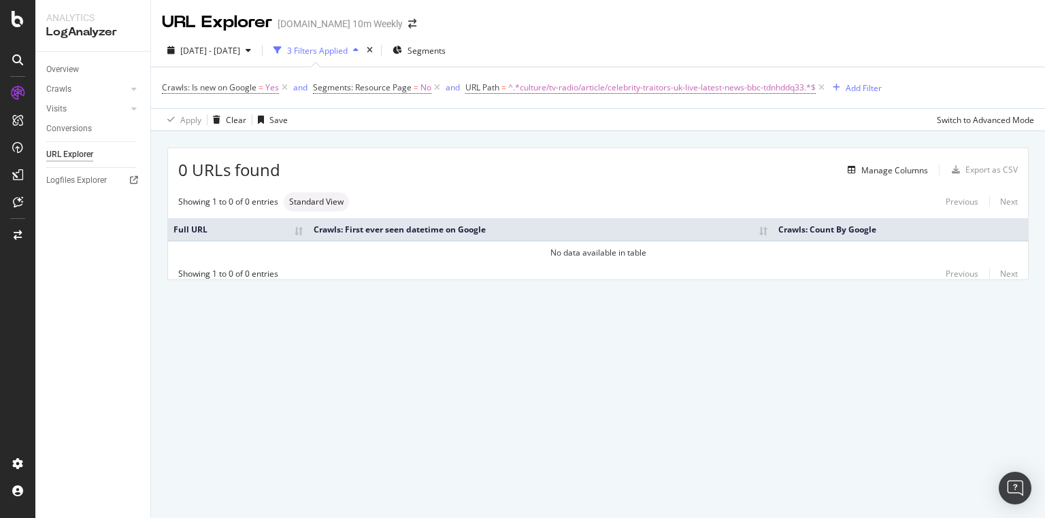
drag, startPoint x: 344, startPoint y: 227, endPoint x: 475, endPoint y: 231, distance: 132.0
click at [475, 231] on th "Crawls: First ever seen datetime on Google" at bounding box center [540, 229] width 464 height 22
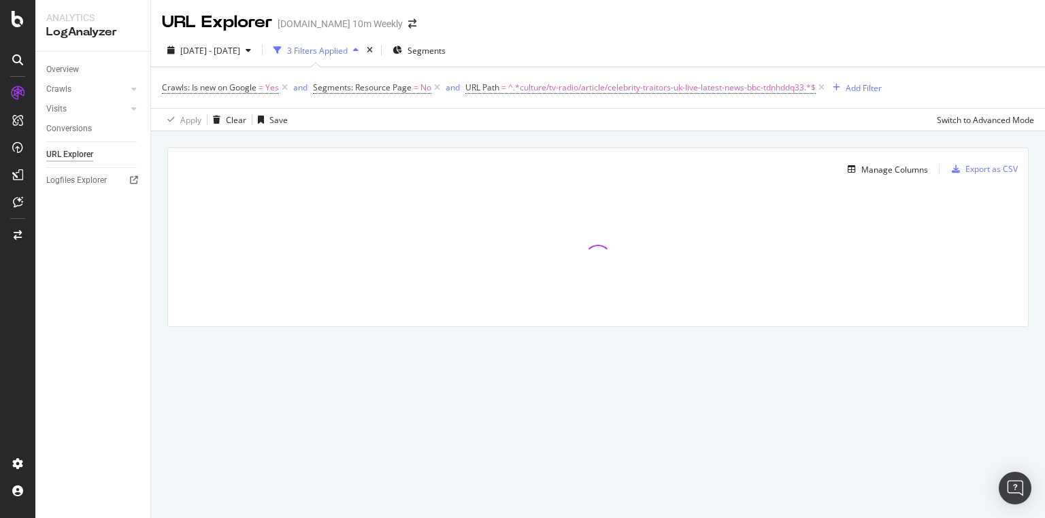
click at [495, 231] on div at bounding box center [598, 258] width 860 height 136
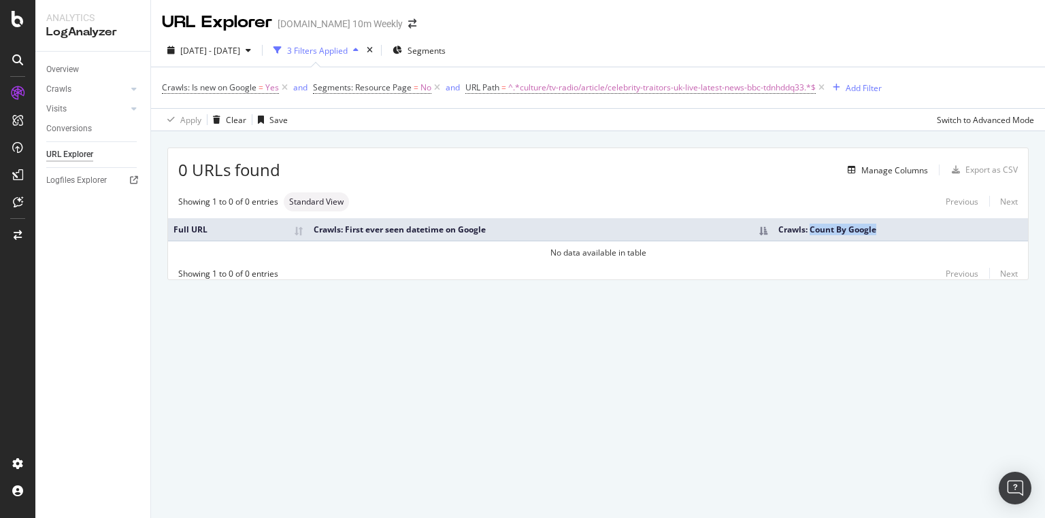
drag, startPoint x: 809, startPoint y: 230, endPoint x: 881, endPoint y: 230, distance: 72.1
click at [881, 230] on th "Crawls: Count By Google" at bounding box center [900, 229] width 255 height 22
click at [879, 229] on th "Crawls: Count By Google" at bounding box center [900, 229] width 255 height 22
drag, startPoint x: 876, startPoint y: 229, endPoint x: 770, endPoint y: 229, distance: 106.1
click at [770, 229] on tr "Full URL Crawls: First ever seen datetime on Google Crawls: Count By Google" at bounding box center [598, 229] width 860 height 22
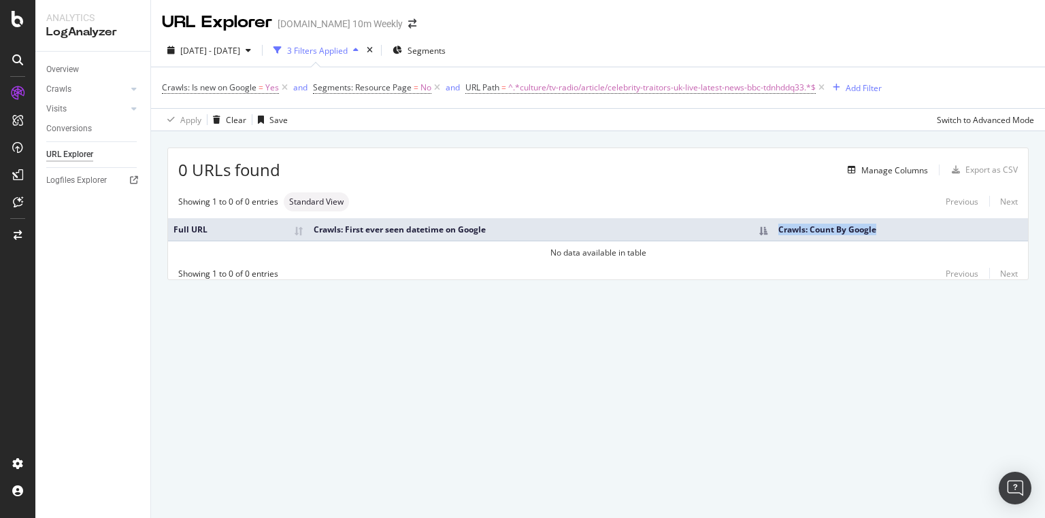
copy tr "Crawls: Count By Google"
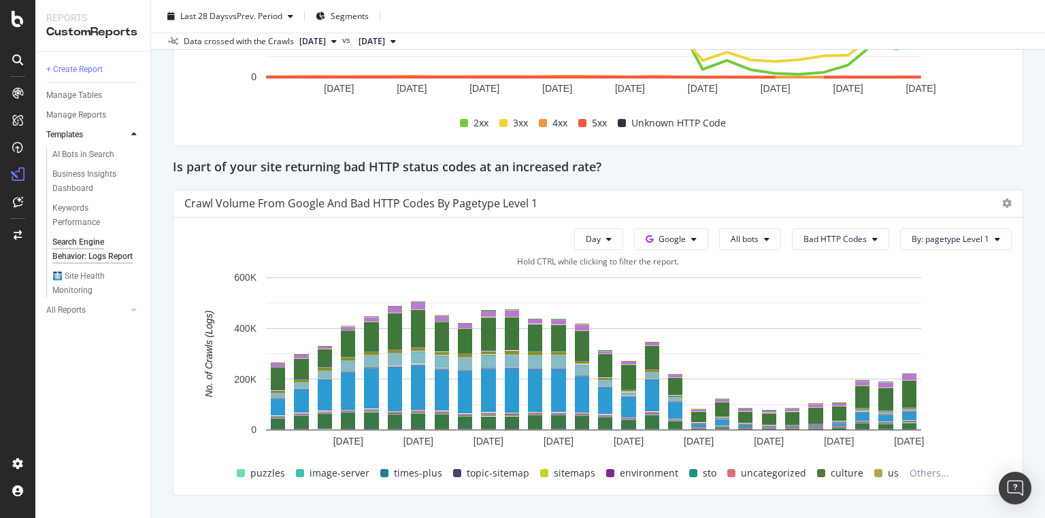
scroll to position [2266, 0]
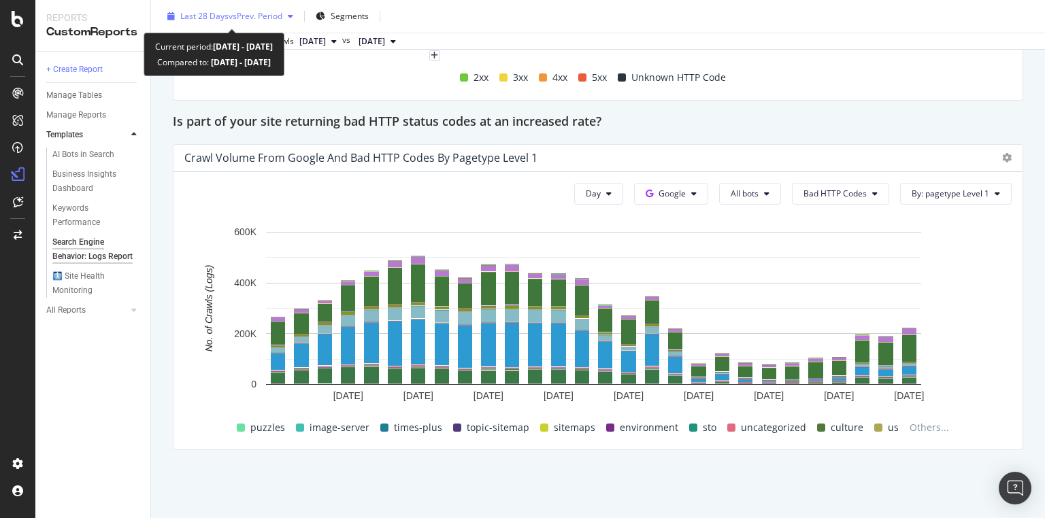
click at [273, 16] on span "vs Prev. Period" at bounding box center [256, 16] width 54 height 12
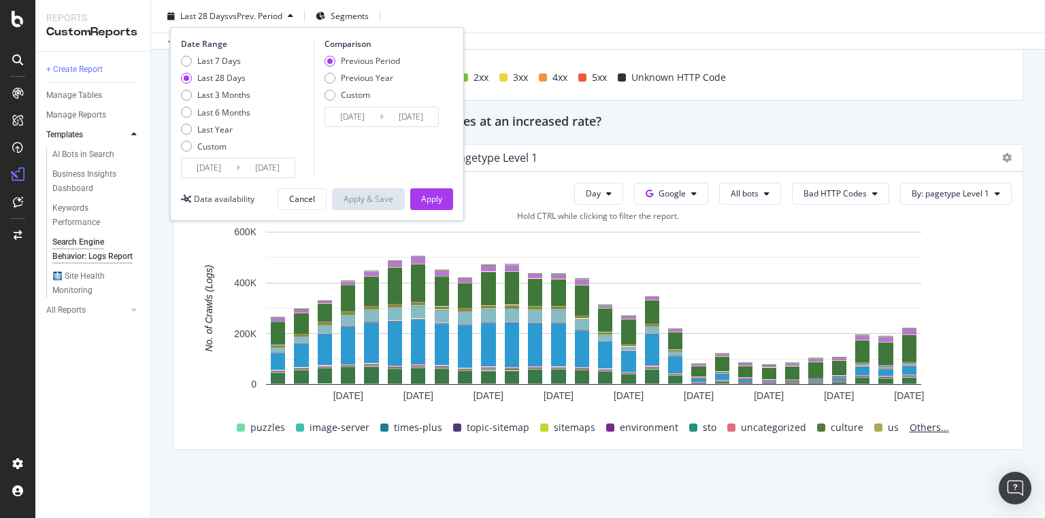
drag, startPoint x: 924, startPoint y: 450, endPoint x: 916, endPoint y: 433, distance: 19.8
click at [924, 450] on div "Search Engine Behavior: Logs Report Search Engine Behavior: Logs Report TheTime…" at bounding box center [598, 259] width 894 height 518
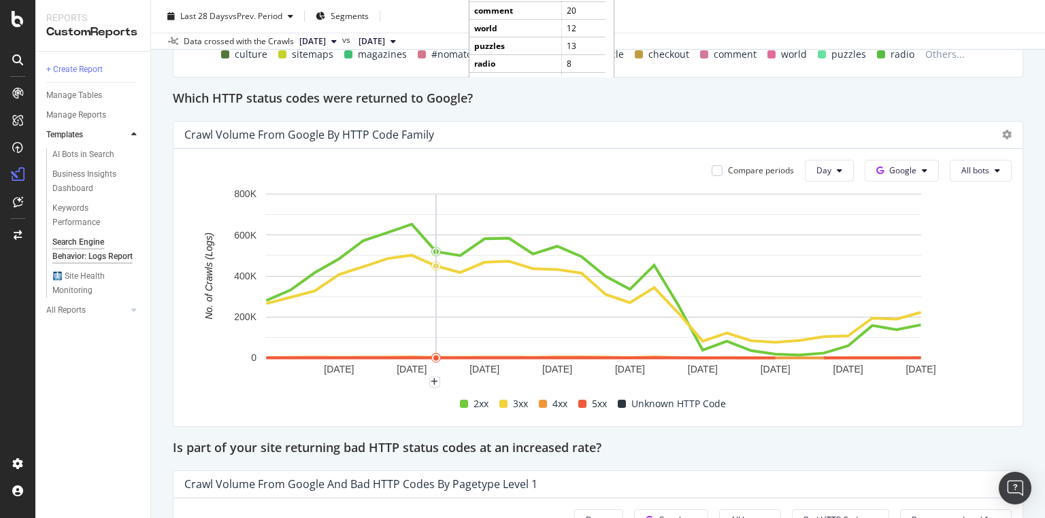
scroll to position [2212, 0]
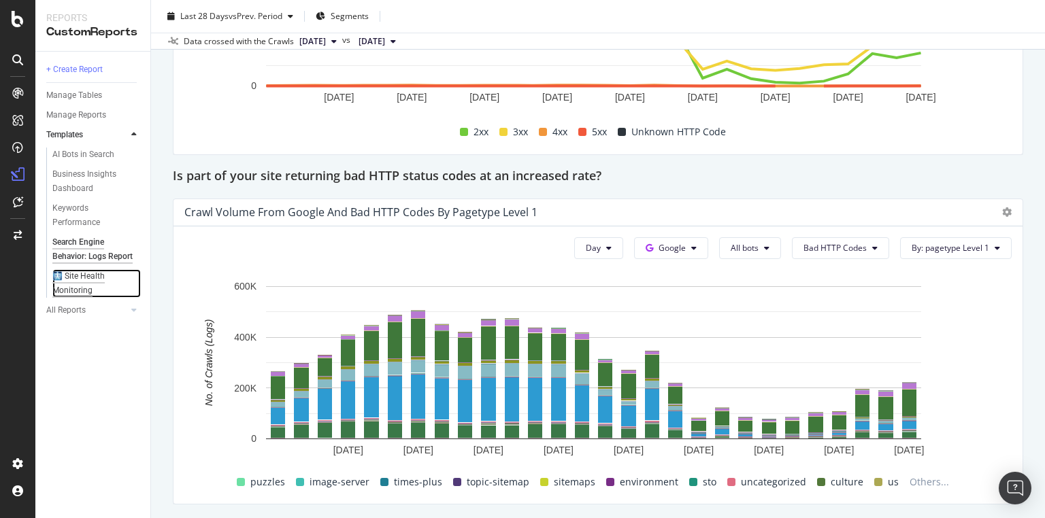
click at [87, 292] on div "🩻 Site Health Monitoring" at bounding box center [91, 283] width 78 height 29
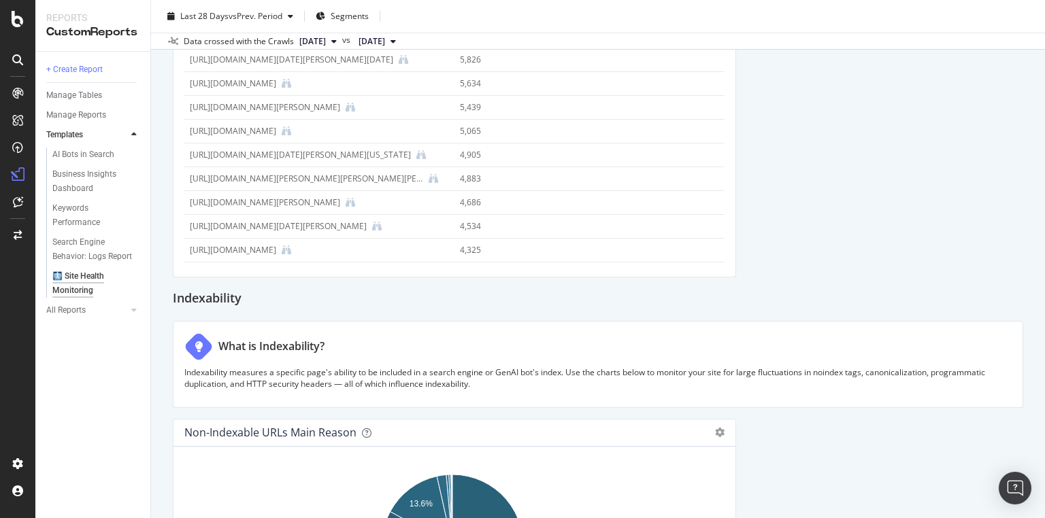
scroll to position [1671, 0]
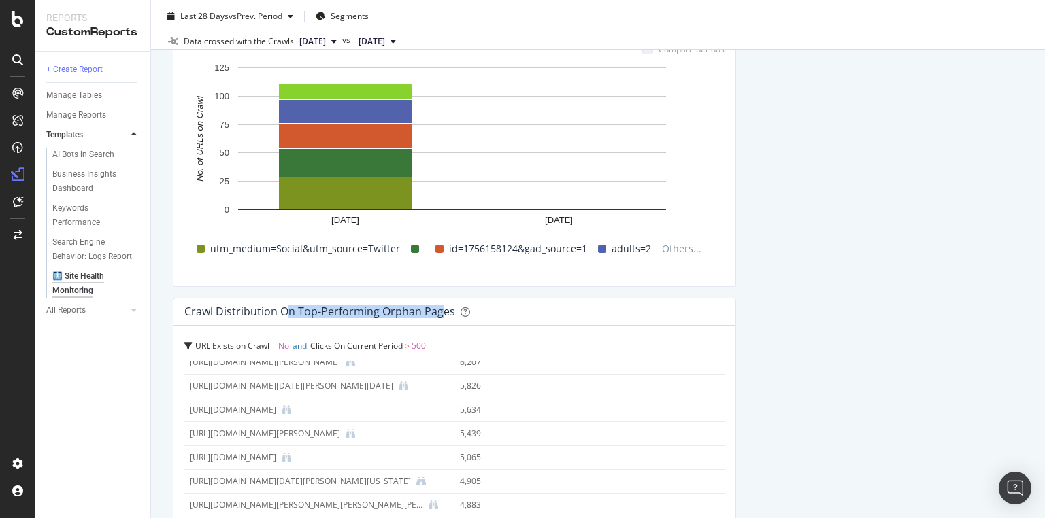
drag, startPoint x: 300, startPoint y: 320, endPoint x: 438, endPoint y: 317, distance: 138.1
click at [438, 317] on div "Crawl Distribution on Top-Performing Orphan Pages" at bounding box center [454, 312] width 562 height 27
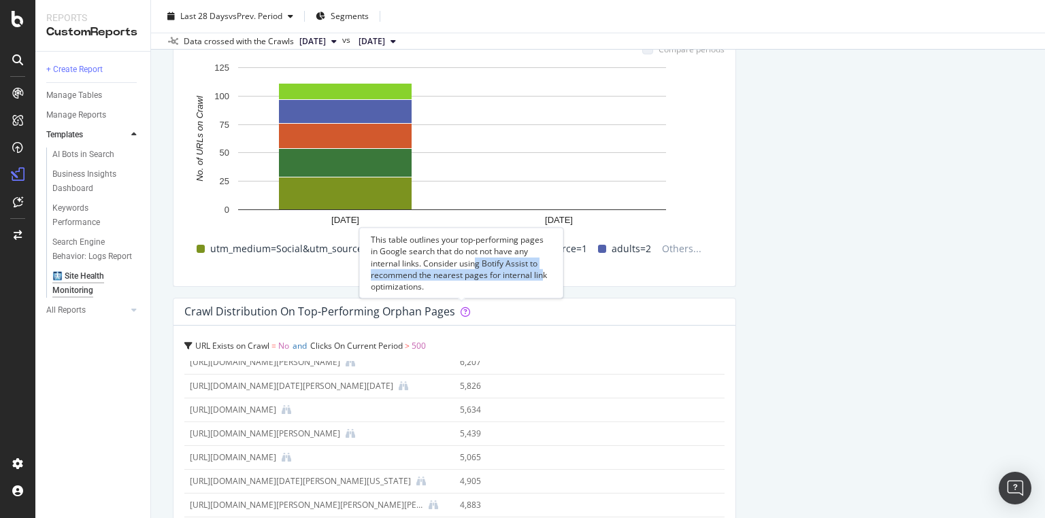
drag, startPoint x: 493, startPoint y: 265, endPoint x: 544, endPoint y: 280, distance: 53.8
click at [544, 280] on div "This table outlines your top-performing pages in Google search that do not not …" at bounding box center [461, 263] width 204 height 71
click at [510, 312] on div "Crawl Distribution on Top-Performing Orphan Pages" at bounding box center [450, 312] width 533 height 14
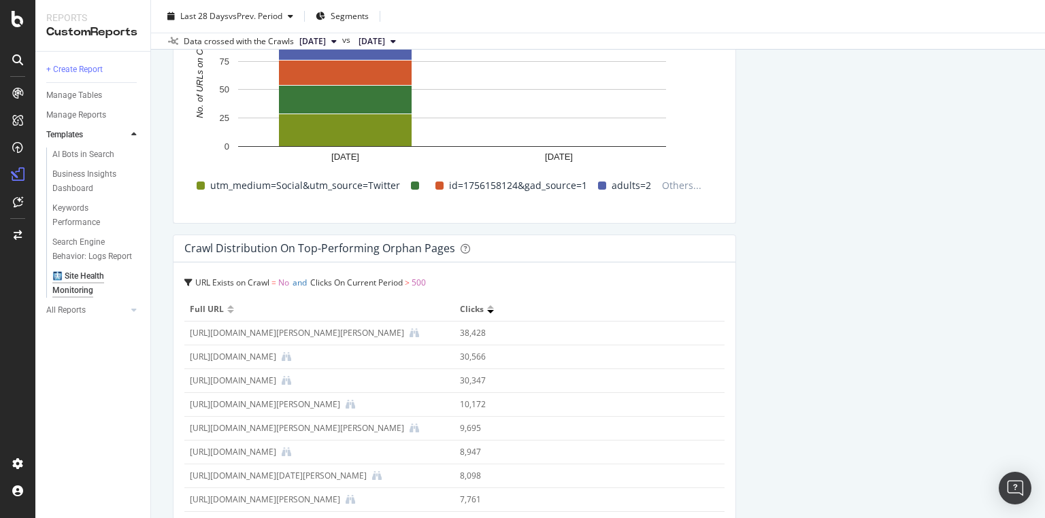
scroll to position [1725, 0]
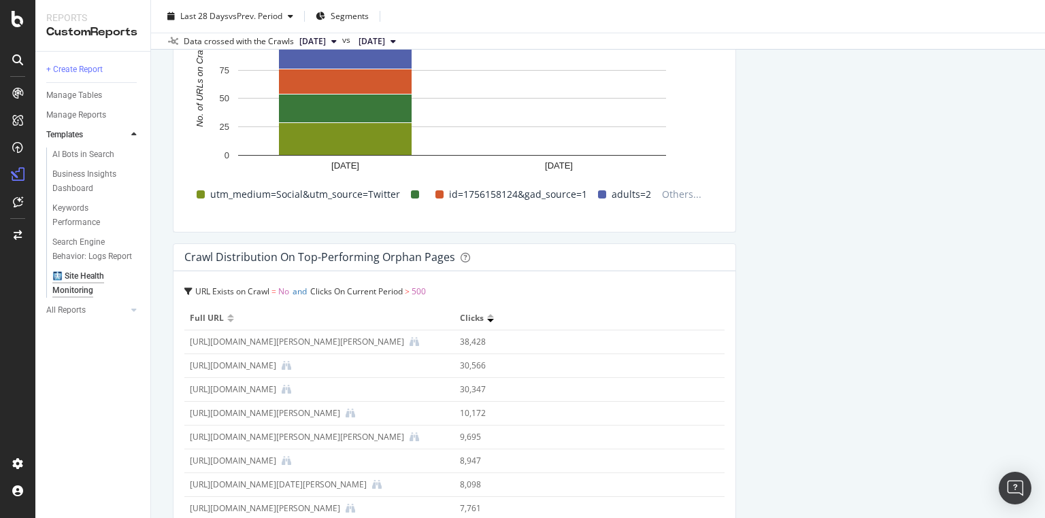
click at [222, 317] on span "Full URL" at bounding box center [207, 318] width 34 height 12
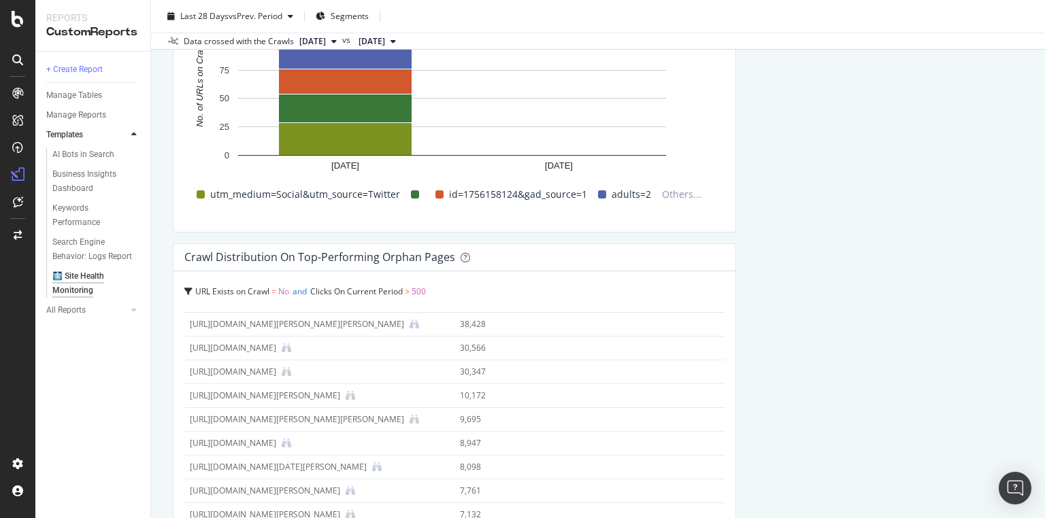
scroll to position [0, 0]
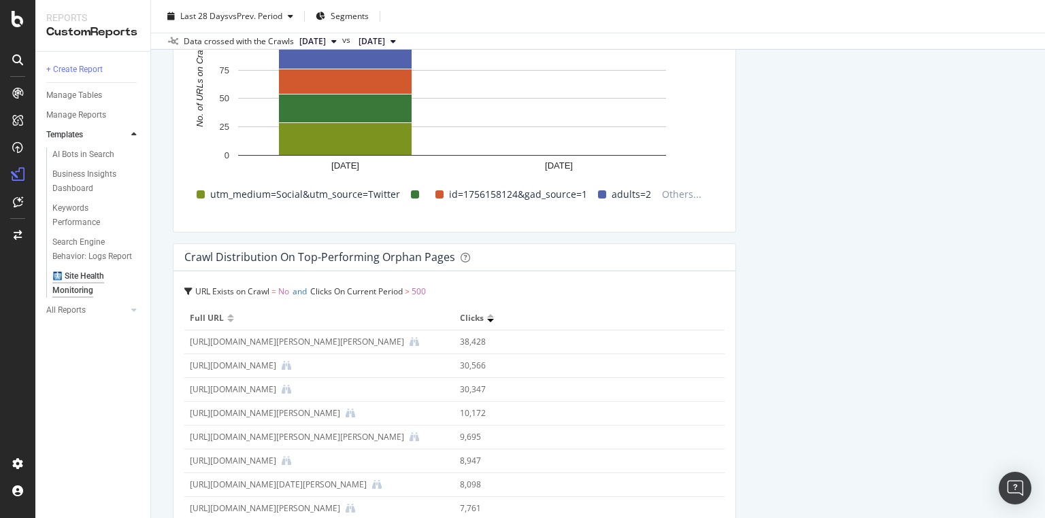
drag, startPoint x: 318, startPoint y: 289, endPoint x: 342, endPoint y: 297, distance: 25.0
click at [342, 297] on div "URL Exists on Crawl = No and Clicks On Current Period > 500" at bounding box center [454, 291] width 540 height 19
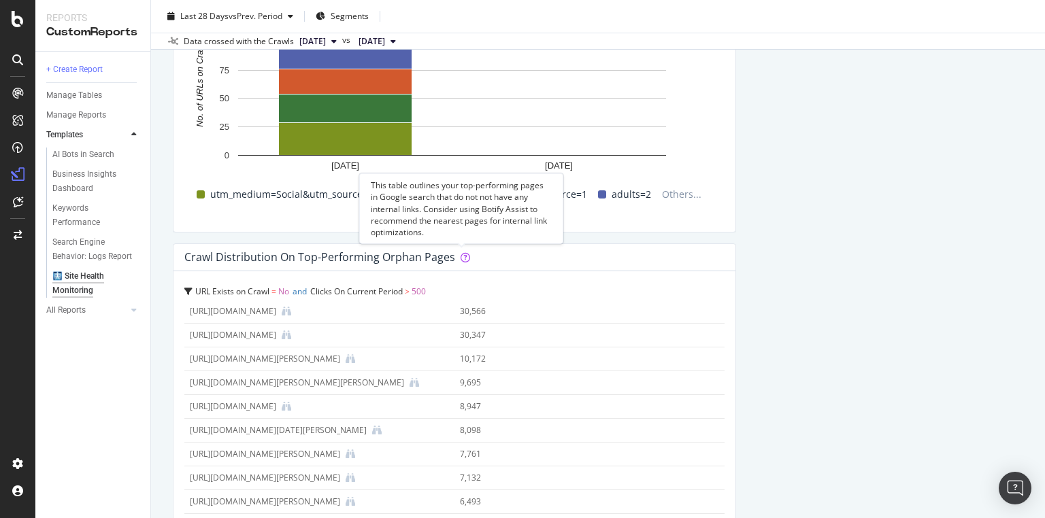
click at [465, 258] on icon at bounding box center [466, 258] width 10 height 10
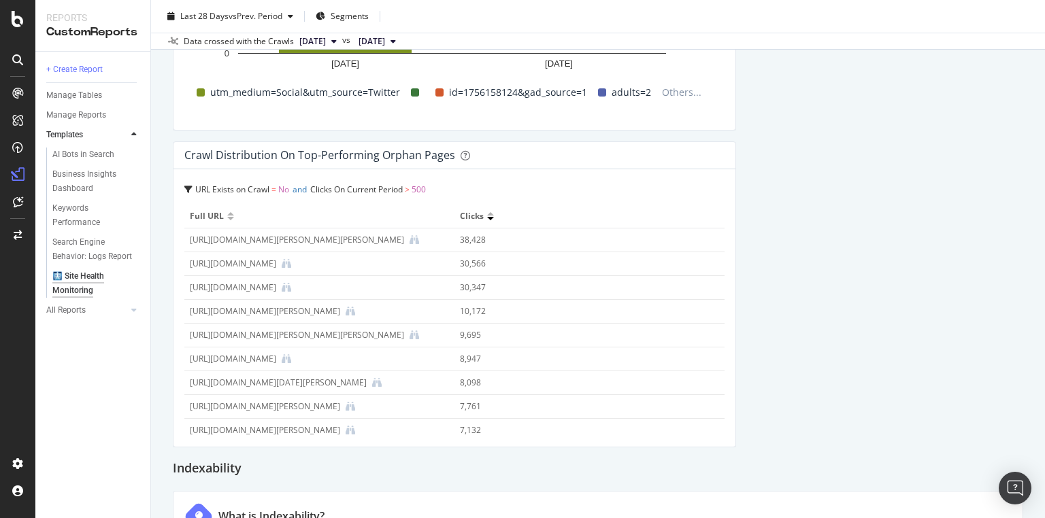
scroll to position [1943, 0]
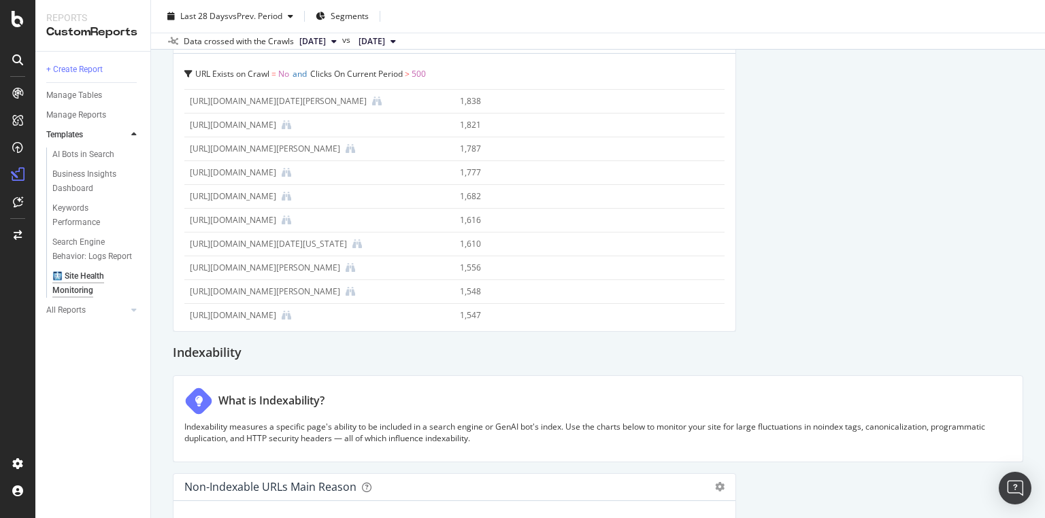
drag, startPoint x: 182, startPoint y: 120, endPoint x: 412, endPoint y: 233, distance: 256.2
click at [412, 233] on div "URL Exists on Crawl = No and Clicks On Current Period > 500 Full URL Clicks htt…" at bounding box center [454, 193] width 562 height 278
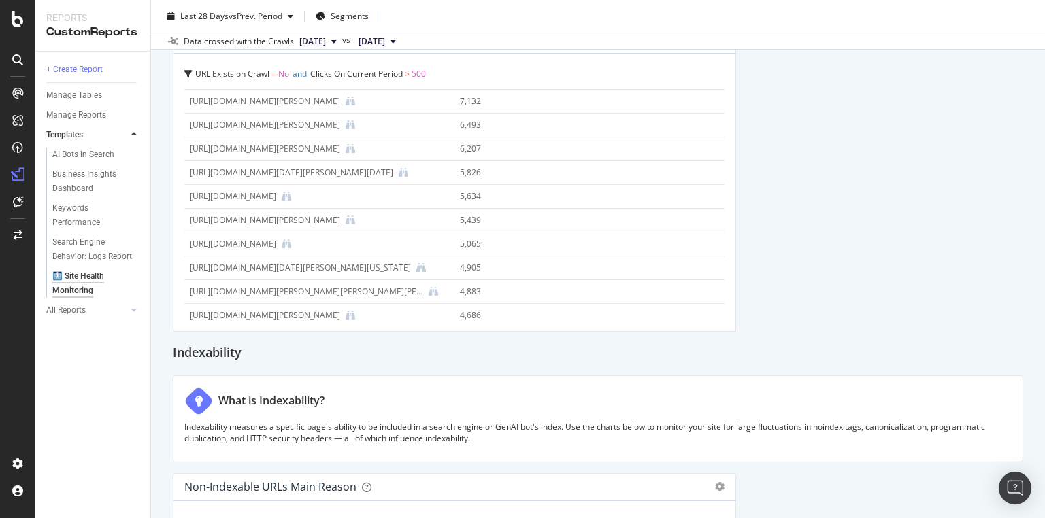
scroll to position [0, 0]
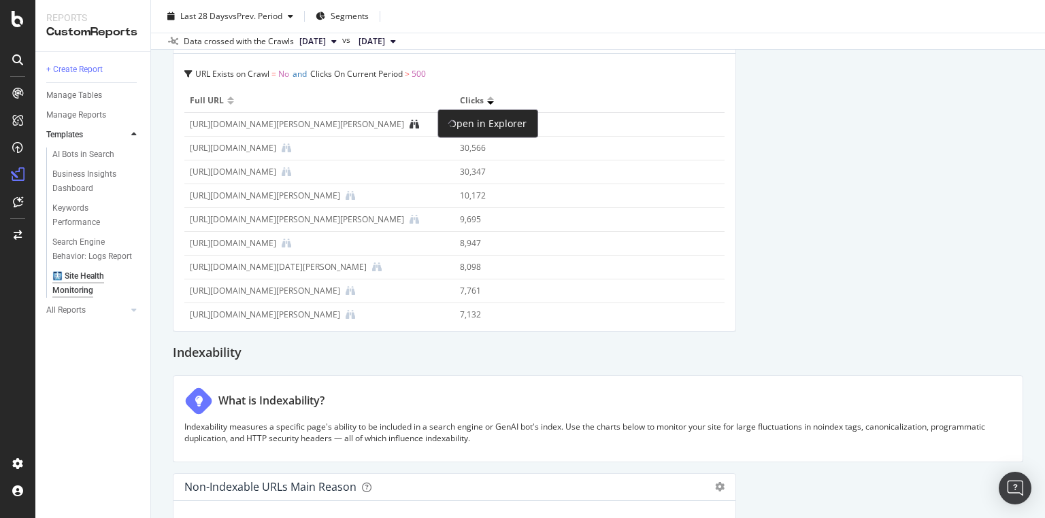
click at [419, 124] on icon at bounding box center [415, 125] width 10 height 10
click at [848, 224] on div "Monitor your site health at scale by evaluating crawlability and indexability c…" at bounding box center [598, 437] width 850 height 4488
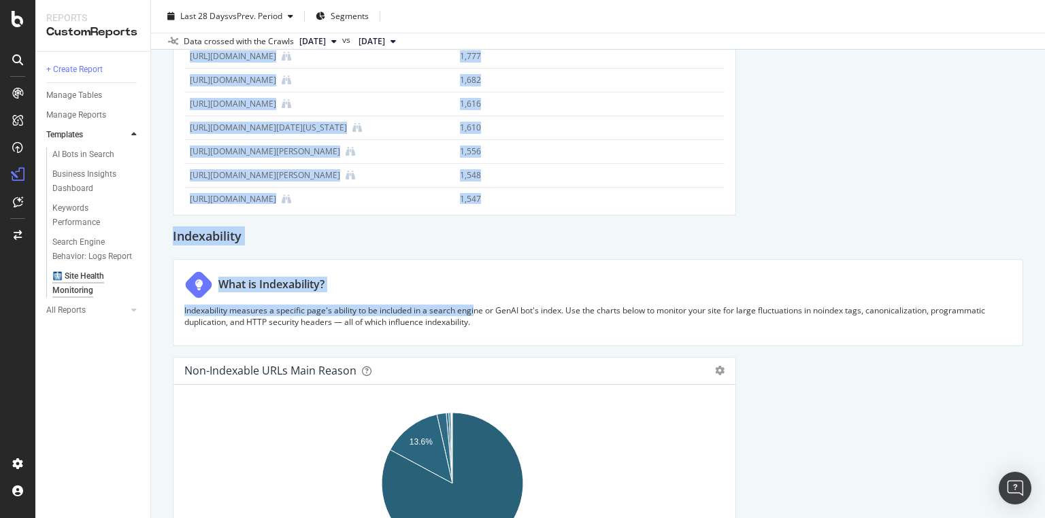
scroll to position [2106, 0]
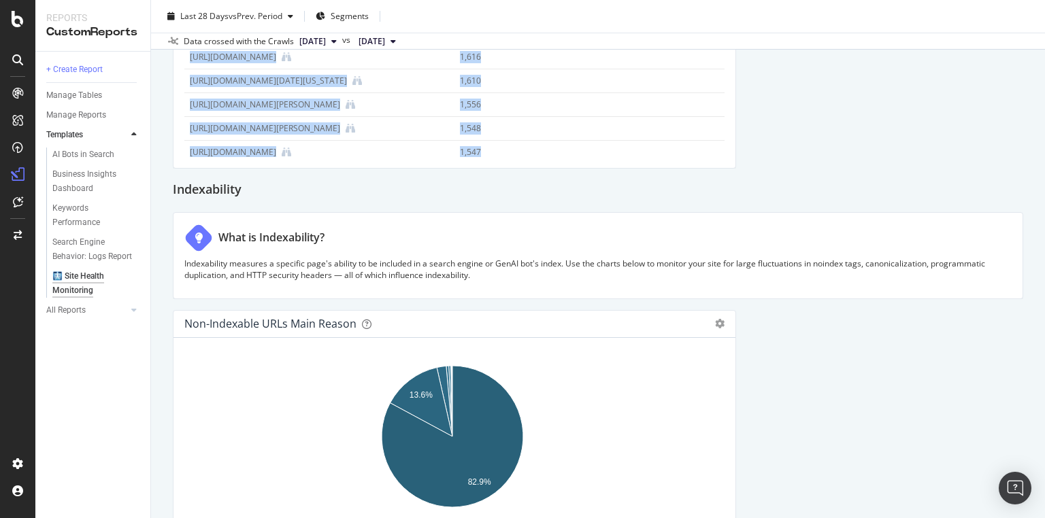
drag, startPoint x: 184, startPoint y: 99, endPoint x: 485, endPoint y: 140, distance: 304.1
copy table "Full URL Clicks https://www.thetimes.com/uk/royal-family/article/king-charles-p…"
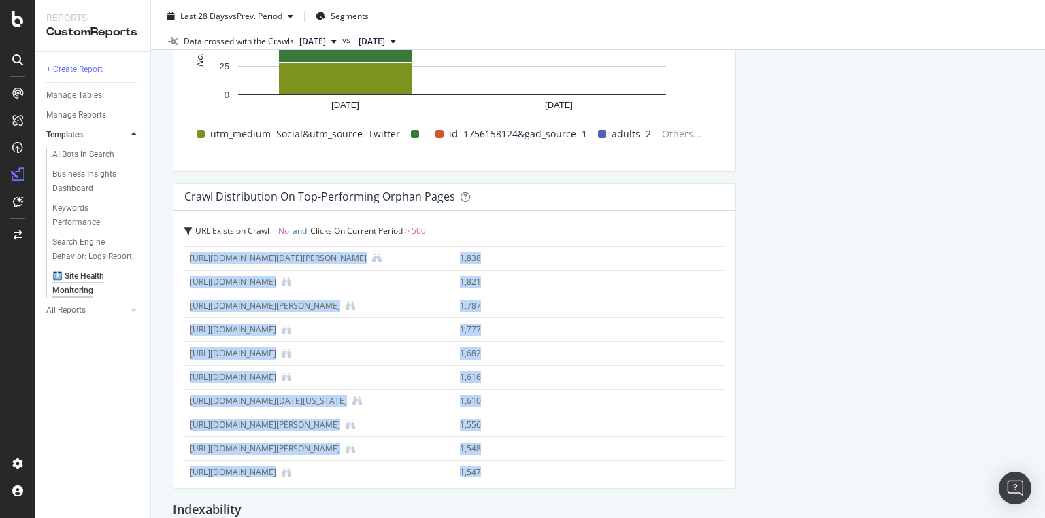
scroll to position [1780, 0]
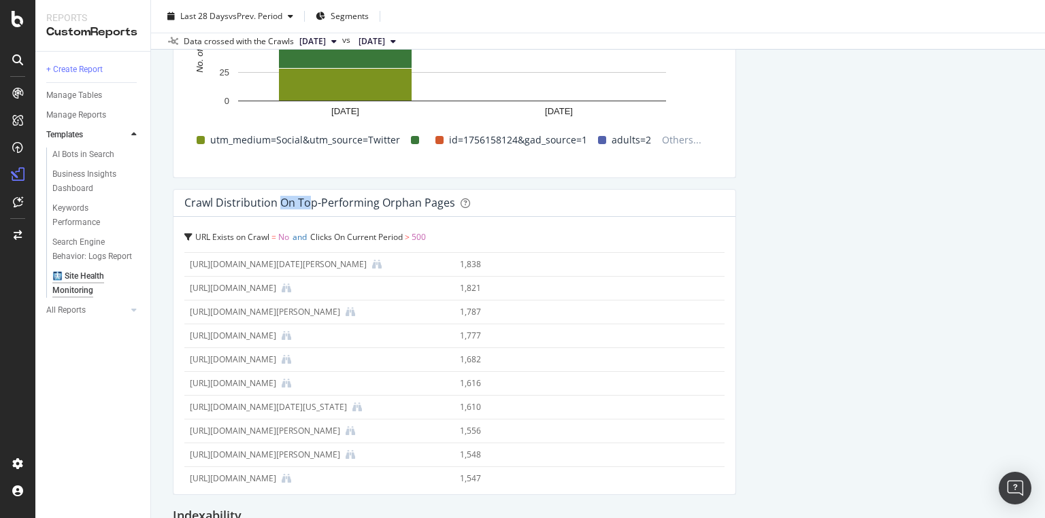
drag, startPoint x: 278, startPoint y: 202, endPoint x: 309, endPoint y: 206, distance: 30.9
click at [310, 206] on div "Crawl Distribution on Top-Performing Orphan Pages" at bounding box center [319, 203] width 271 height 14
click at [304, 212] on div "Crawl Distribution on Top-Performing Orphan Pages" at bounding box center [454, 203] width 562 height 27
drag, startPoint x: 297, startPoint y: 201, endPoint x: 444, endPoint y: 216, distance: 147.1
click at [444, 216] on div "Crawl Distribution on Top-Performing Orphan Pages URL Exists on Crawl = No and …" at bounding box center [454, 342] width 563 height 306
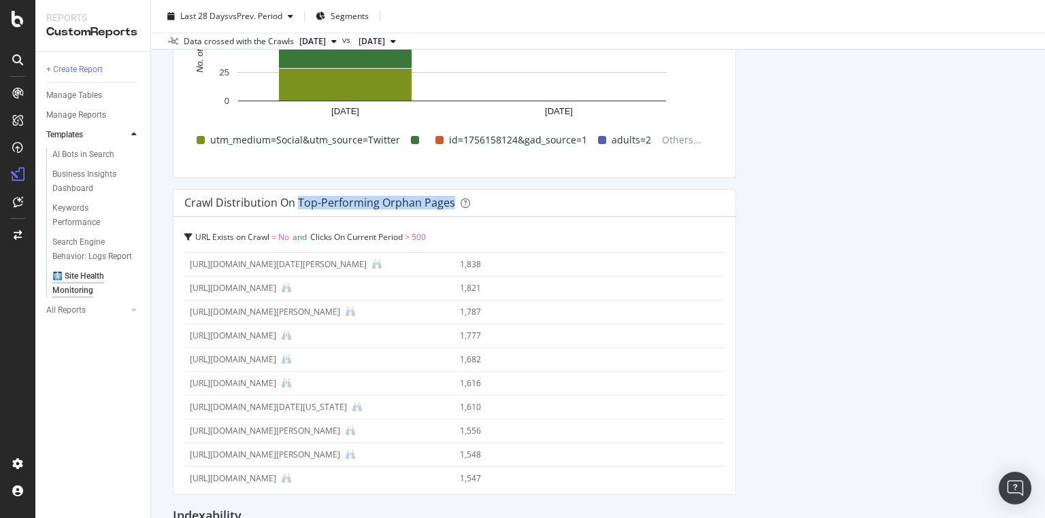
copy div "Top-Performing Orphan Pages URL Exists on Crawl = No and Clicks On Current Peri…"
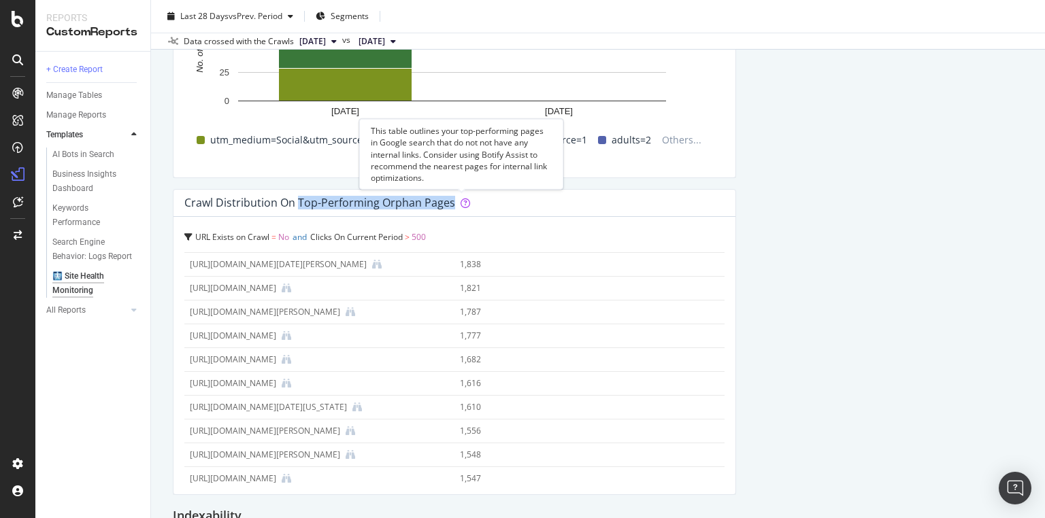
click at [463, 196] on div at bounding box center [466, 203] width 10 height 14
click at [461, 201] on icon at bounding box center [466, 204] width 10 height 10
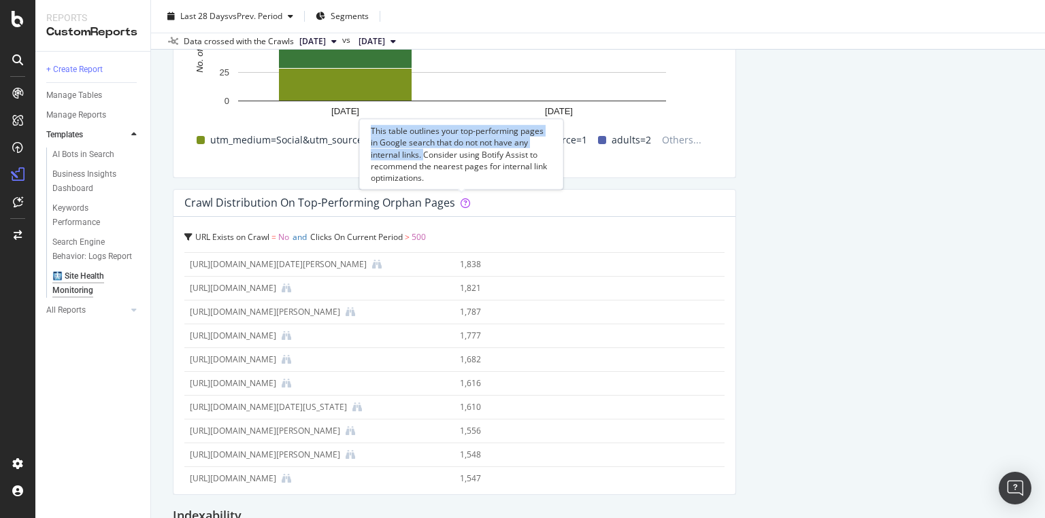
drag, startPoint x: 370, startPoint y: 129, endPoint x: 424, endPoint y: 151, distance: 58.0
click at [424, 151] on div "This table outlines your top-performing pages in Google search that do not not …" at bounding box center [461, 154] width 204 height 71
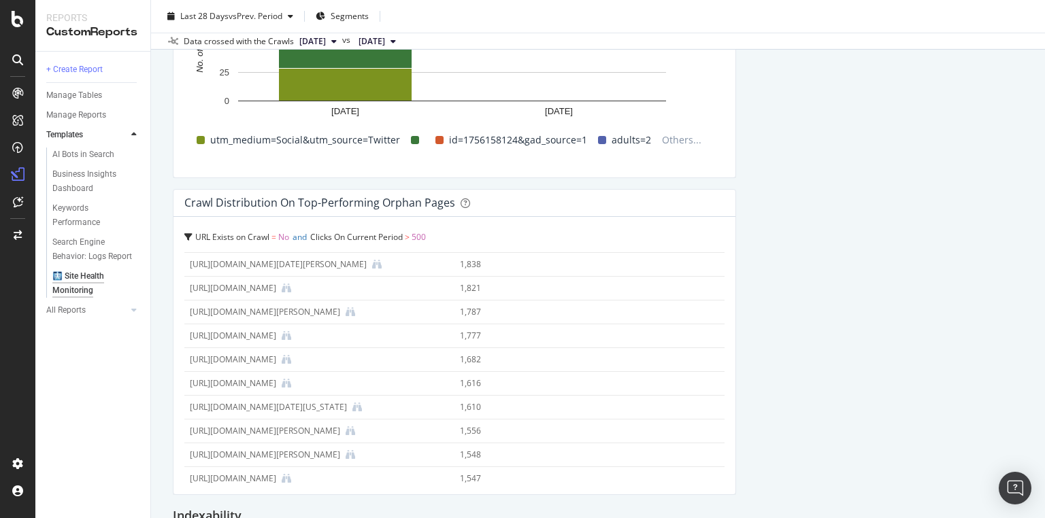
copy div "This table outlines your top-performing pages in Google search that do not not …"
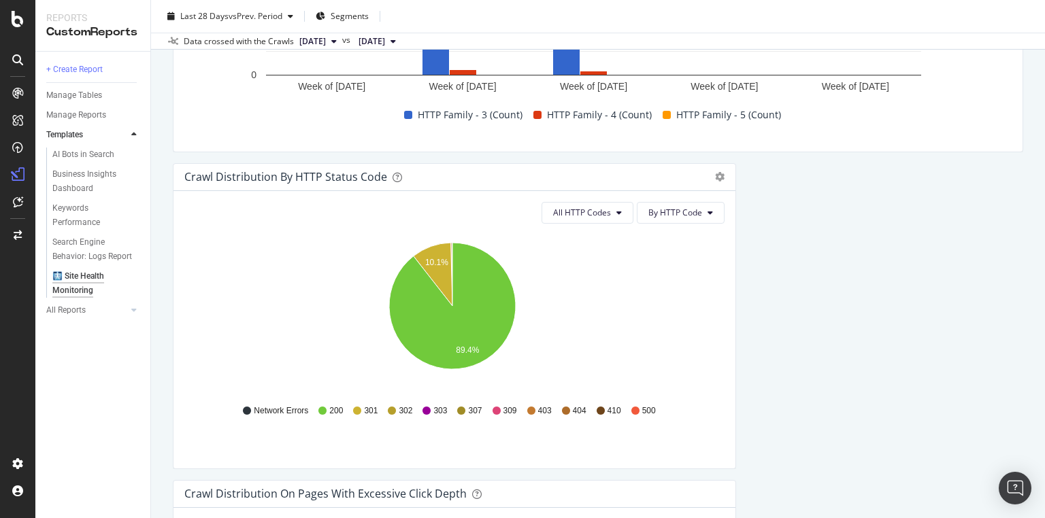
scroll to position [528, 0]
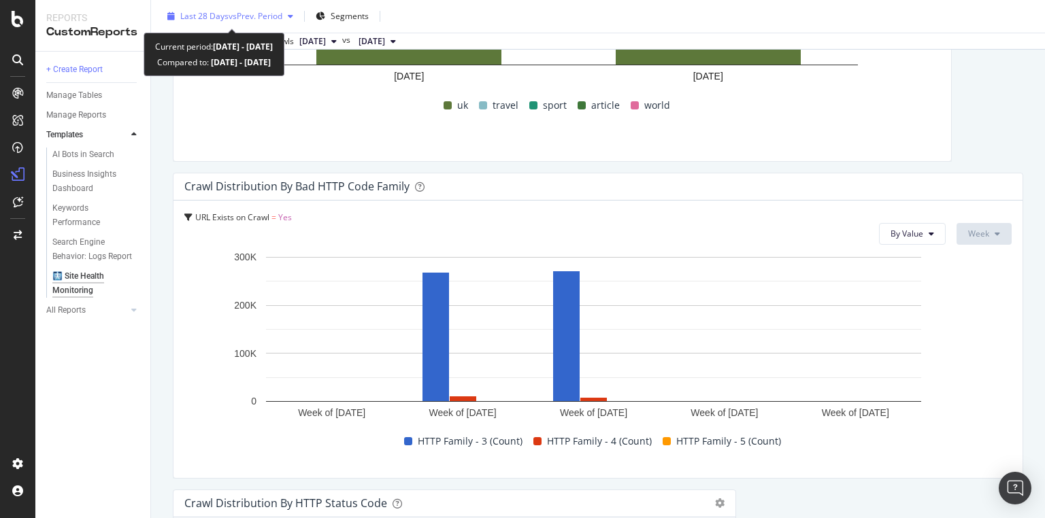
click at [273, 19] on span "vs Prev. Period" at bounding box center [256, 16] width 54 height 12
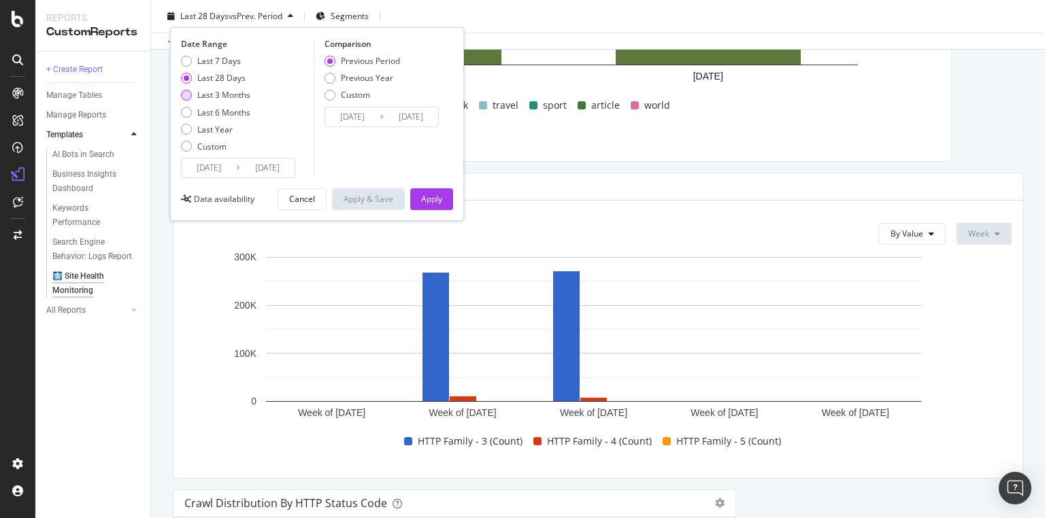
click at [220, 91] on div "Last 3 Months" at bounding box center [223, 95] width 53 height 12
type input "2025/07/05"
type input "2025/04/04"
type input "2025/07/04"
click at [433, 194] on div "Apply" at bounding box center [431, 199] width 21 height 12
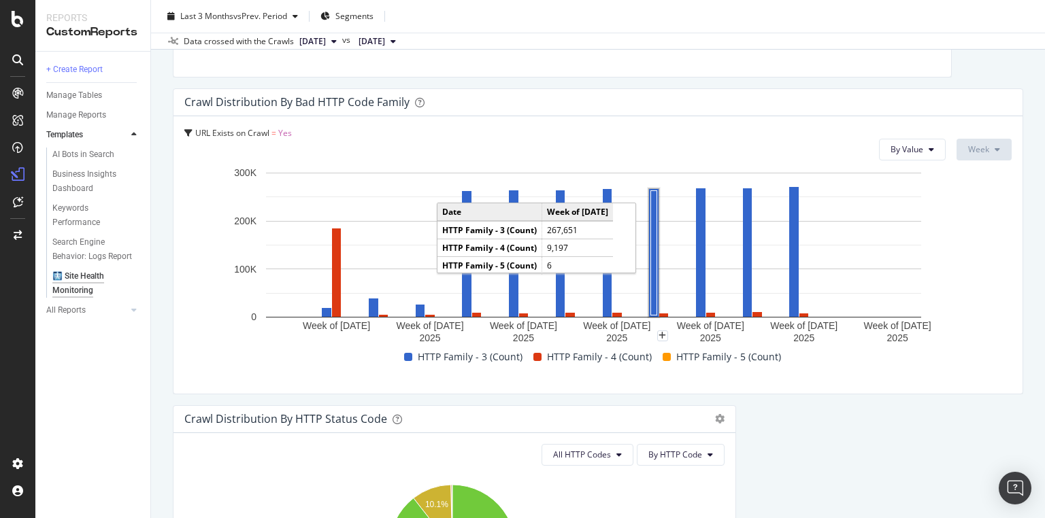
scroll to position [599, 0]
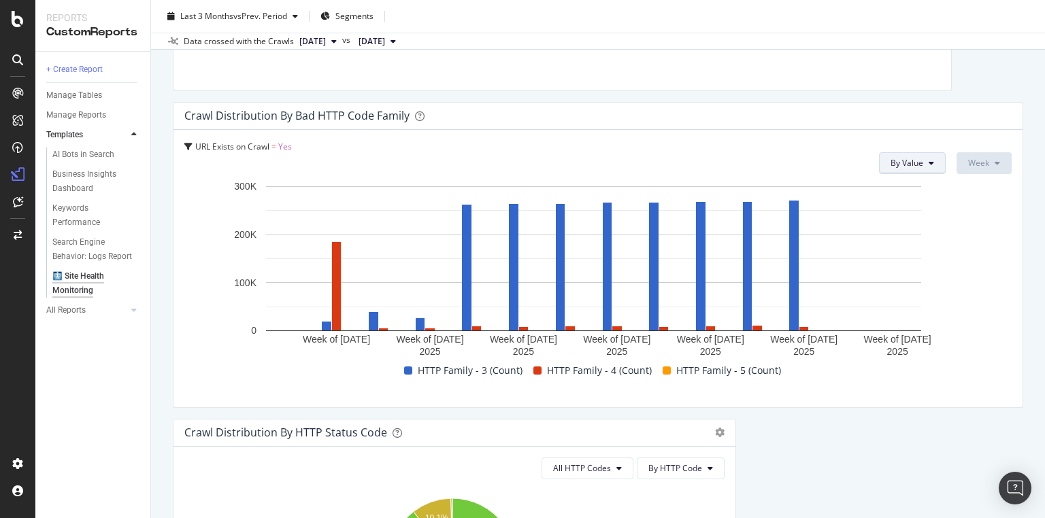
click at [909, 163] on span "By Value" at bounding box center [906, 163] width 33 height 12
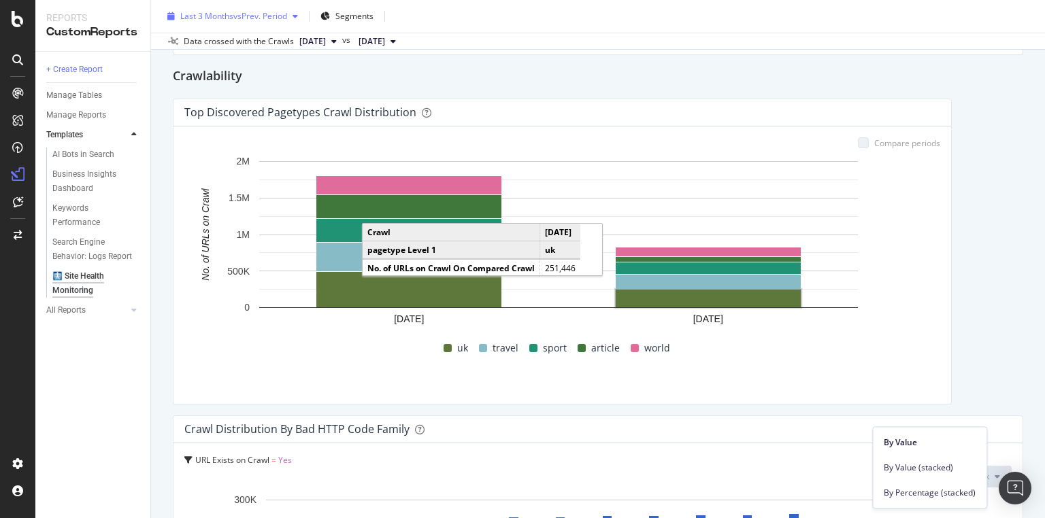
scroll to position [218, 0]
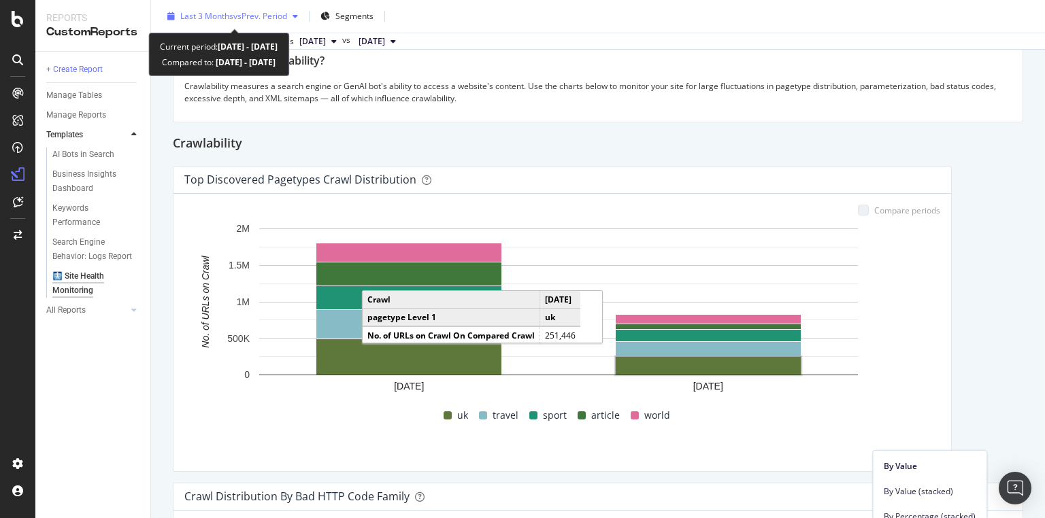
click at [298, 14] on icon "button" at bounding box center [295, 16] width 5 height 8
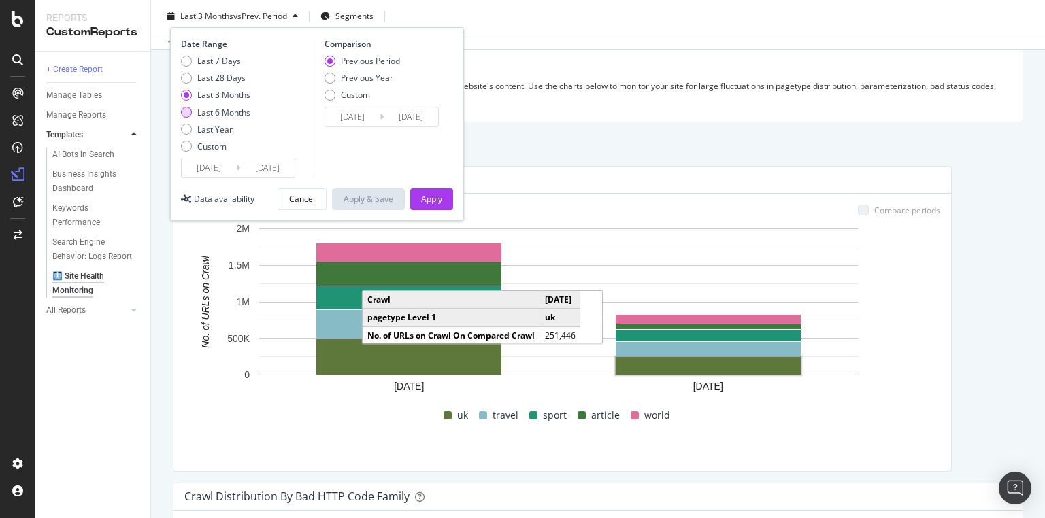
click at [242, 112] on div "Last 6 Months" at bounding box center [223, 113] width 53 height 12
type input "2025/04/05"
type input "2024/10/04"
type input "2025/04/04"
click at [449, 199] on button "Apply" at bounding box center [431, 199] width 43 height 22
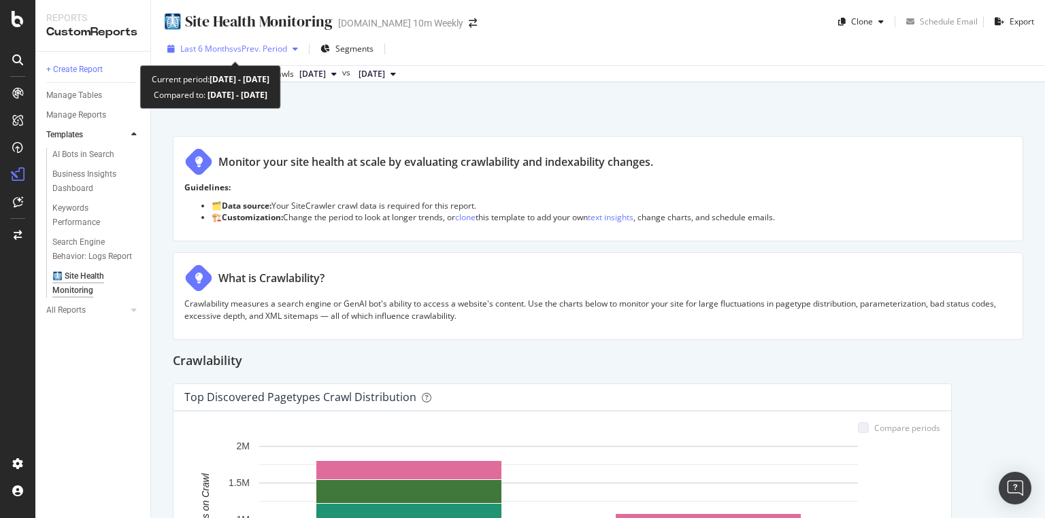
click at [287, 50] on span "vs Prev. Period" at bounding box center [260, 49] width 54 height 12
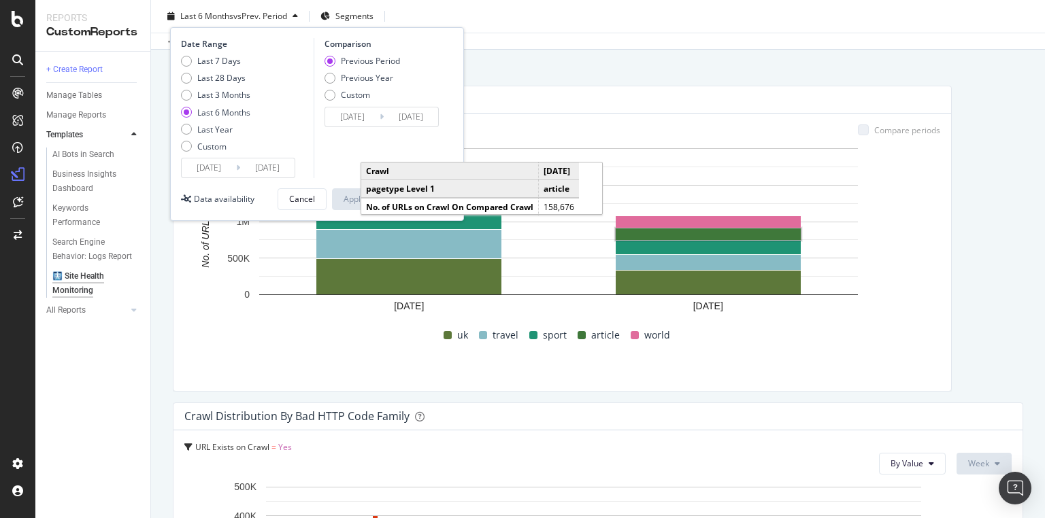
scroll to position [327, 0]
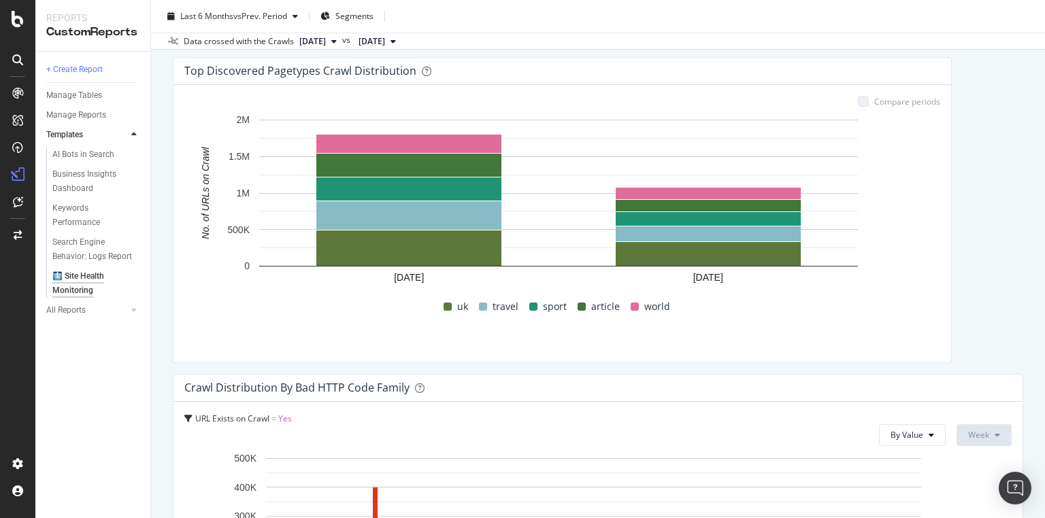
click at [141, 384] on div "+ Create Report Manage Tables Manage Reports Templates AI Bots in Search Busine…" at bounding box center [92, 285] width 115 height 467
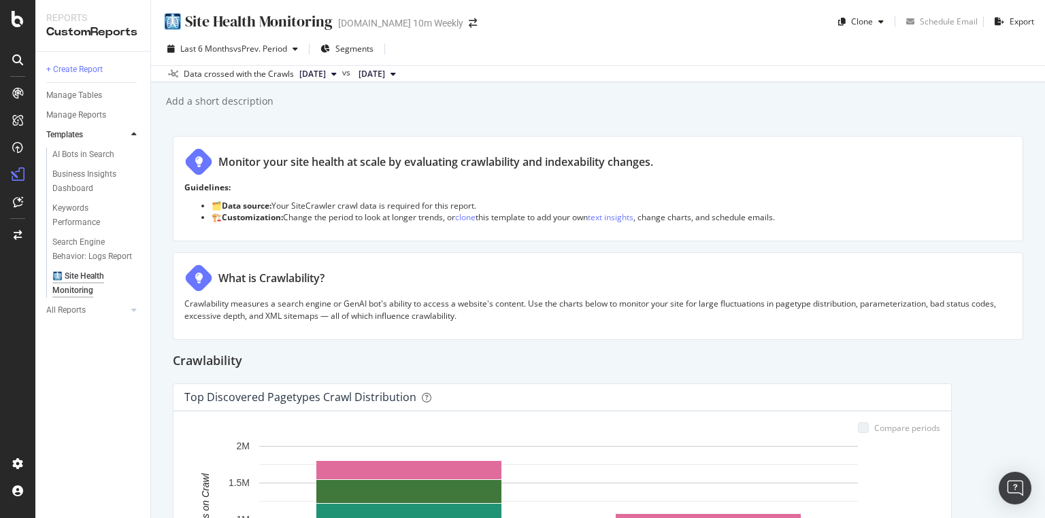
scroll to position [707, 0]
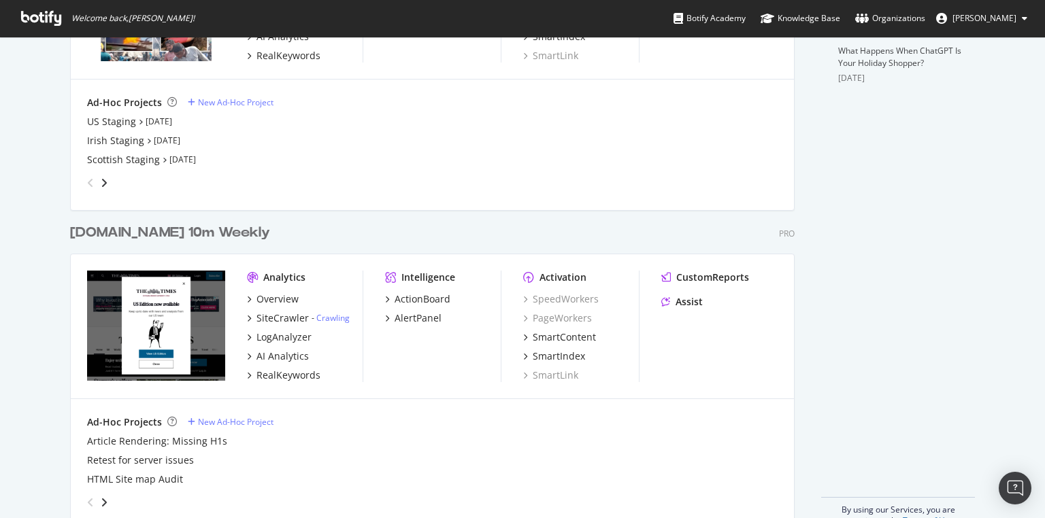
scroll to position [548, 0]
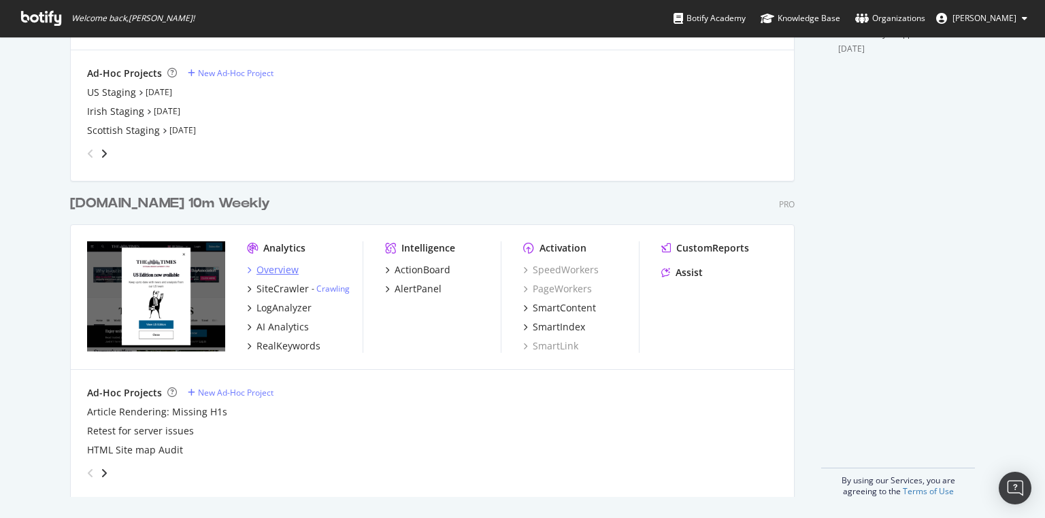
click at [267, 265] on div "Overview" at bounding box center [277, 270] width 42 height 14
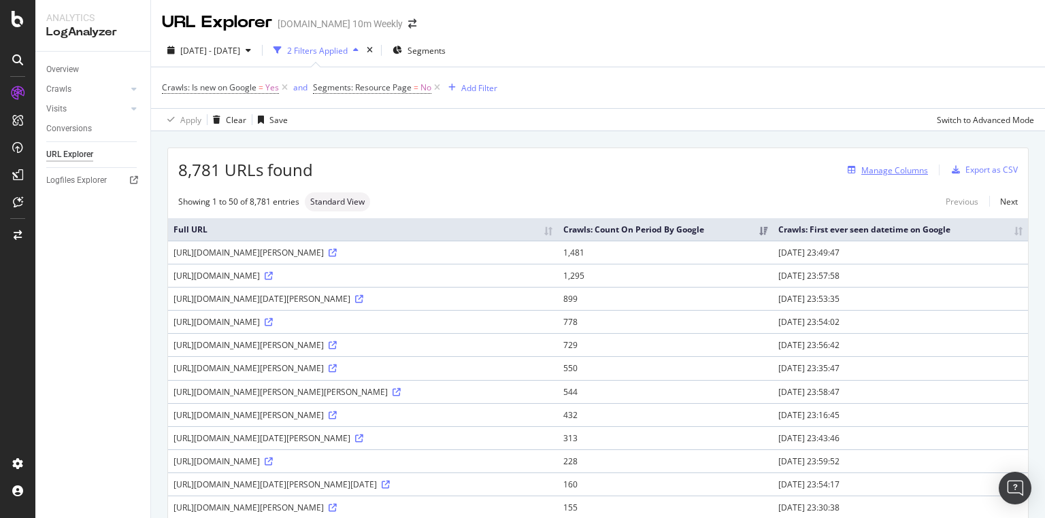
click at [879, 168] on div "Manage Columns" at bounding box center [894, 171] width 67 height 12
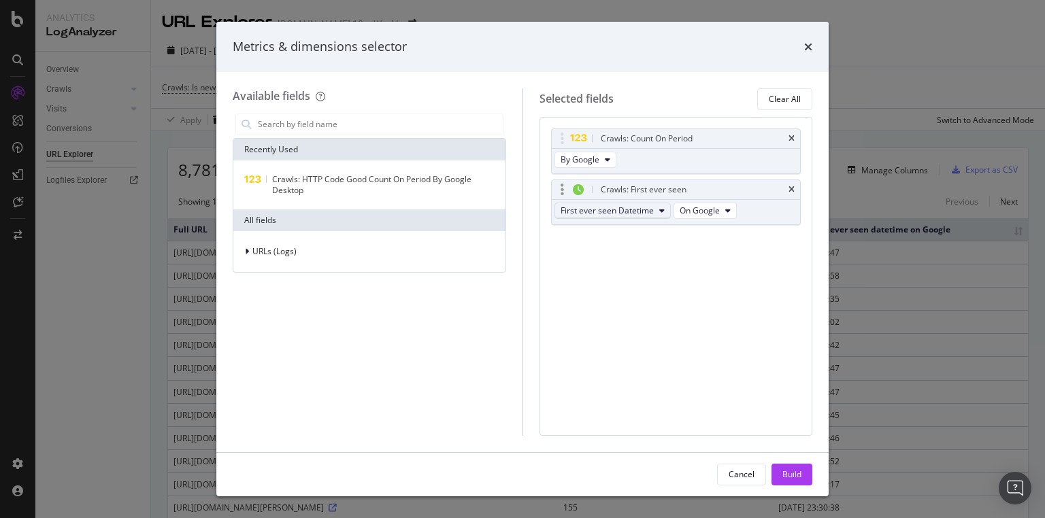
click at [647, 212] on span "First ever seen Datetime" at bounding box center [607, 211] width 93 height 12
click at [653, 258] on span "First ever seen Datetime" at bounding box center [613, 259] width 96 height 12
click at [642, 157] on div "Crawls: Count On Period By Google" at bounding box center [676, 152] width 250 height 46
drag, startPoint x: 696, startPoint y: 137, endPoint x: 707, endPoint y: 139, distance: 11.6
click at [697, 138] on div "Crawls: Count On Period" at bounding box center [692, 139] width 188 height 14
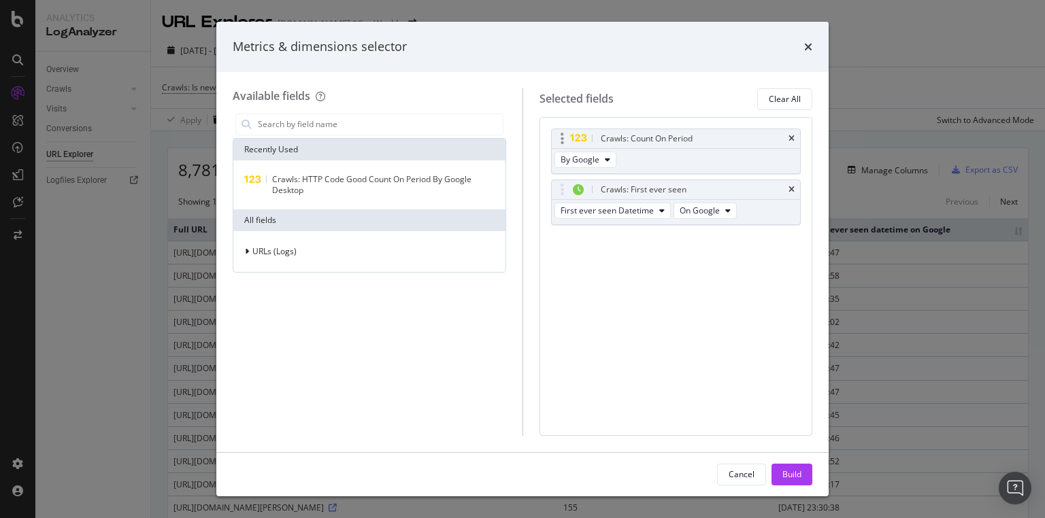
click at [796, 139] on div "Crawls: Count On Period" at bounding box center [676, 138] width 249 height 19
click at [787, 139] on div "Crawls: Count On Period" at bounding box center [676, 138] width 249 height 19
click at [795, 136] on icon "times" at bounding box center [791, 139] width 6 height 8
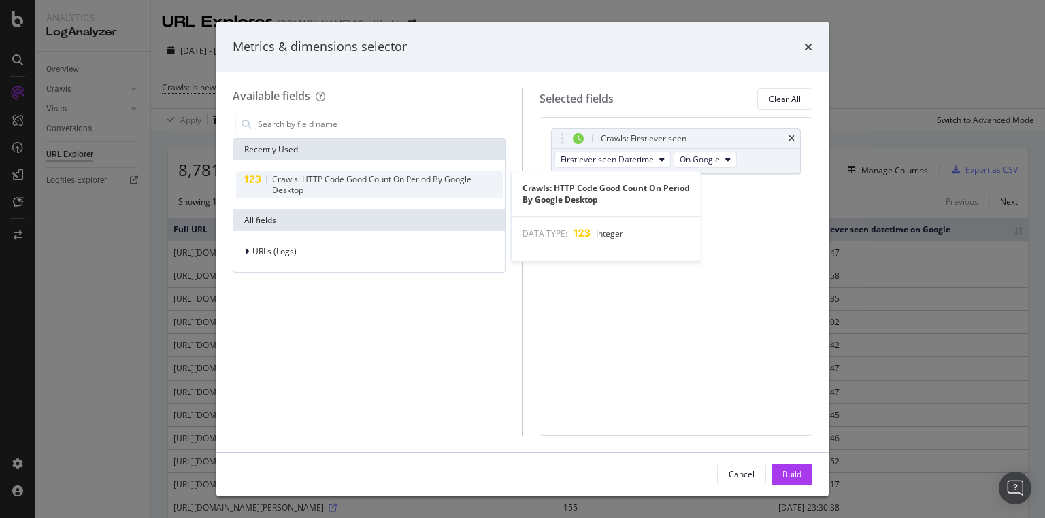
click at [335, 190] on div "Crawls: HTTP Code Good Count On Period By Google Desktop" at bounding box center [387, 185] width 231 height 22
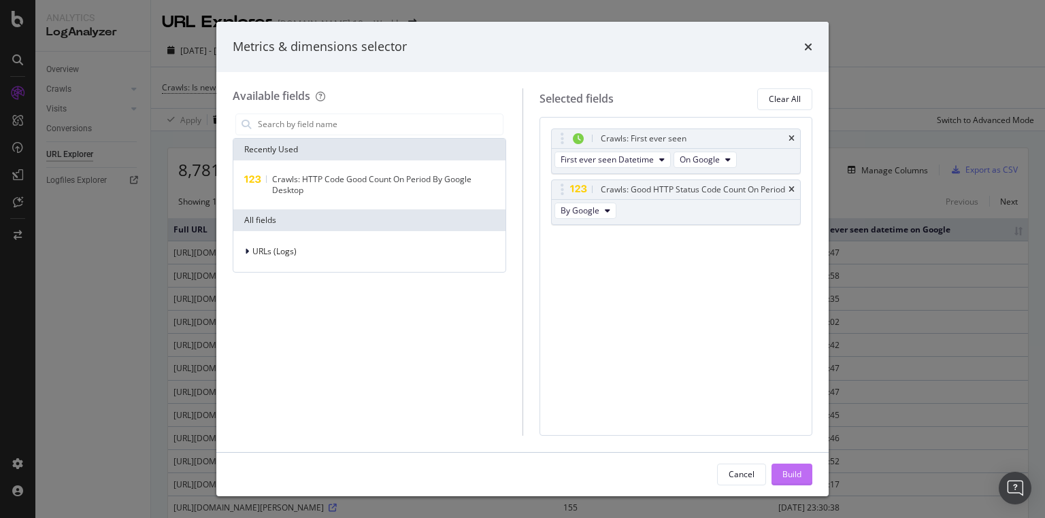
click at [786, 473] on div "Build" at bounding box center [791, 475] width 19 height 12
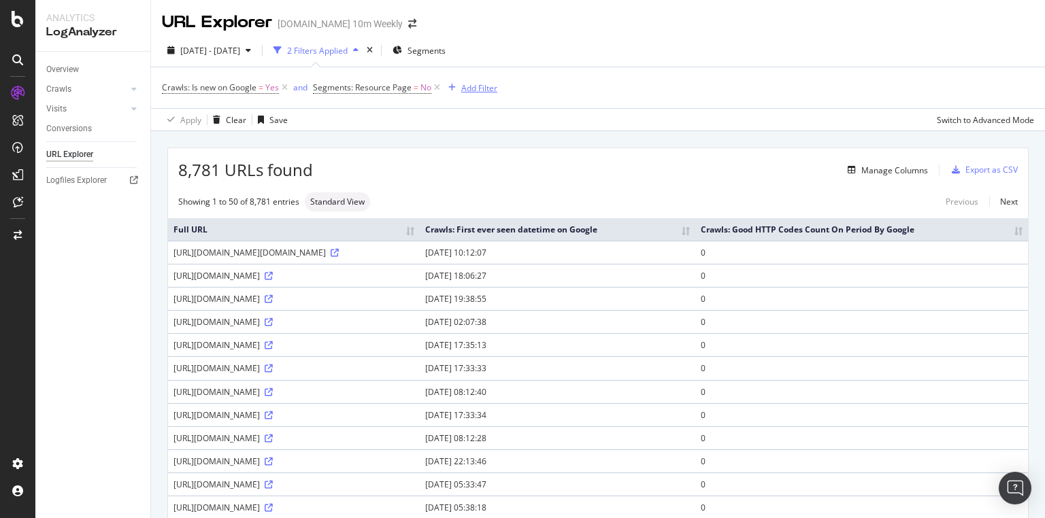
click at [471, 86] on div "Add Filter" at bounding box center [479, 88] width 36 height 12
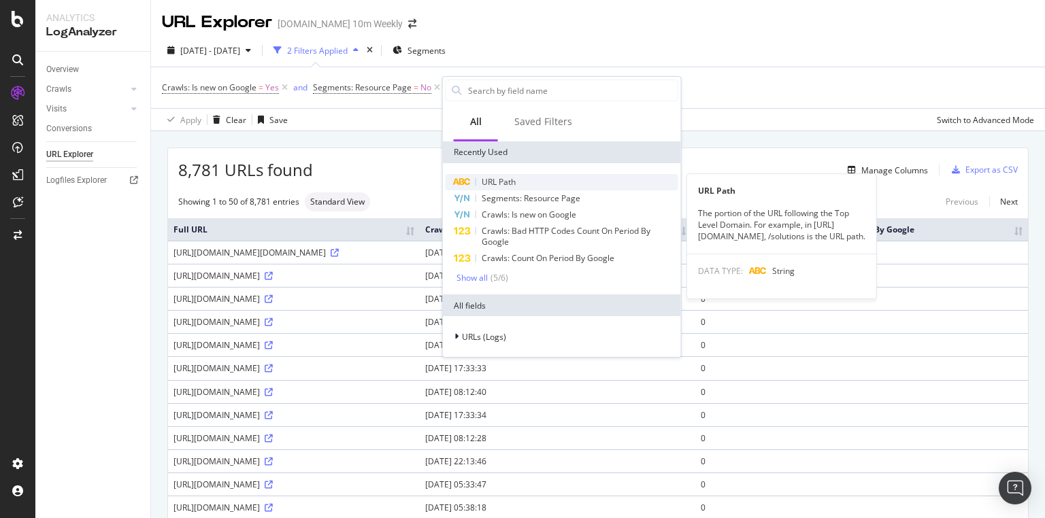
click at [495, 184] on span "URL Path" at bounding box center [499, 182] width 34 height 12
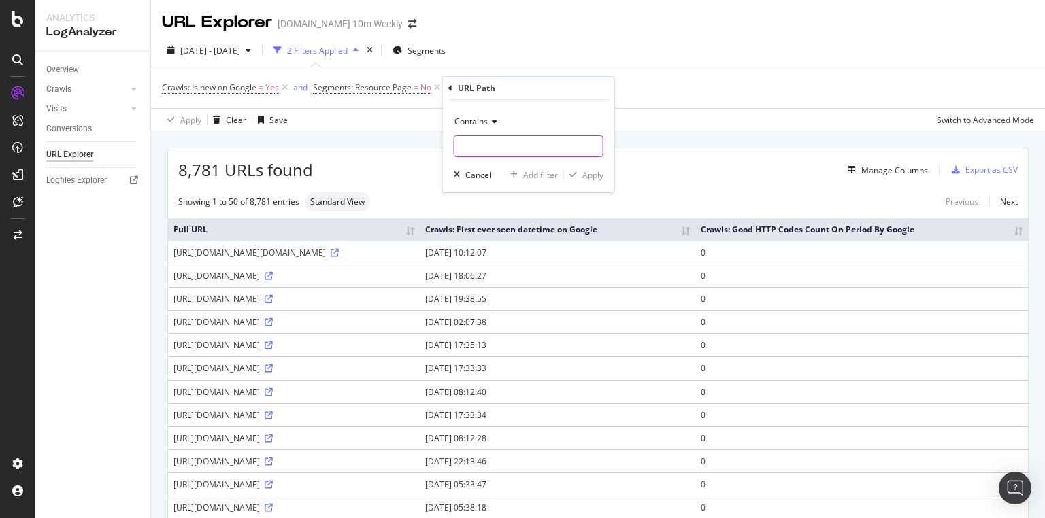
click at [489, 146] on input "text" at bounding box center [528, 146] width 148 height 22
paste input "article/[GEOGRAPHIC_DATA]-[DEMOGRAPHIC_DATA]-stabbing-4-injured-in-attack-wf82d…"
type input "article/[GEOGRAPHIC_DATA]-[DEMOGRAPHIC_DATA]-stabbing-4-injured-in-attack-wf82d…"
click at [590, 180] on div "Apply" at bounding box center [583, 175] width 39 height 12
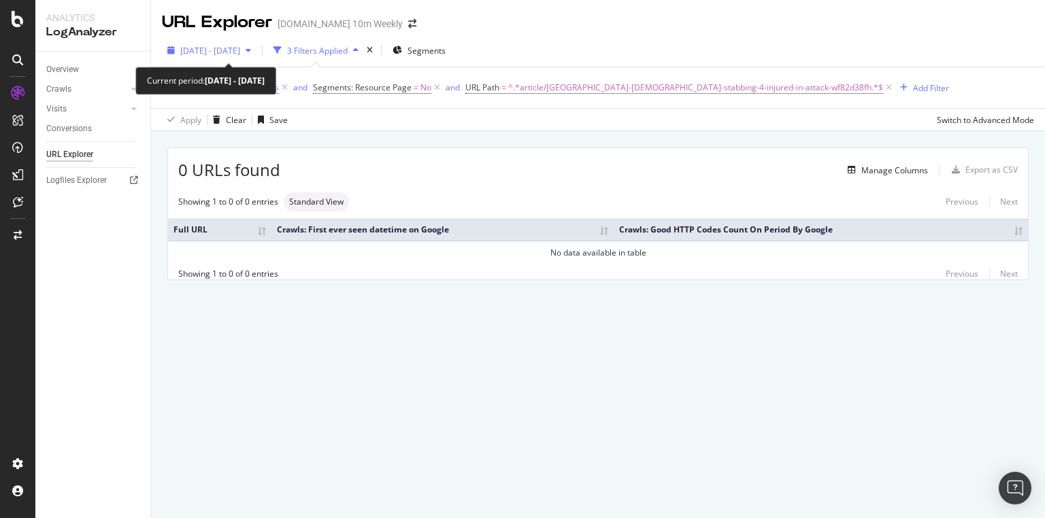
click at [240, 48] on span "[DATE] - [DATE]" at bounding box center [210, 51] width 60 height 12
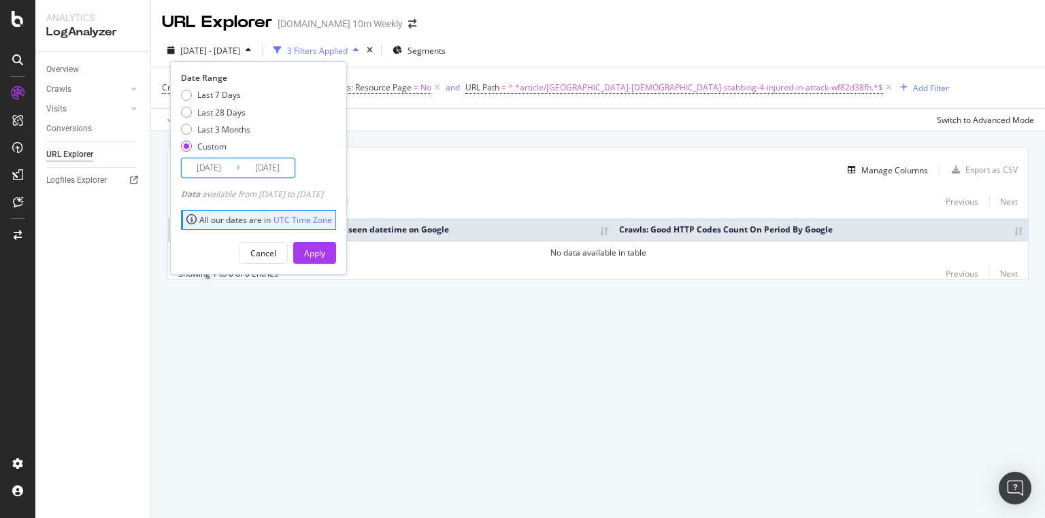
click at [273, 171] on input "[DATE]" at bounding box center [267, 167] width 54 height 19
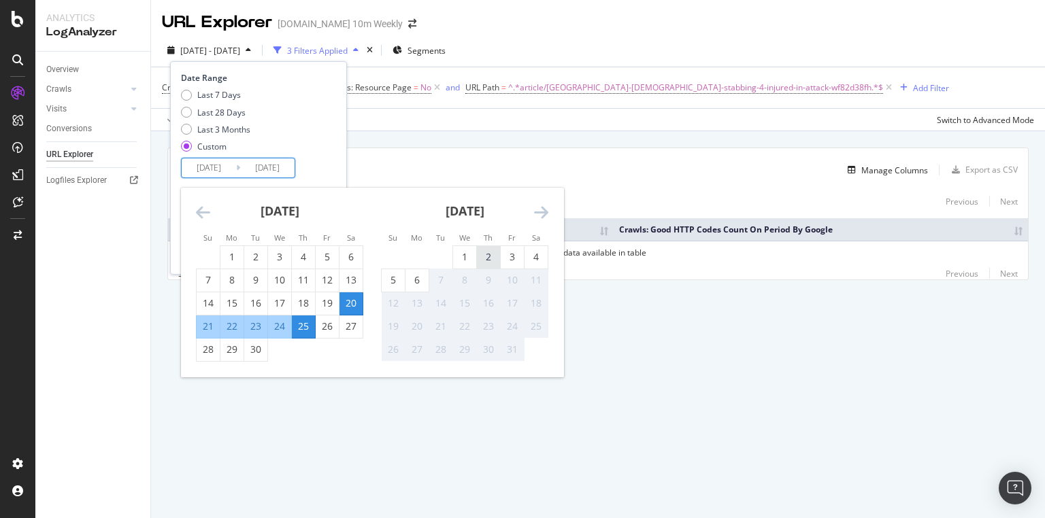
click at [491, 256] on div "2" at bounding box center [488, 257] width 23 height 14
type input "[DATE]"
drag, startPoint x: 223, startPoint y: 171, endPoint x: 354, endPoint y: 211, distance: 137.1
click at [223, 171] on input "[DATE]" at bounding box center [209, 167] width 54 height 19
click at [492, 255] on div "2" at bounding box center [488, 257] width 23 height 14
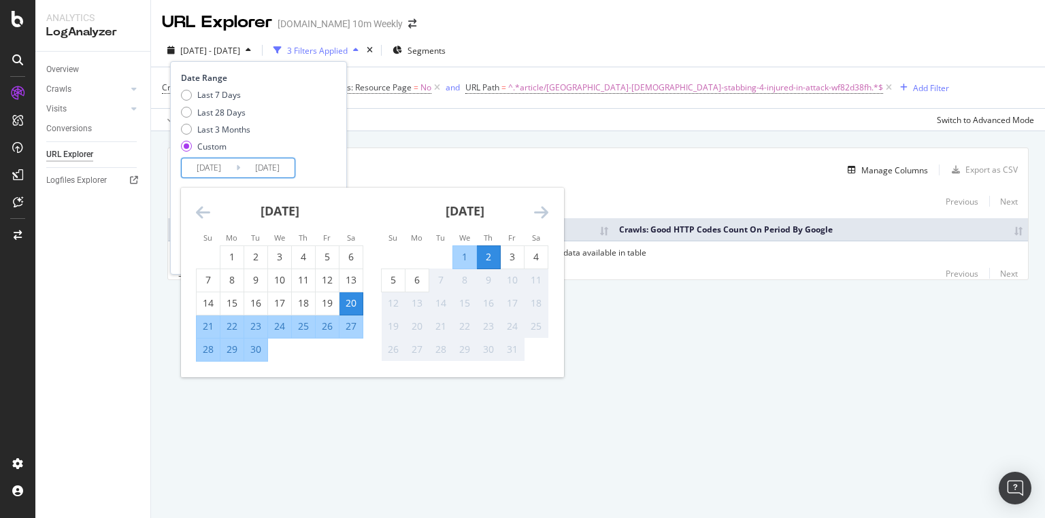
type input "[DATE]"
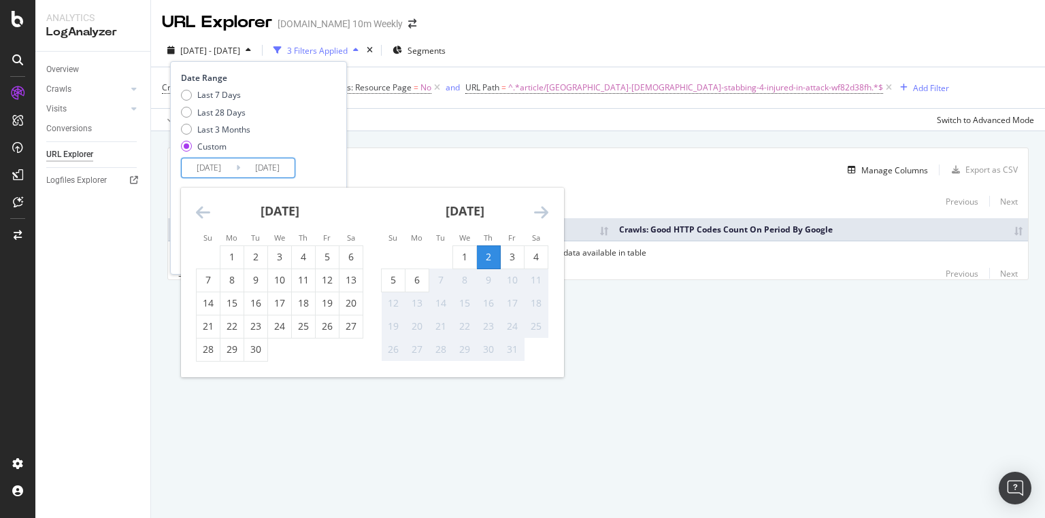
click at [331, 156] on div "Last 7 Days Last 28 Days Last 3 Months Custom" at bounding box center [257, 123] width 152 height 69
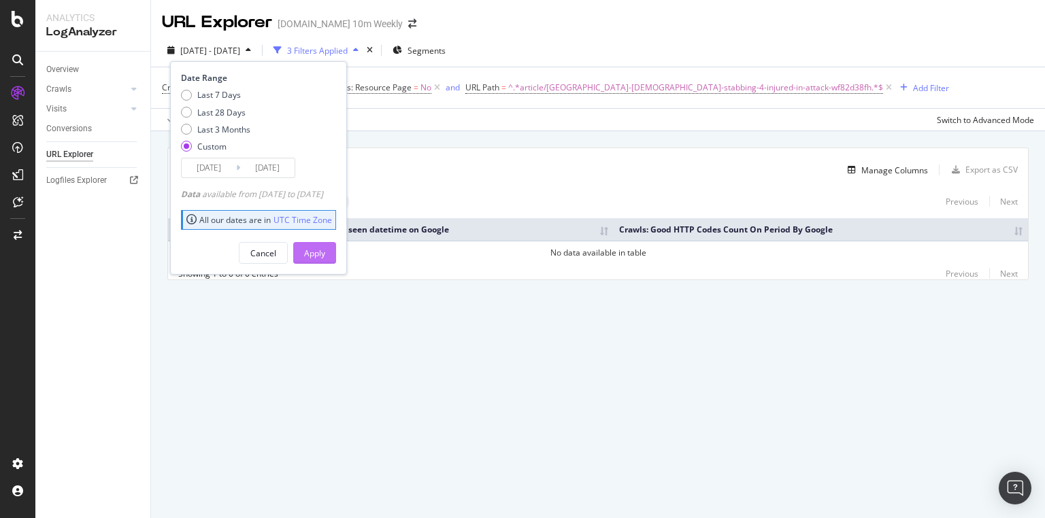
click at [325, 253] on div "Apply" at bounding box center [314, 254] width 21 height 12
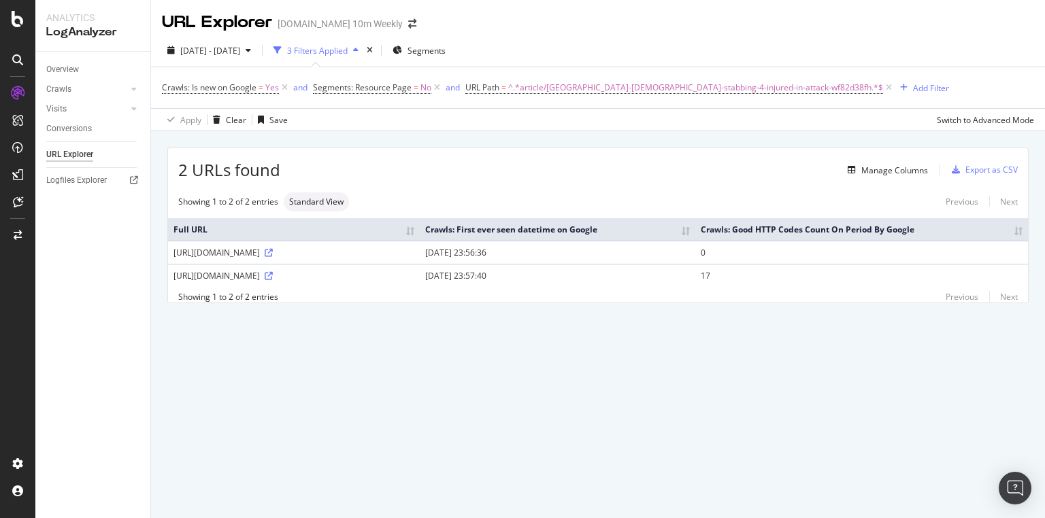
drag, startPoint x: 580, startPoint y: 289, endPoint x: 536, endPoint y: 288, distance: 43.5
click at [414, 282] on div "[URL][DOMAIN_NAME]" at bounding box center [293, 276] width 241 height 12
drag, startPoint x: 599, startPoint y: 288, endPoint x: 678, endPoint y: 291, distance: 78.3
click at [678, 287] on td "[DATE] 23:57:40" at bounding box center [558, 275] width 276 height 23
copy td "[DATE] 23:57:40"
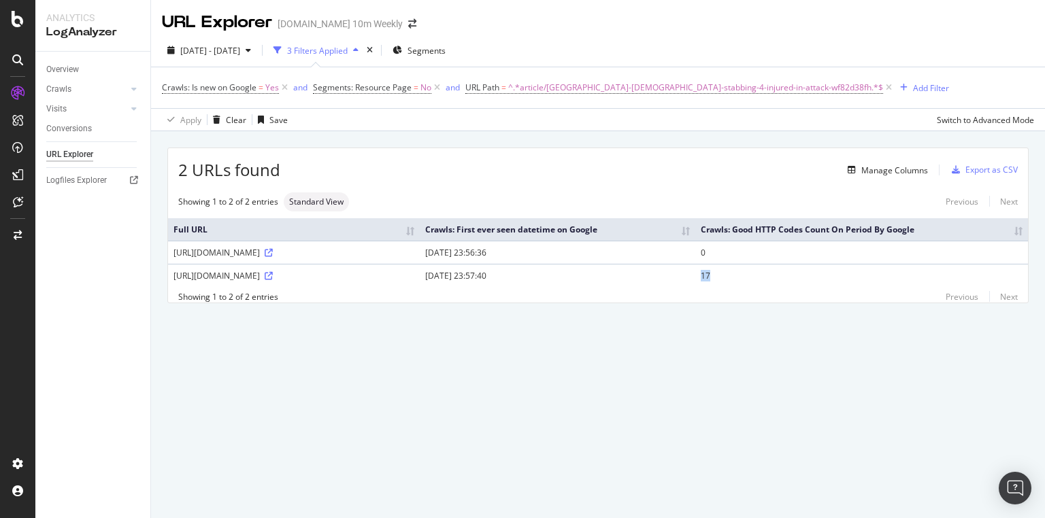
drag, startPoint x: 809, startPoint y: 286, endPoint x: 797, endPoint y: 287, distance: 12.3
click at [797, 287] on td "17" at bounding box center [861, 275] width 333 height 23
copy td "17"
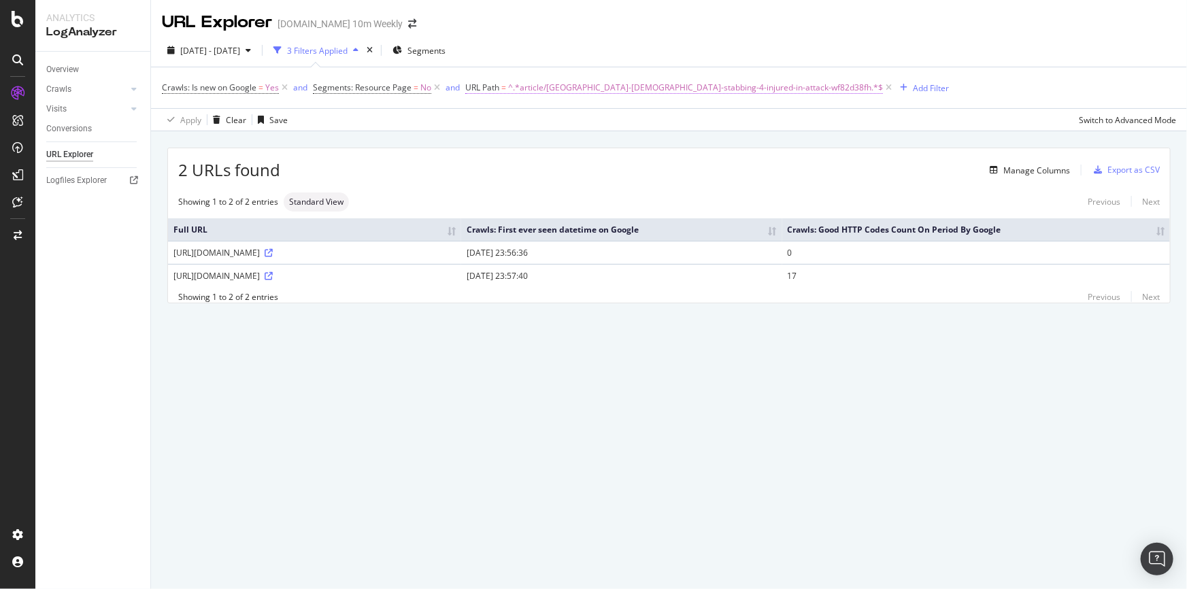
click at [582, 86] on span "^.*article/[GEOGRAPHIC_DATA]-[DEMOGRAPHIC_DATA]-stabbing-4-injured-in-attack-wf…" at bounding box center [695, 87] width 375 height 19
click at [546, 143] on input "article/[GEOGRAPHIC_DATA]-[DEMOGRAPHIC_DATA]-stabbing-4-injured-in-attack-wf82d…" at bounding box center [541, 144] width 129 height 22
paste input "morefromthetimes"
type input "morefromthetimes"
click at [605, 174] on div "Apply" at bounding box center [615, 173] width 21 height 12
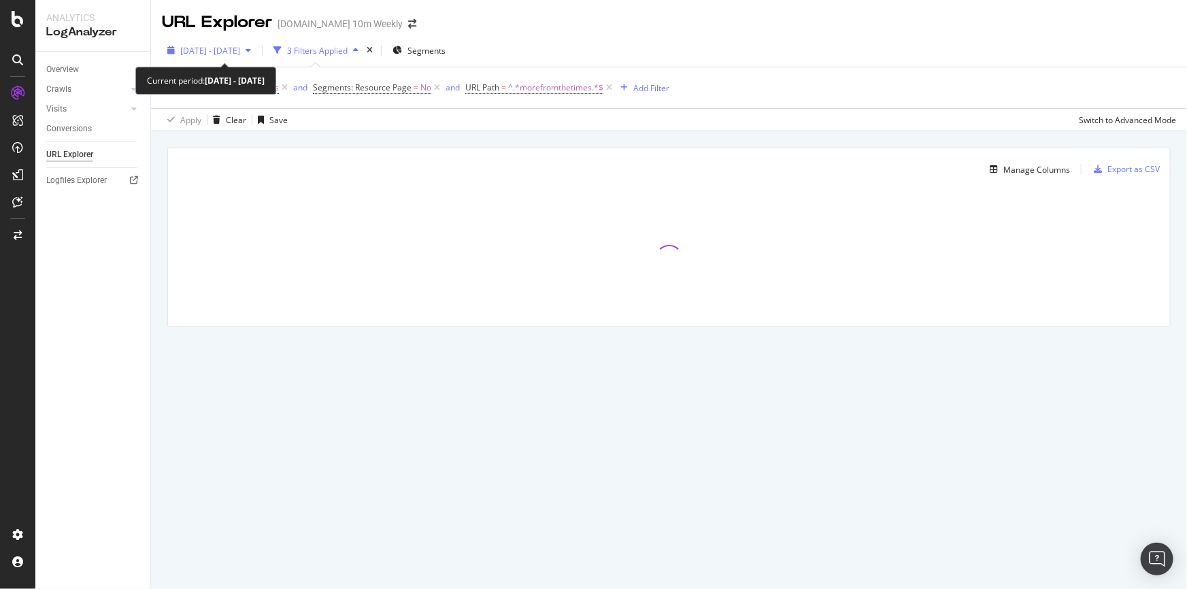
click at [240, 54] on span "2025 Oct. 2nd - Oct. 2nd" at bounding box center [210, 51] width 60 height 12
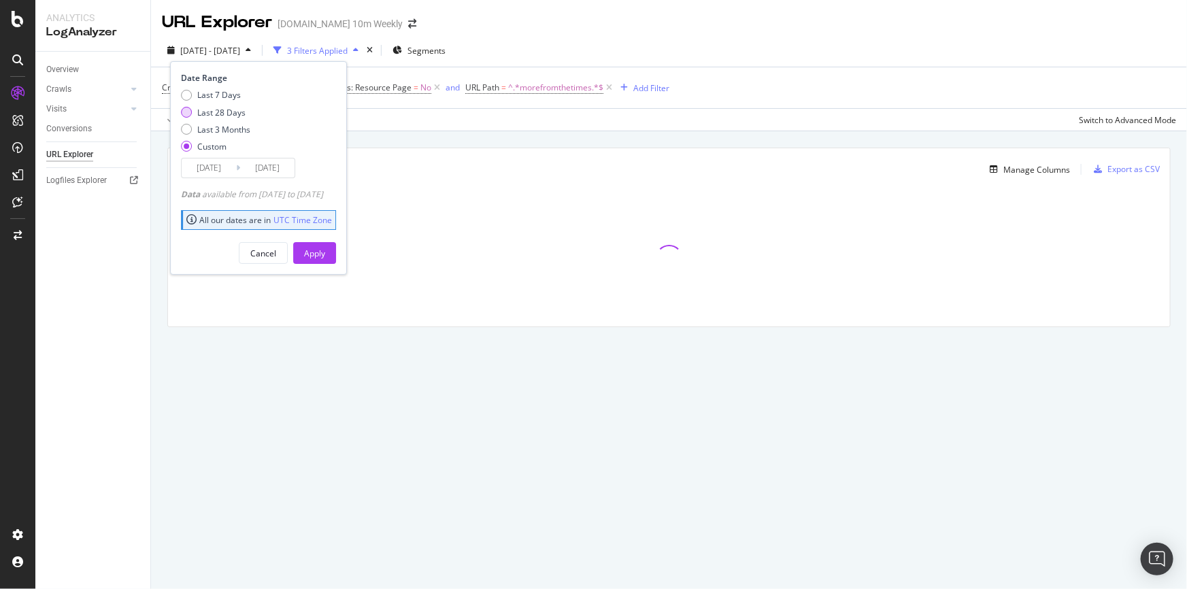
click at [235, 109] on div "Last 28 Days" at bounding box center [221, 113] width 48 height 12
type input "2025/09/09"
type input "2025/10/06"
click at [325, 250] on div "Apply" at bounding box center [314, 254] width 21 height 12
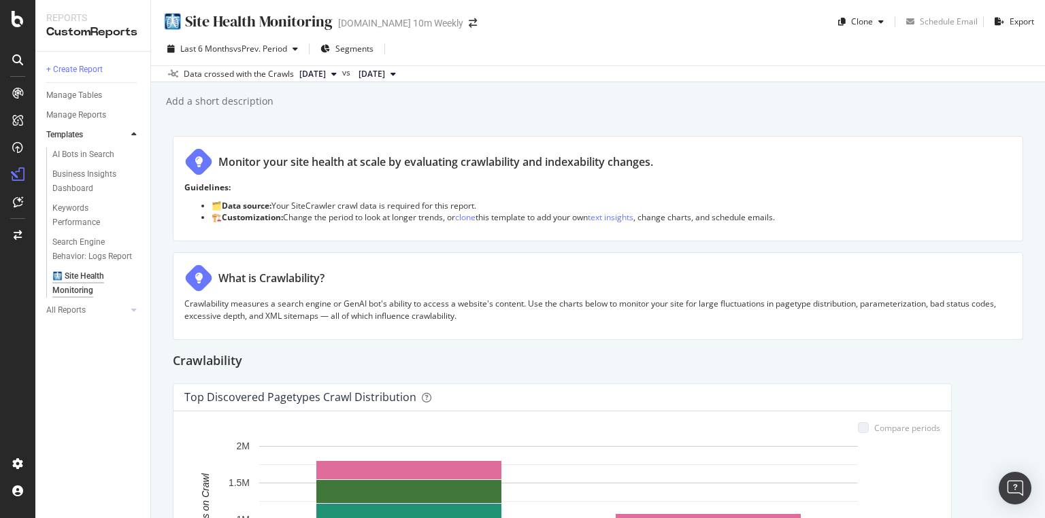
scroll to position [707, 0]
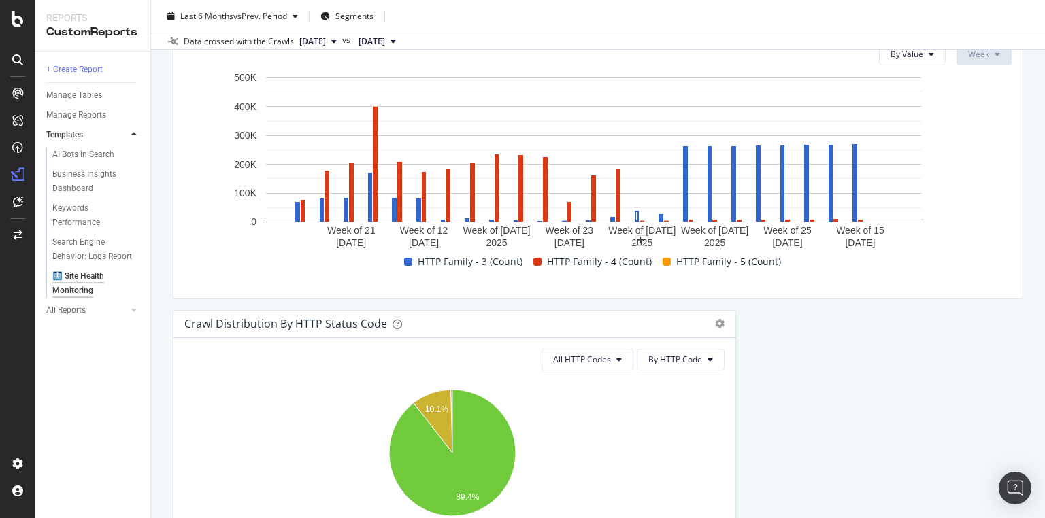
drag, startPoint x: 621, startPoint y: 207, endPoint x: 750, endPoint y: 208, distance: 128.6
